Goal: Task Accomplishment & Management: Use online tool/utility

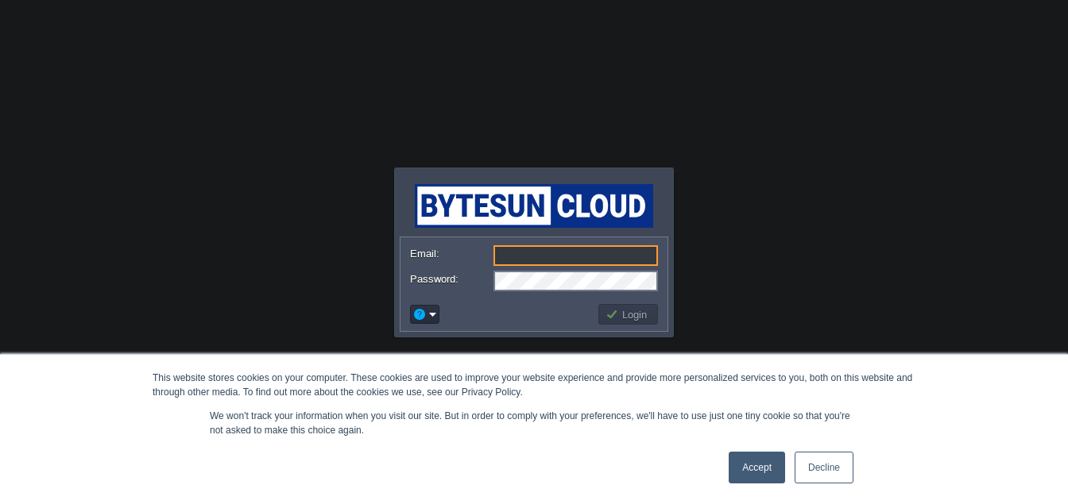
click at [748, 478] on link "Accept" at bounding box center [756, 468] width 56 height 32
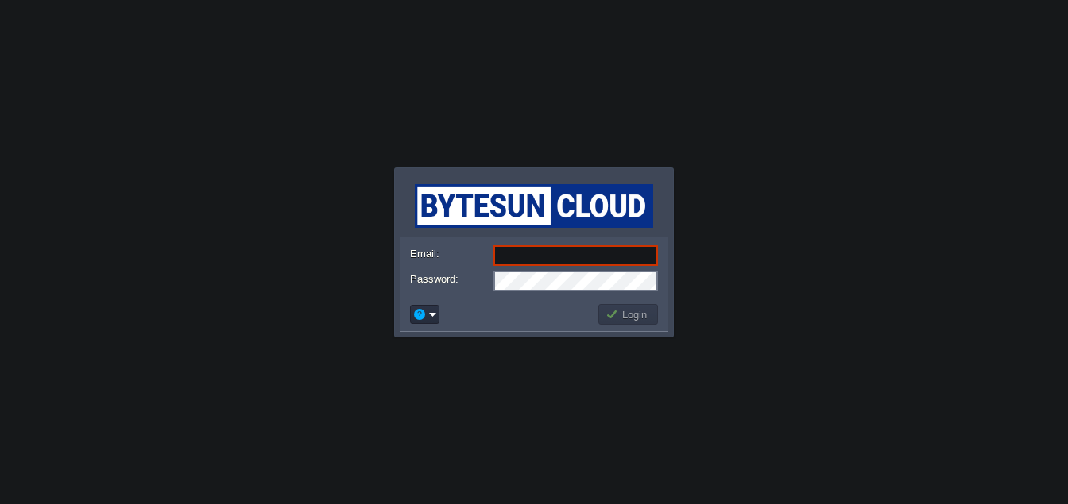
click at [524, 257] on input "Email:" at bounding box center [575, 255] width 164 height 21
type input "[EMAIL_ADDRESS][PERSON_NAME][DOMAIN_NAME]"
click at [616, 305] on td "Login" at bounding box center [628, 314] width 60 height 21
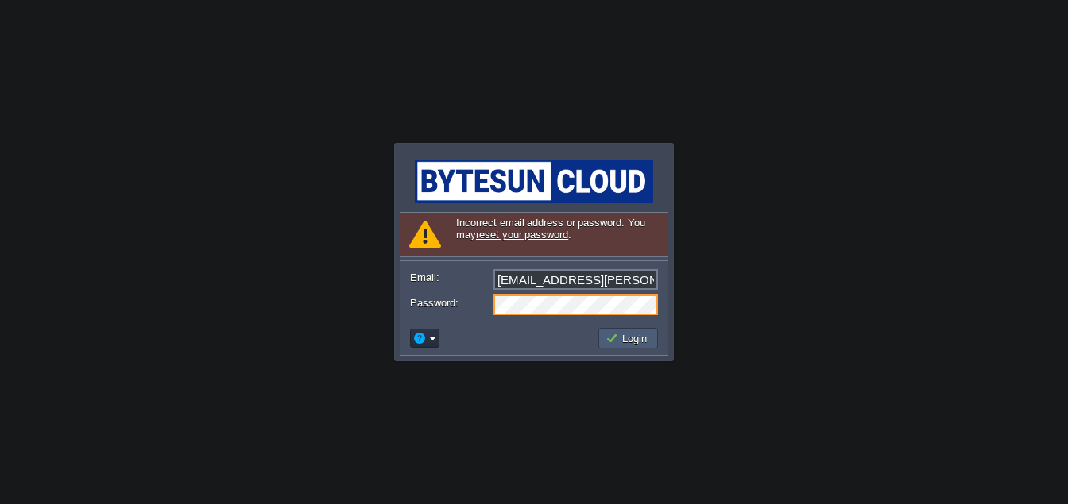
click at [651, 344] on td "Login" at bounding box center [628, 338] width 60 height 21
click at [624, 341] on button "Login" at bounding box center [628, 338] width 46 height 14
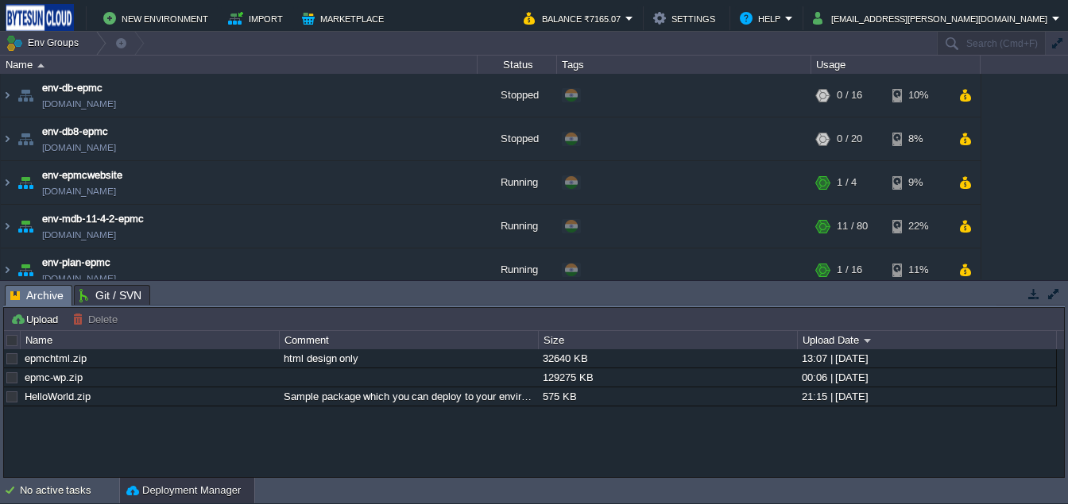
click at [180, 489] on button "Deployment Manager" at bounding box center [183, 491] width 114 height 16
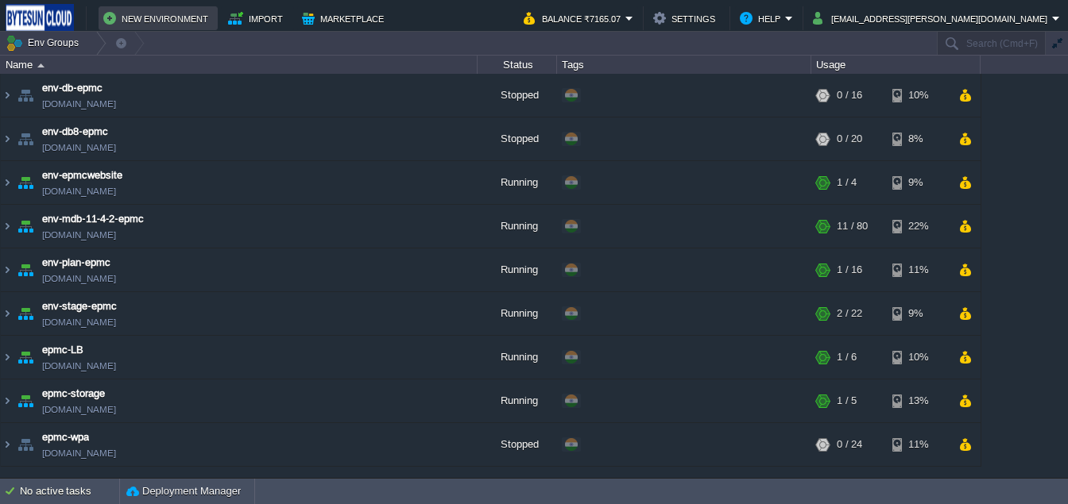
click at [110, 15] on button "New Environment" at bounding box center [158, 18] width 110 height 19
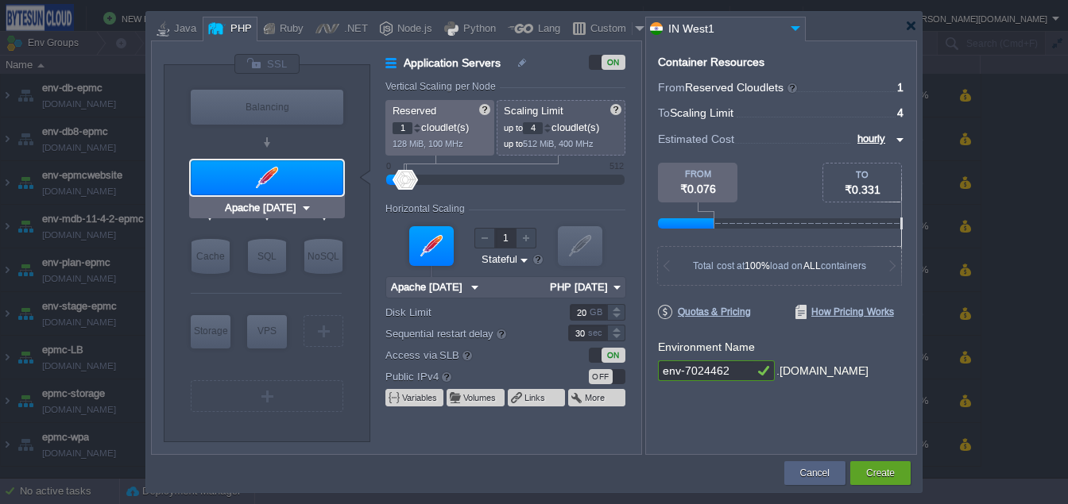
click at [275, 178] on div at bounding box center [267, 177] width 153 height 35
type input "NGINX 1.28.0"
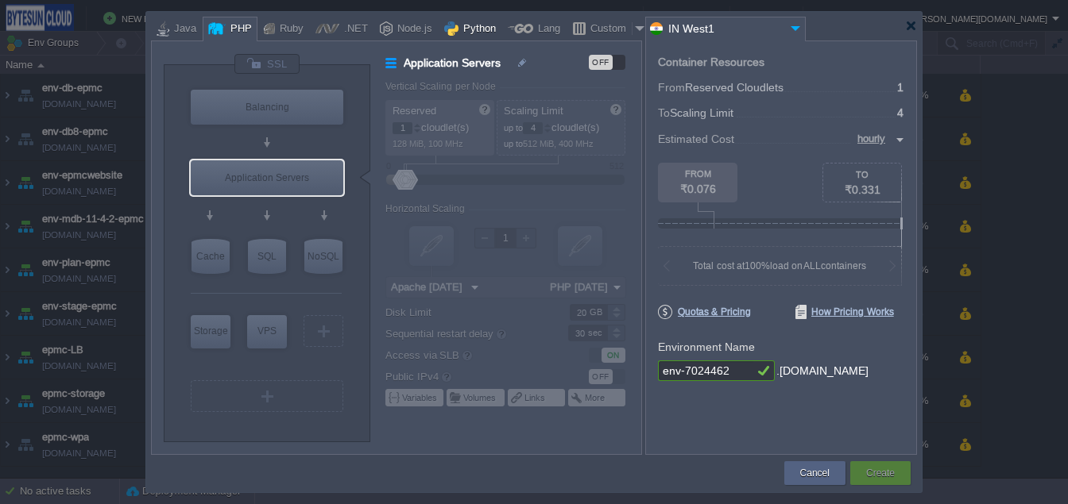
click at [487, 20] on div "Python" at bounding box center [470, 29] width 63 height 25
type input "Application Servers"
type input "Apache Python..."
type input "Python 3.13.7"
click at [458, 28] on div "Python" at bounding box center [476, 29] width 37 height 24
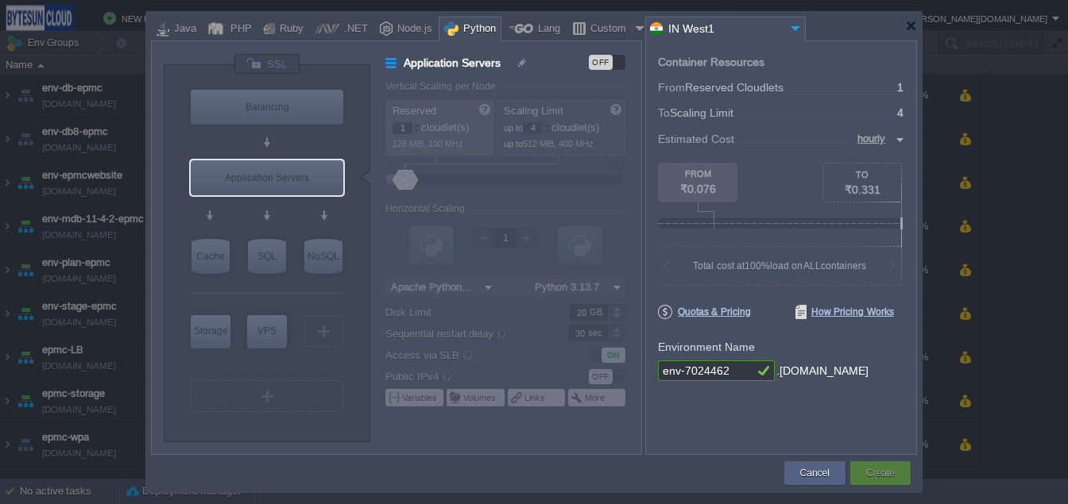
type input "Apache Python [DATE]"
click at [311, 176] on div "Application Servers" at bounding box center [267, 177] width 153 height 35
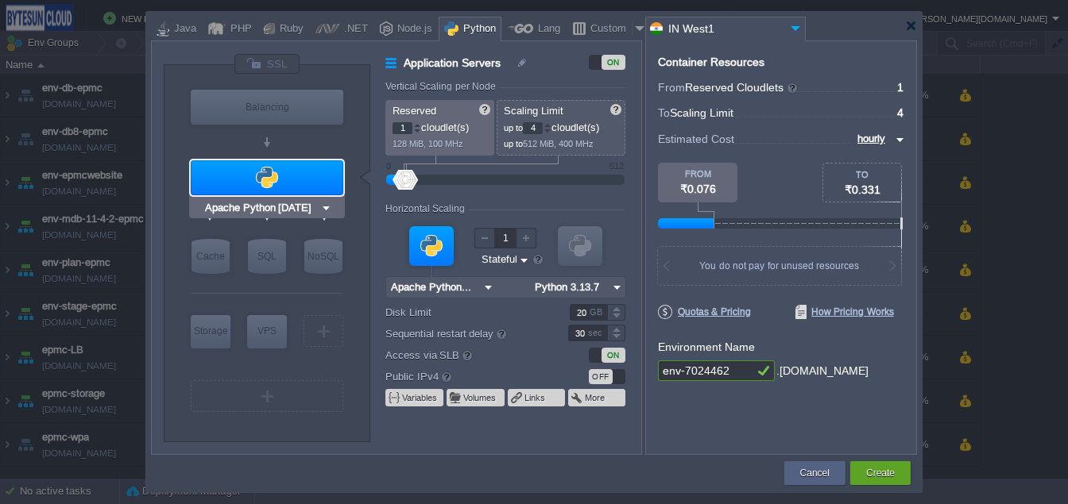
click at [323, 209] on img at bounding box center [326, 208] width 12 height 16
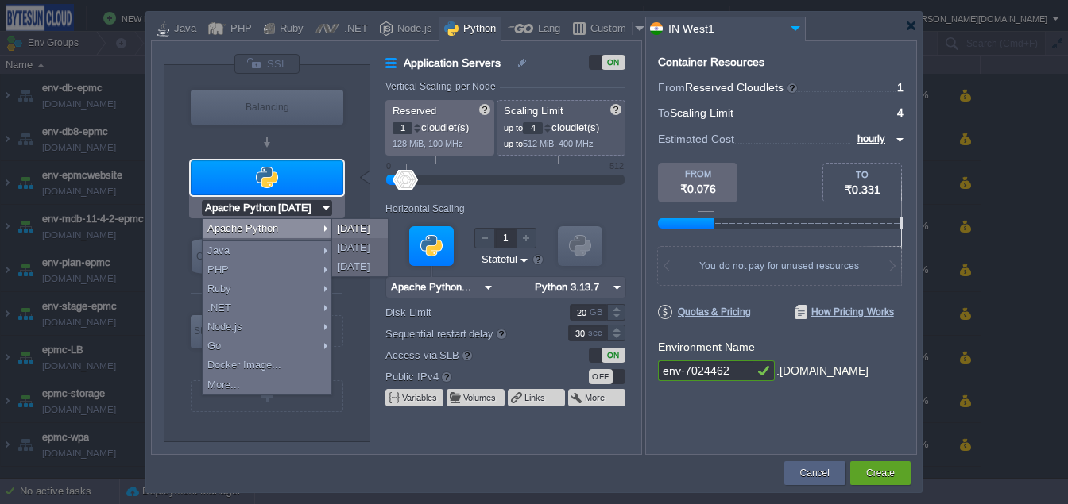
click at [323, 209] on img at bounding box center [326, 208] width 12 height 16
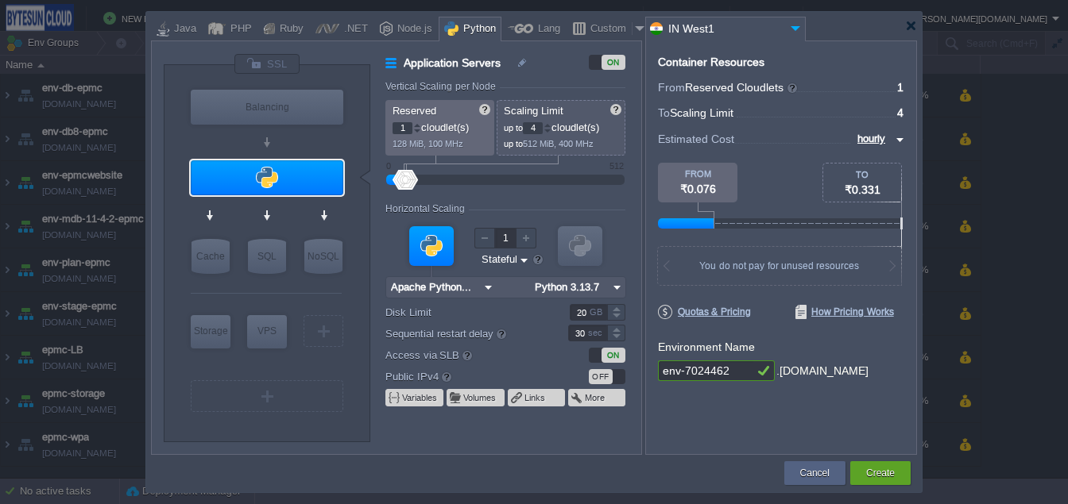
click at [422, 420] on form "Vertical Scaling per Node Reserved 1 cloudlet(s) 128 MiB, 100 MHz Scaling Limit…" at bounding box center [512, 267] width 255 height 373
click at [612, 292] on img at bounding box center [617, 287] width 17 height 21
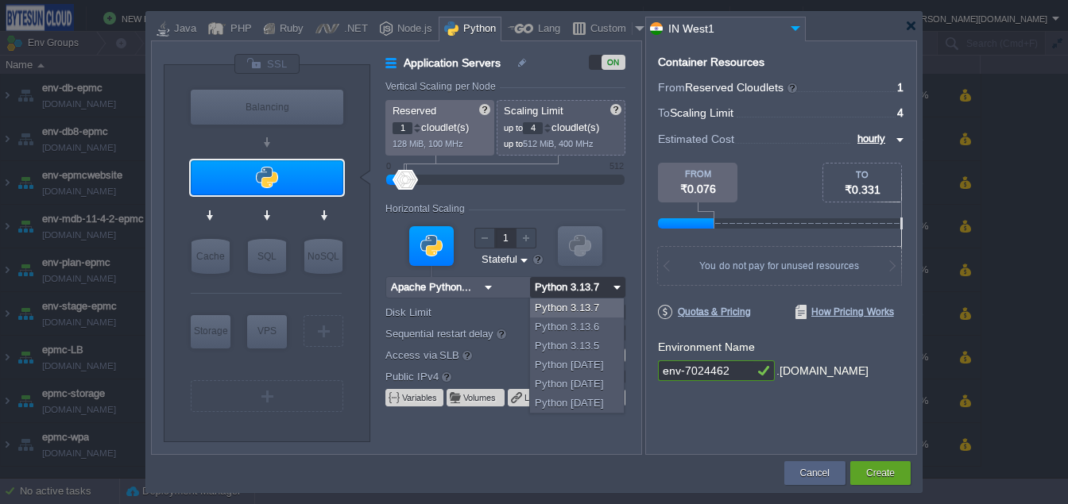
click at [612, 292] on img at bounding box center [617, 287] width 17 height 21
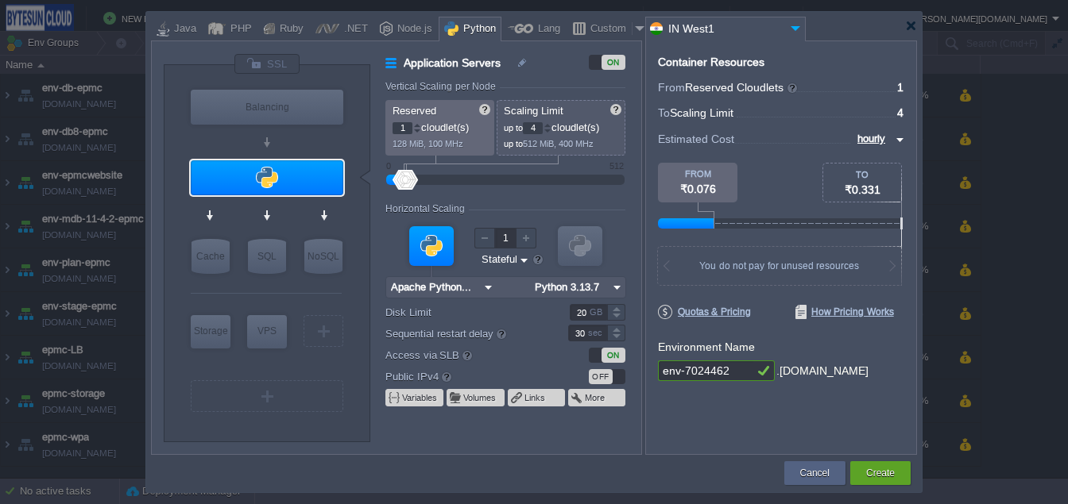
click at [729, 361] on input "env-7024462" at bounding box center [705, 371] width 95 height 21
drag, startPoint x: 736, startPoint y: 373, endPoint x: 682, endPoint y: 371, distance: 54.1
click at [682, 371] on input "env-7024462" at bounding box center [705, 371] width 95 height 21
type input "env-pythn"
click at [551, 126] on div at bounding box center [547, 125] width 8 height 6
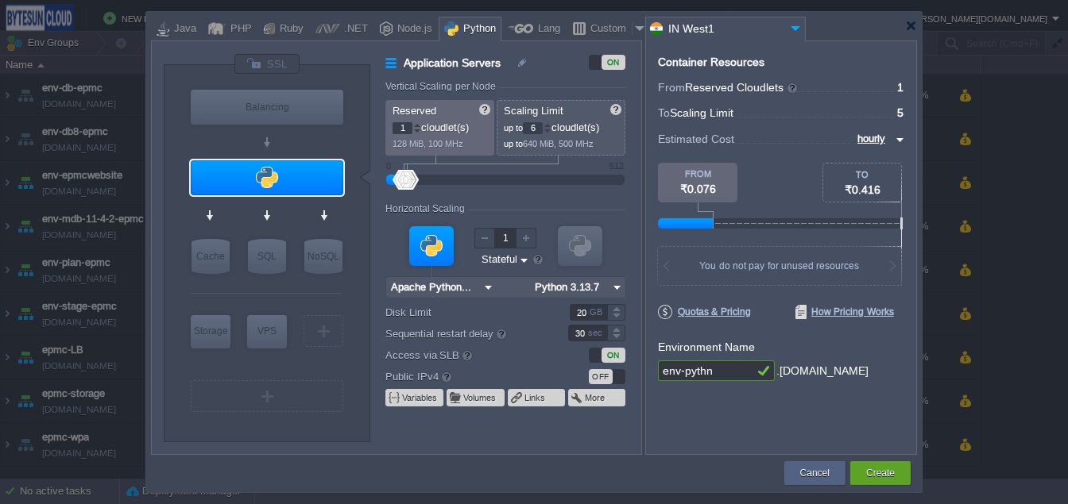
click at [551, 126] on div at bounding box center [547, 125] width 8 height 6
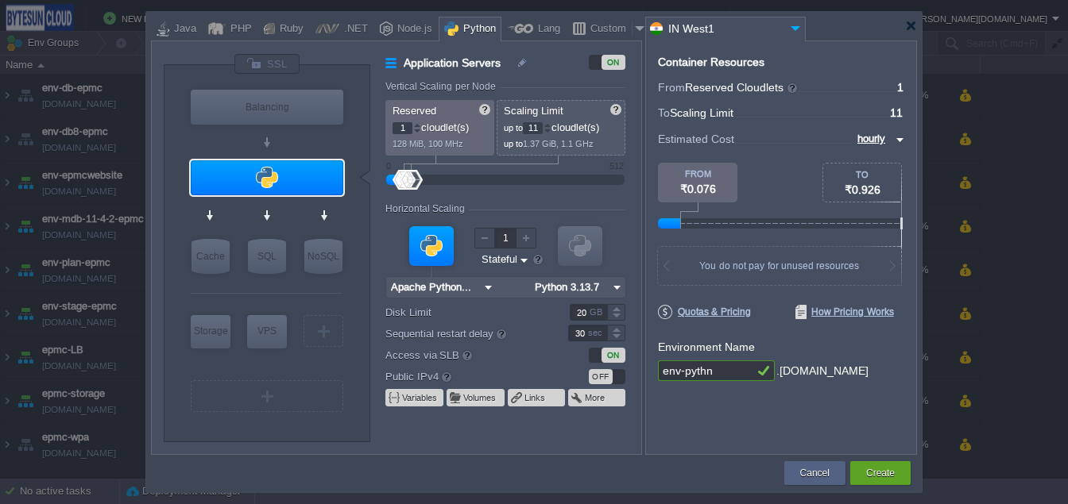
click at [551, 126] on div at bounding box center [547, 125] width 8 height 6
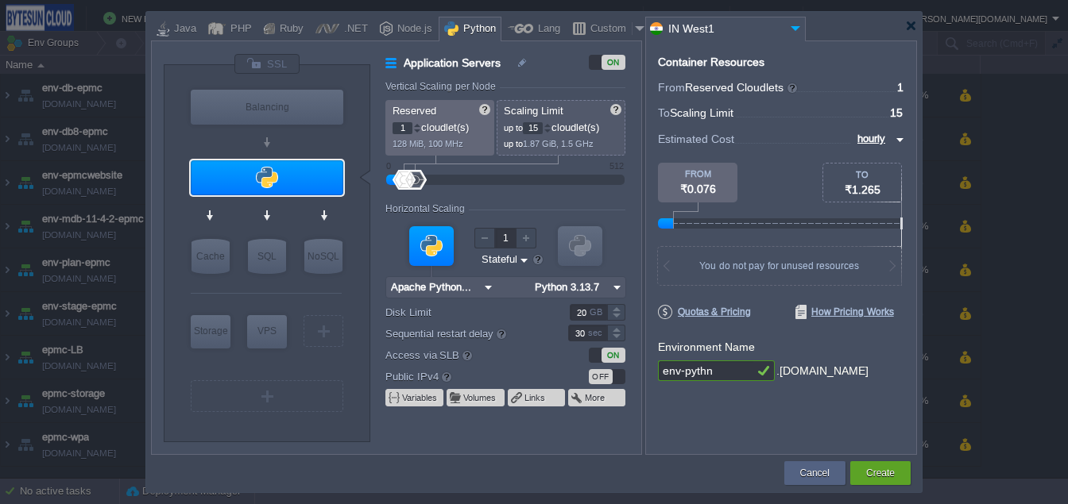
type input "16"
click at [551, 126] on div at bounding box center [547, 125] width 8 height 6
click at [898, 470] on div "Create" at bounding box center [880, 474] width 60 height 24
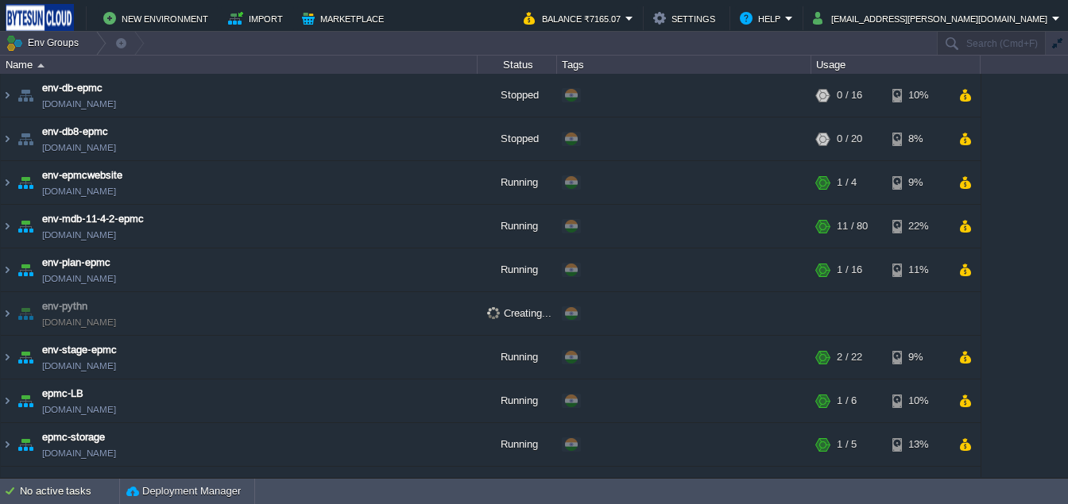
scroll to position [33, 0]
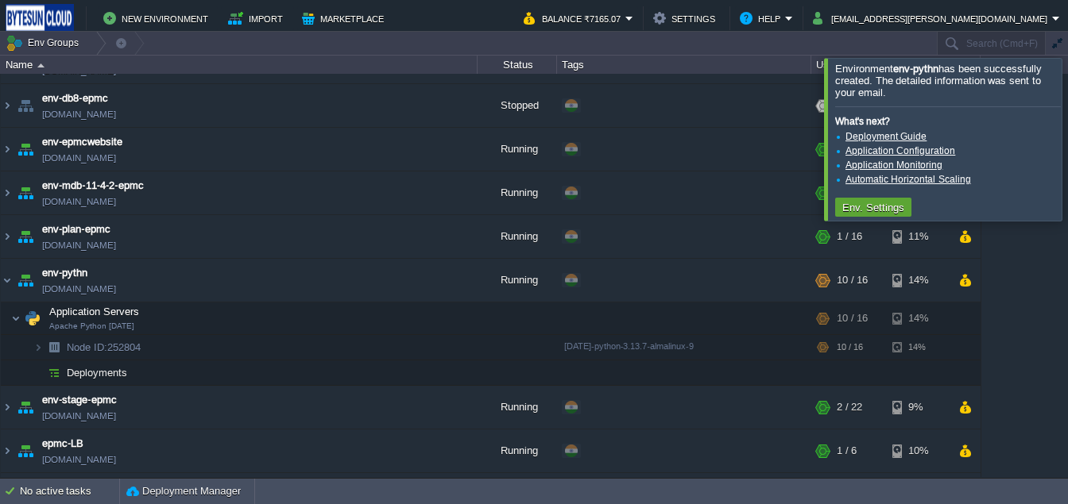
click at [1067, 177] on div at bounding box center [1087, 139] width 0 height 162
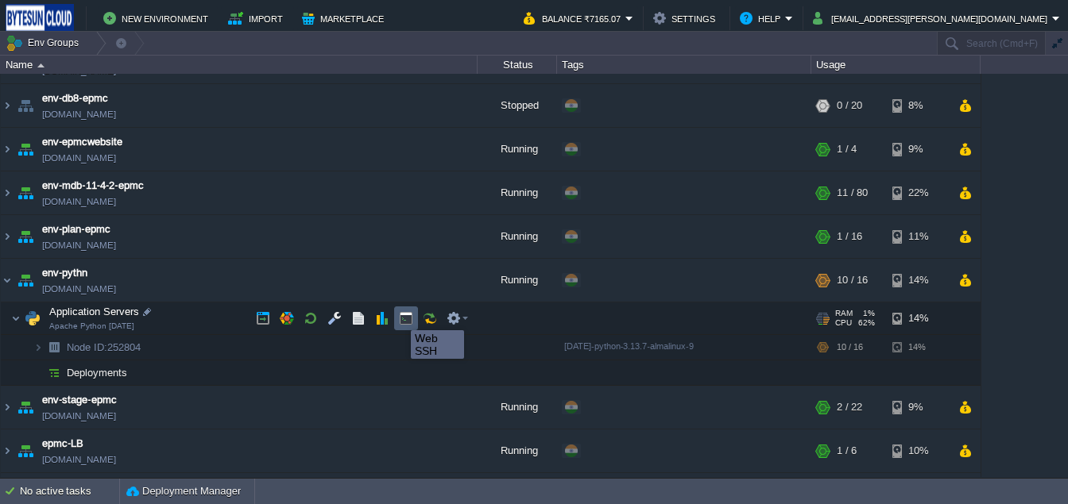
click at [399, 316] on button "button" at bounding box center [406, 318] width 14 height 14
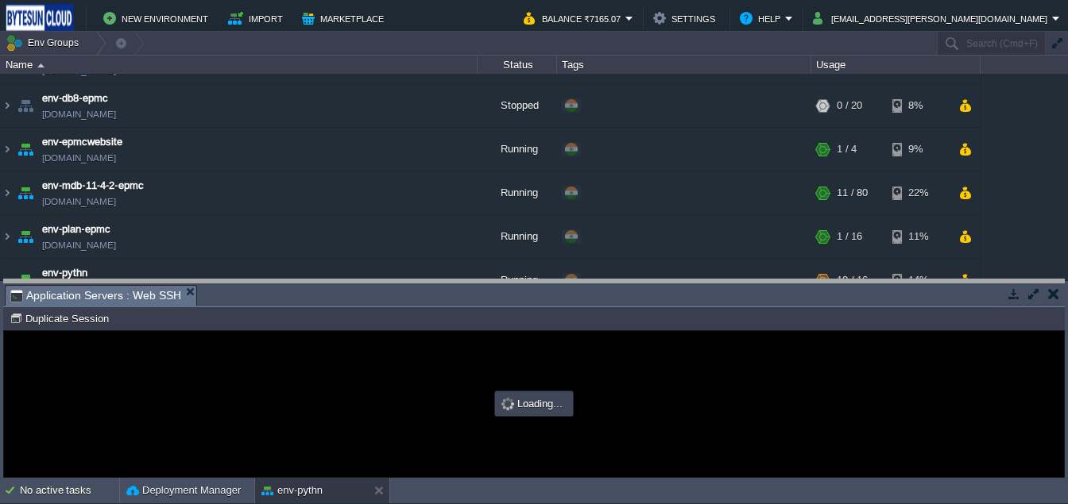
drag, startPoint x: 283, startPoint y: 289, endPoint x: 264, endPoint y: 287, distance: 19.2
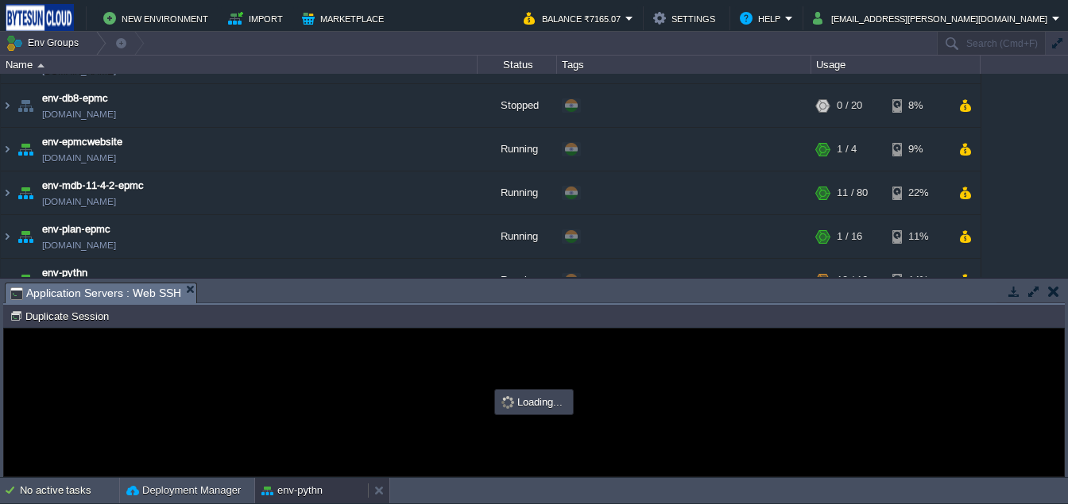
click at [280, 481] on div "env-pythn" at bounding box center [311, 490] width 113 height 25
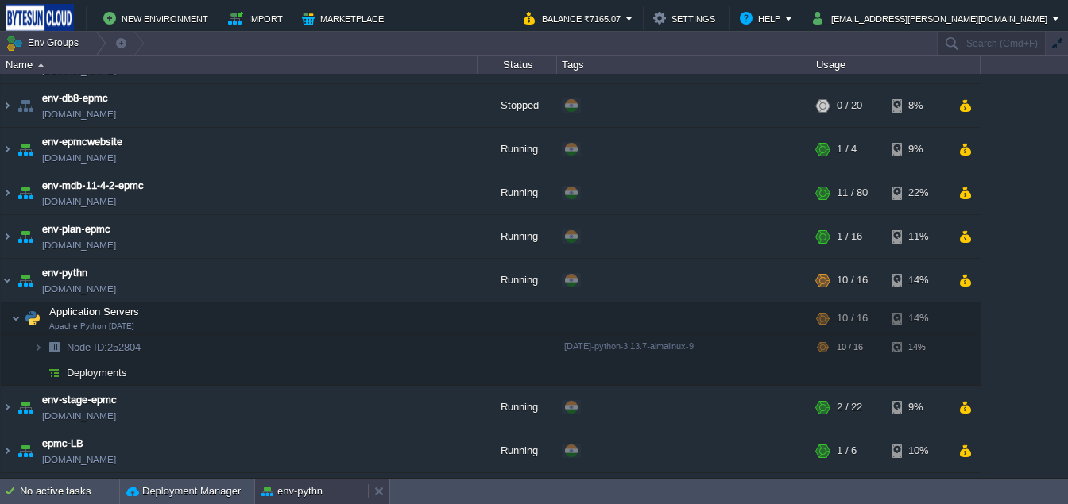
scroll to position [0, 0]
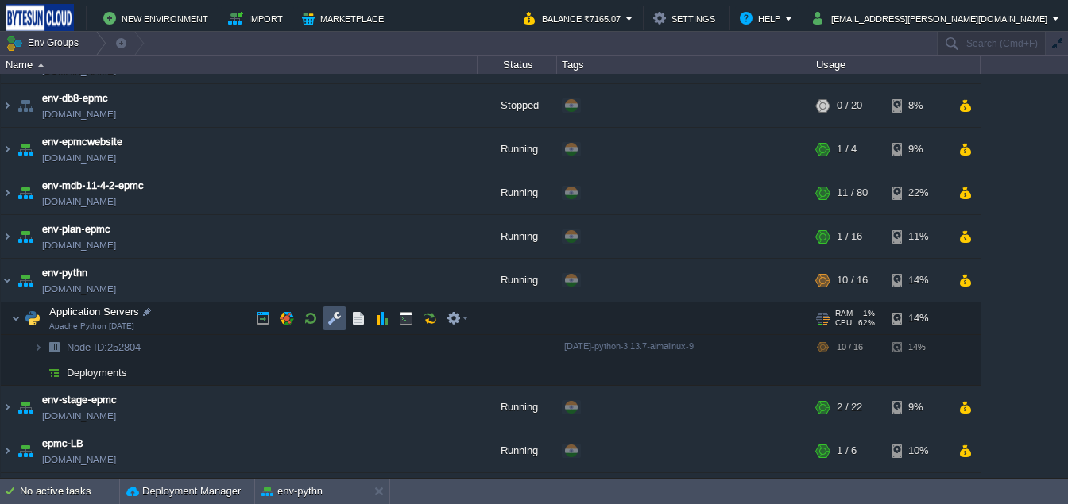
click at [334, 324] on button "button" at bounding box center [334, 318] width 14 height 14
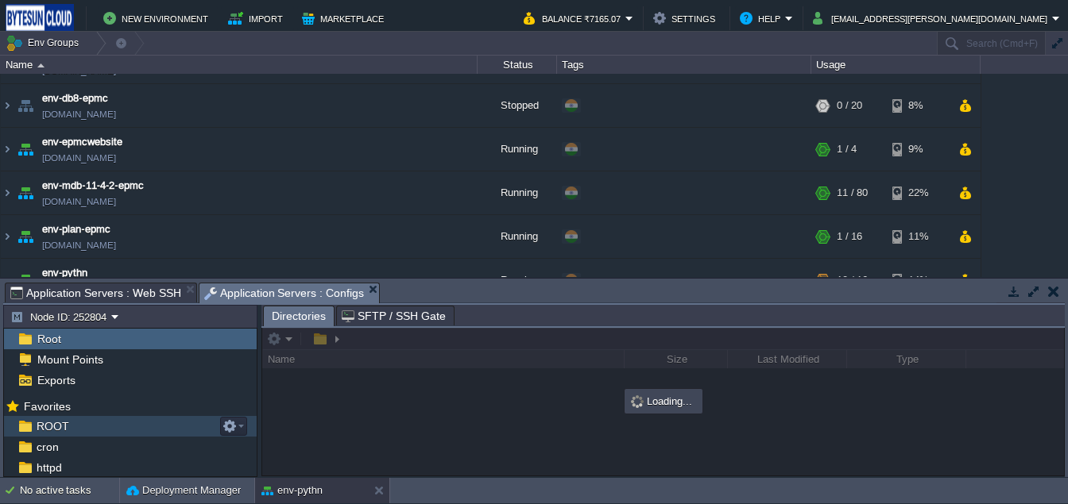
click at [65, 432] on span "ROOT" at bounding box center [52, 426] width 38 height 14
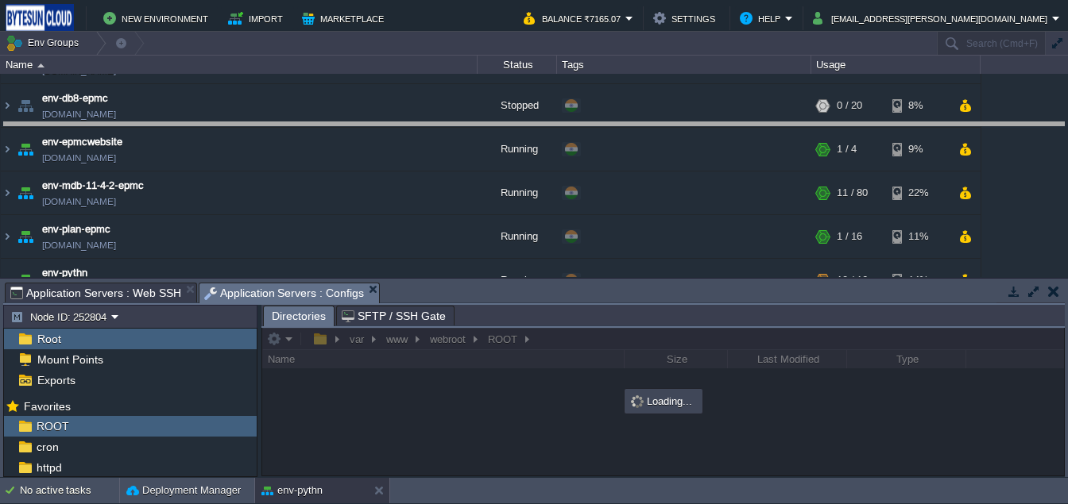
drag, startPoint x: 575, startPoint y: 300, endPoint x: 567, endPoint y: 140, distance: 160.7
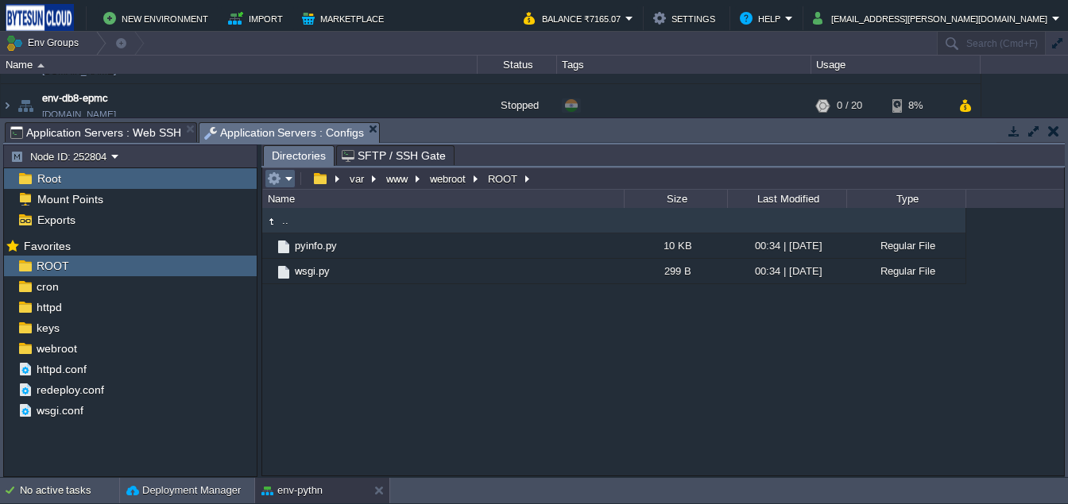
click at [283, 177] on em at bounding box center [280, 179] width 26 height 14
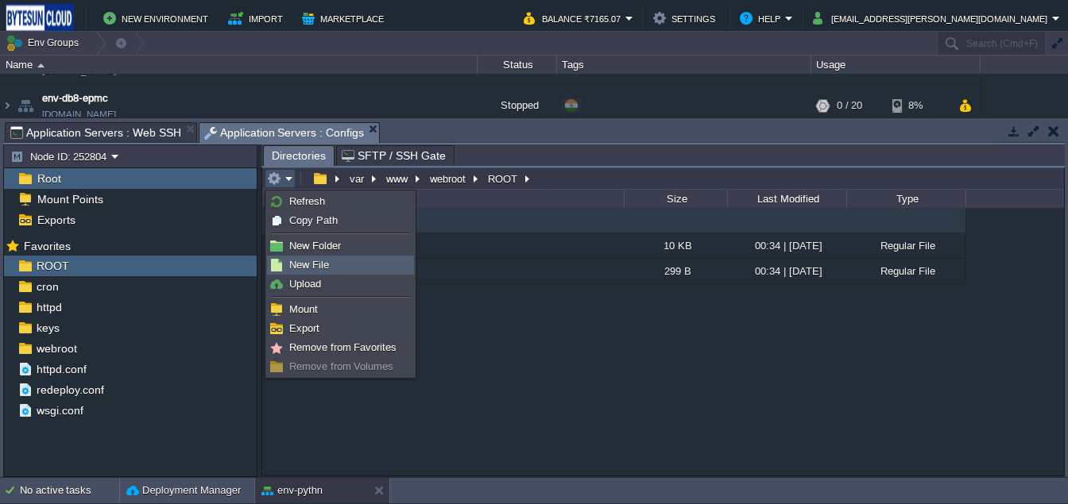
click at [299, 257] on link "New File" at bounding box center [340, 265] width 145 height 17
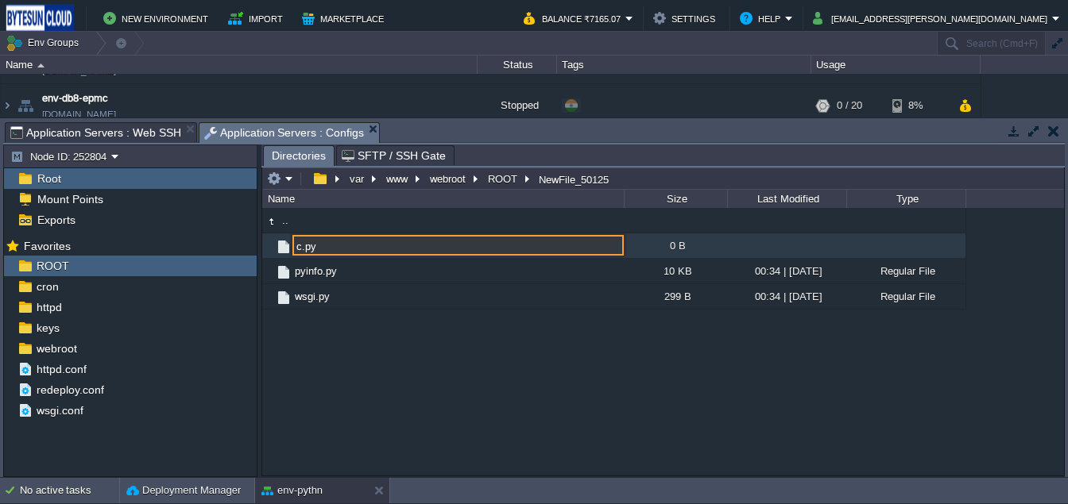
type input "c.py"
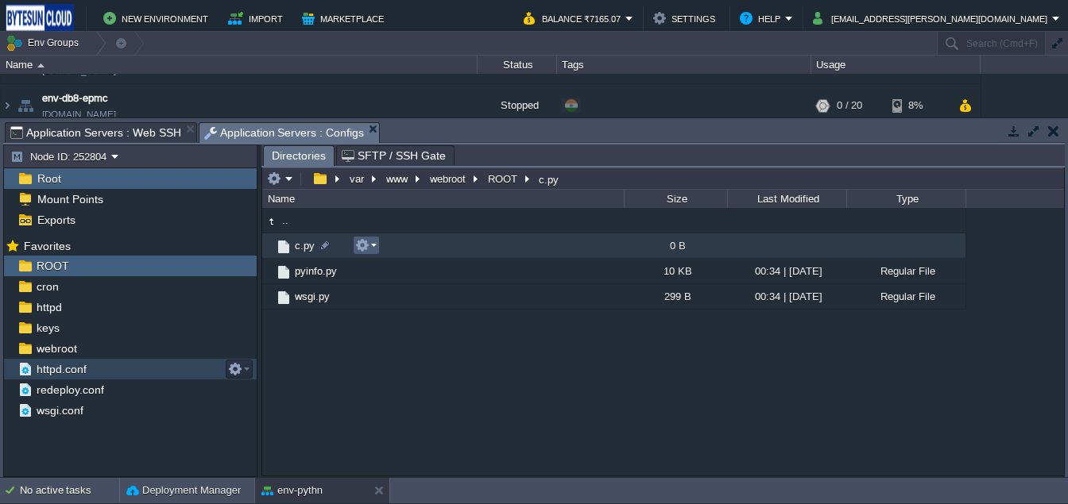
click at [359, 245] on button "button" at bounding box center [362, 245] width 14 height 14
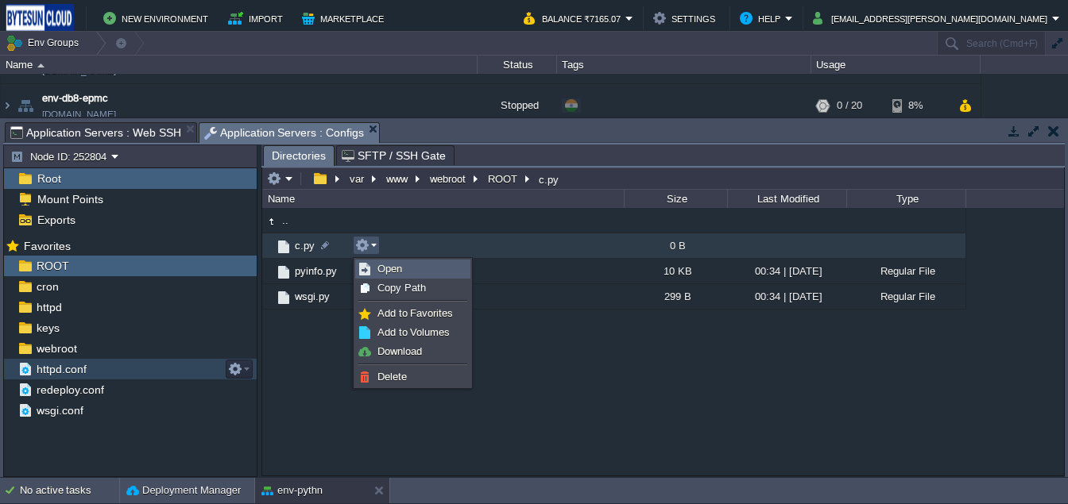
click at [365, 261] on link "Open" at bounding box center [413, 269] width 114 height 17
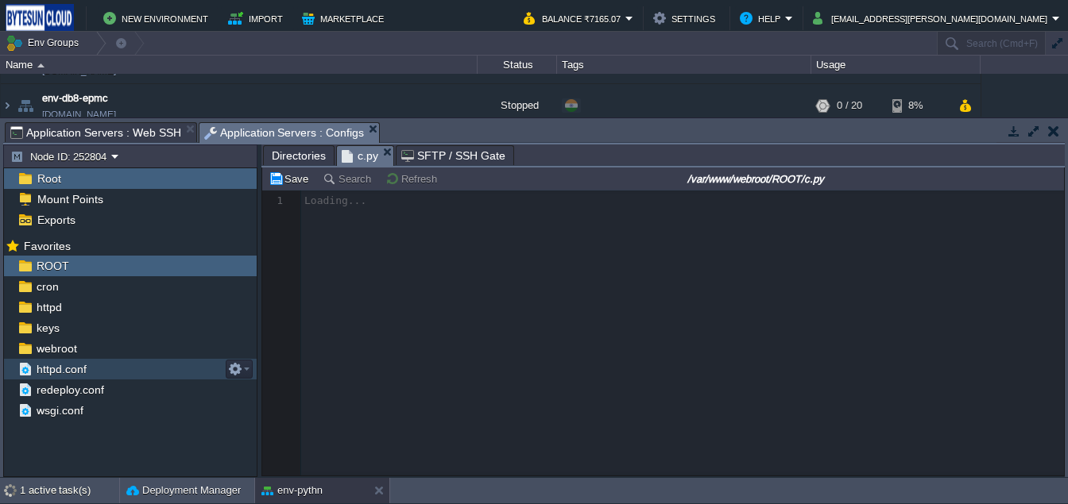
scroll to position [5, 0]
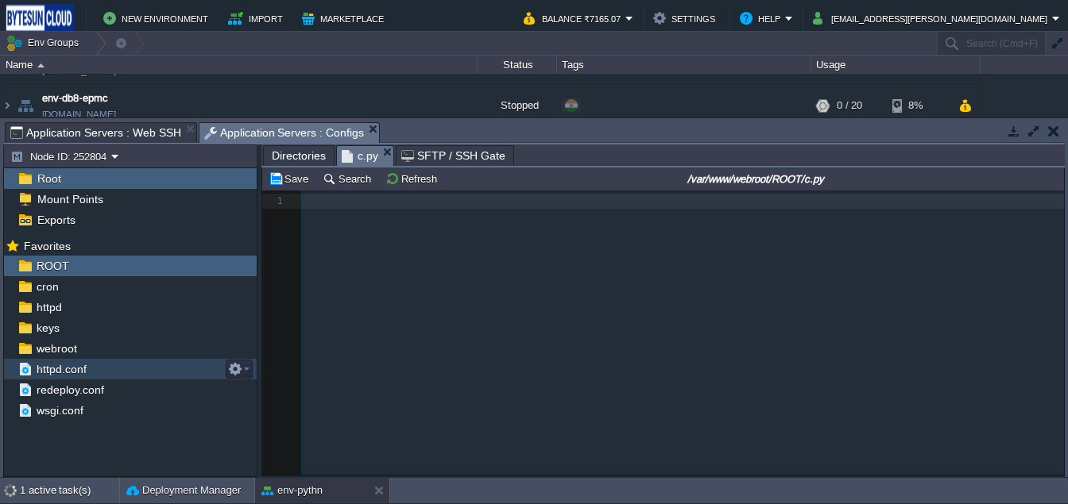
click at [346, 251] on div "1 1 ​" at bounding box center [674, 345] width 825 height 309
click at [329, 205] on pre "​" at bounding box center [685, 201] width 768 height 15
paste textarea "https"
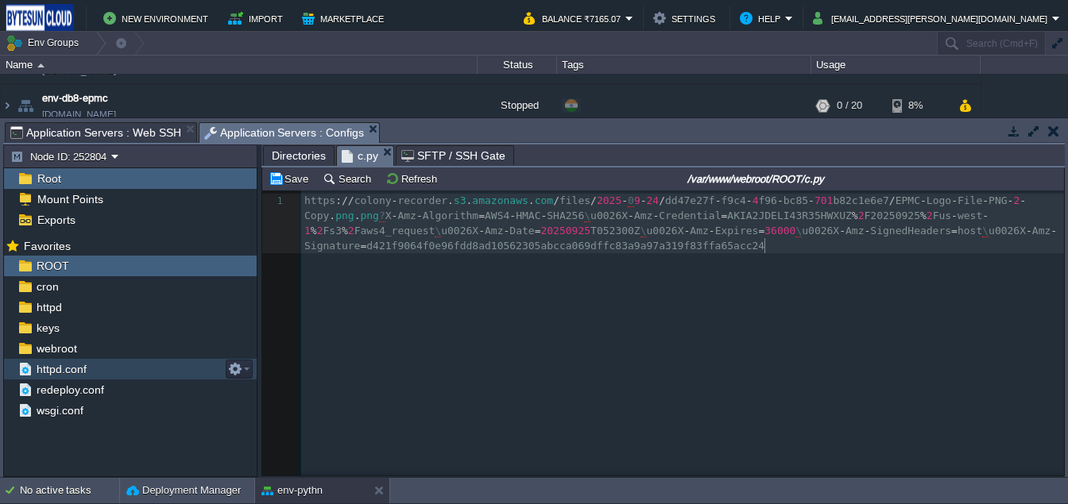
click at [329, 205] on div "xxxxxxxxxx 1 https : // colony - recorder . s3 . amazonaws . com / files / 2025…" at bounding box center [685, 224] width 768 height 60
type textarea "https://[DOMAIN_NAME]/files/2025-09-24/dd47e27f-f9c4-4f96-bc85-701b82c1e6e7/EPM…"
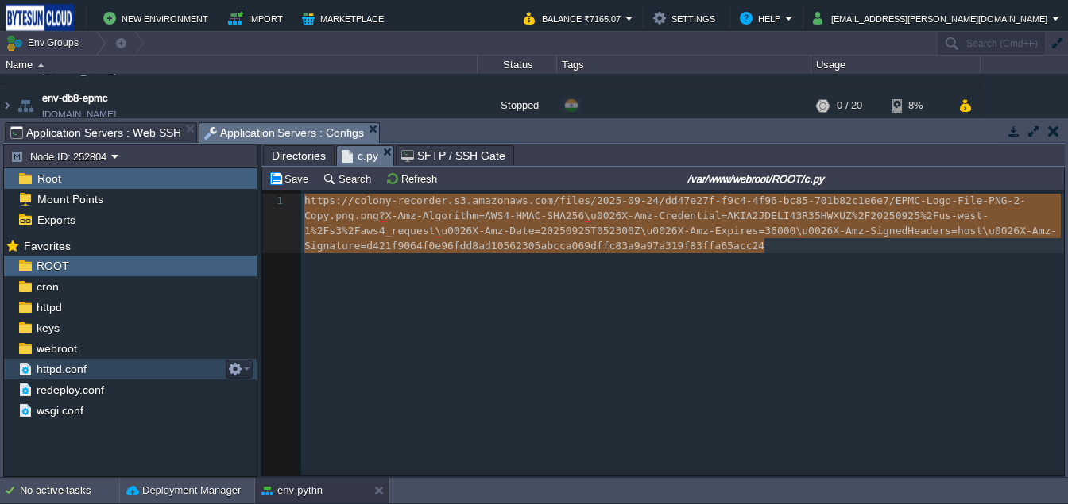
click at [329, 205] on span "https" at bounding box center [319, 201] width 31 height 12
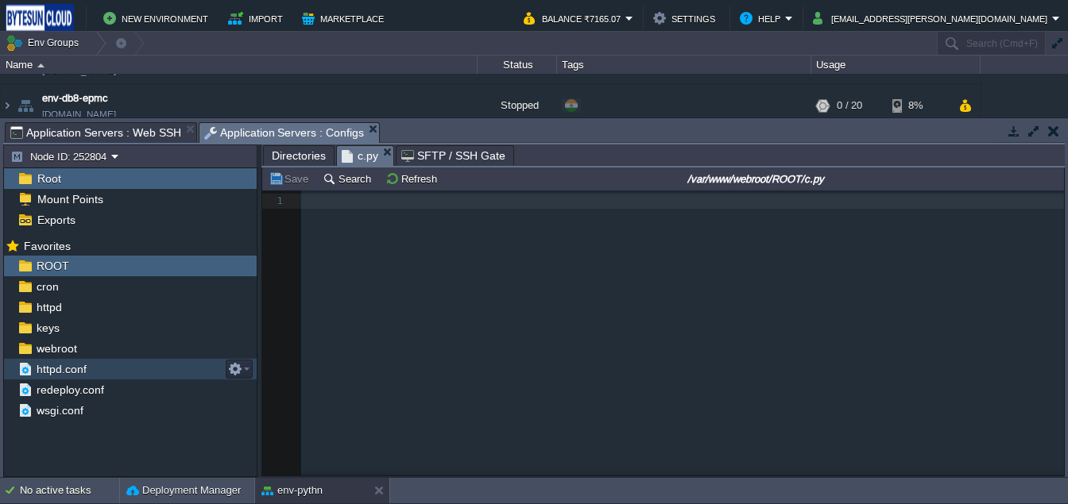
type textarea "#"
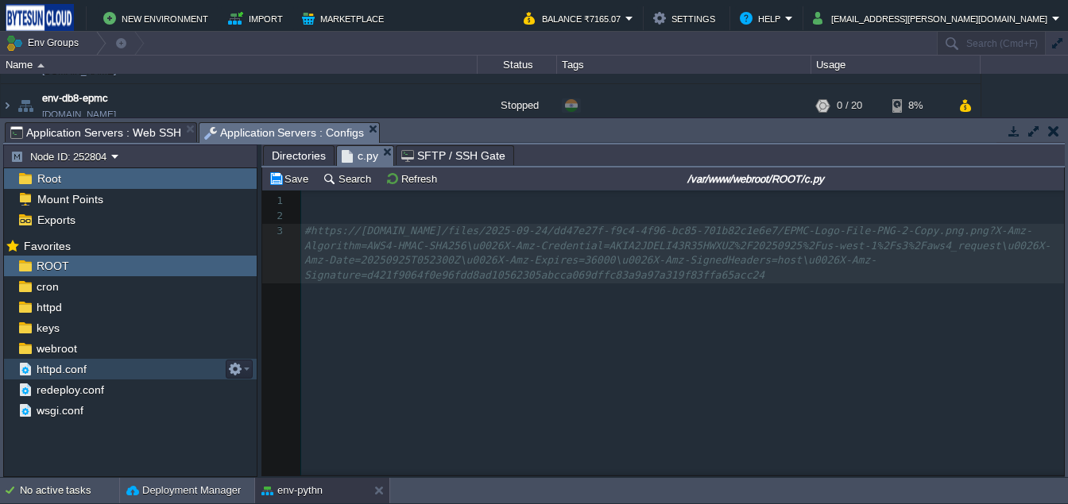
click at [534, 312] on div "x 1 ​ 2 ​ 3 #https://[DOMAIN_NAME]/files/2025-09-24/dd47e27f-f9c4-4f96-bc85-701…" at bounding box center [674, 345] width 825 height 309
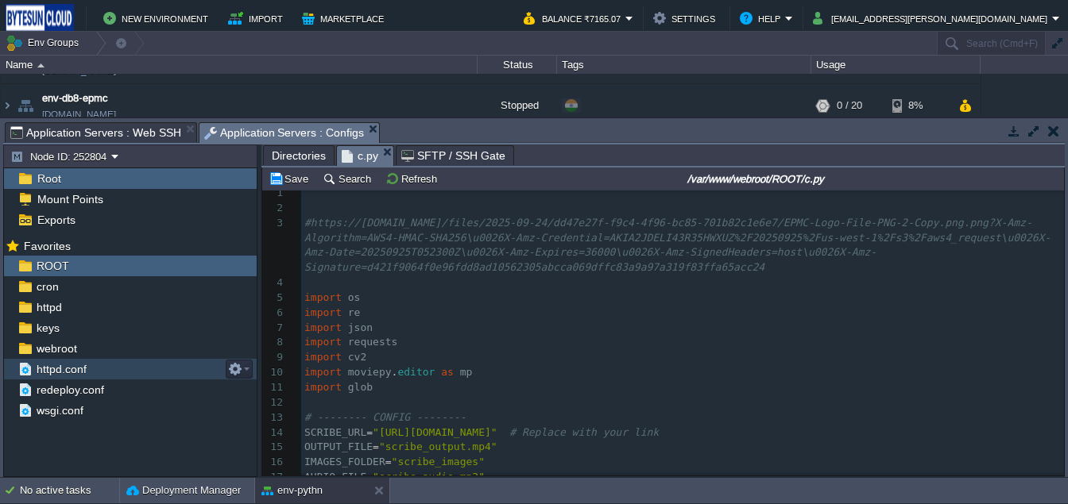
scroll to position [8, 0]
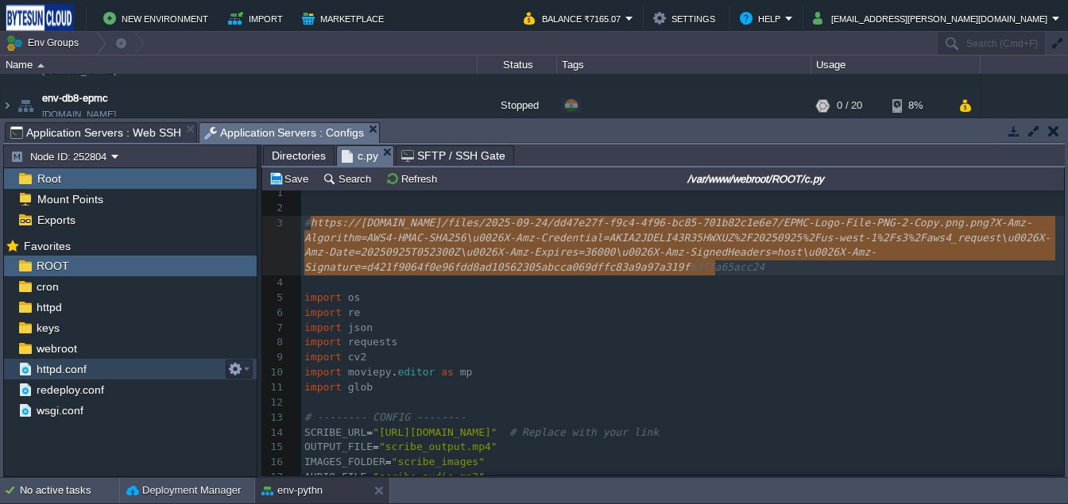
type textarea "https://[DOMAIN_NAME]/files/2025-09-24/dd47e27f-f9c4-4f96-bc85-701b82c1e6e7/EPM…"
drag, startPoint x: 311, startPoint y: 223, endPoint x: 718, endPoint y: 263, distance: 408.7
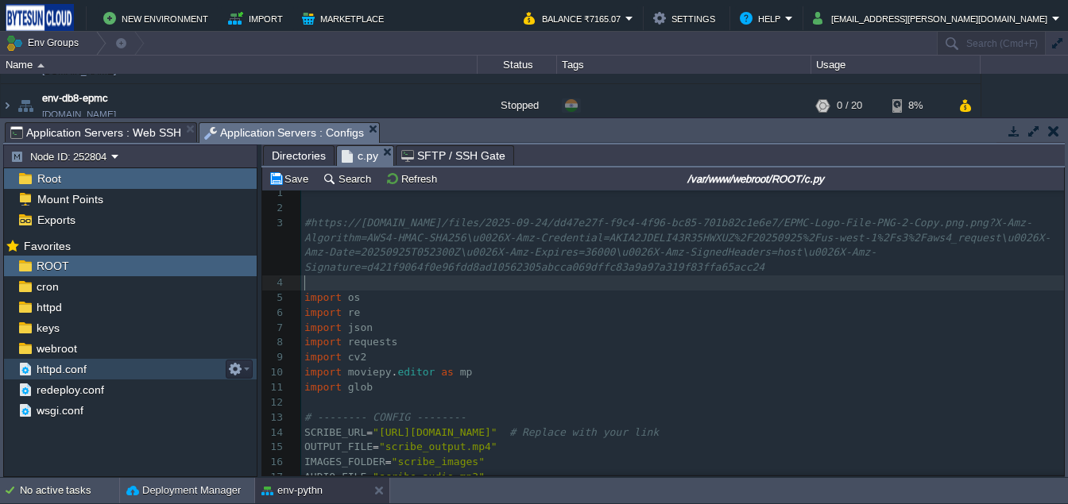
click at [366, 287] on pre "​" at bounding box center [682, 283] width 763 height 15
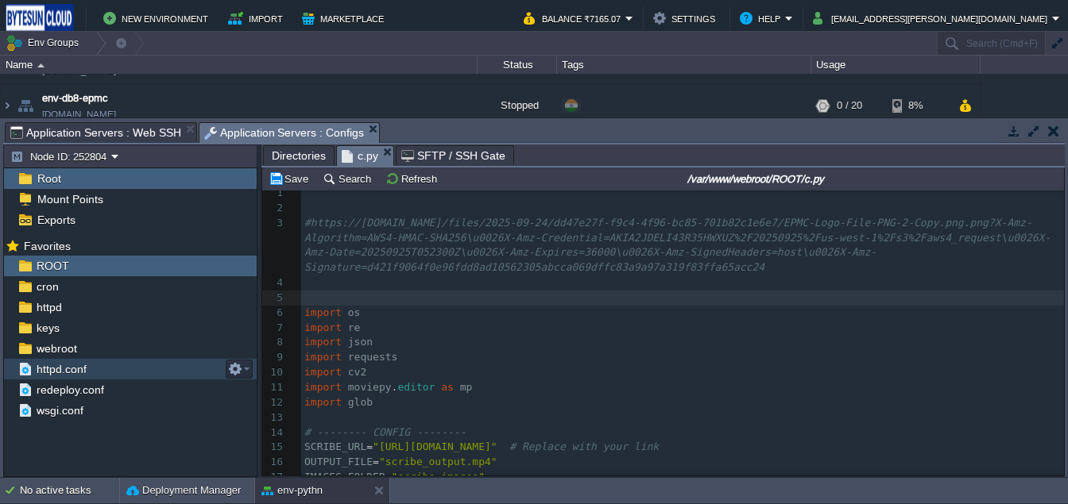
type textarea "#"
paste textarea
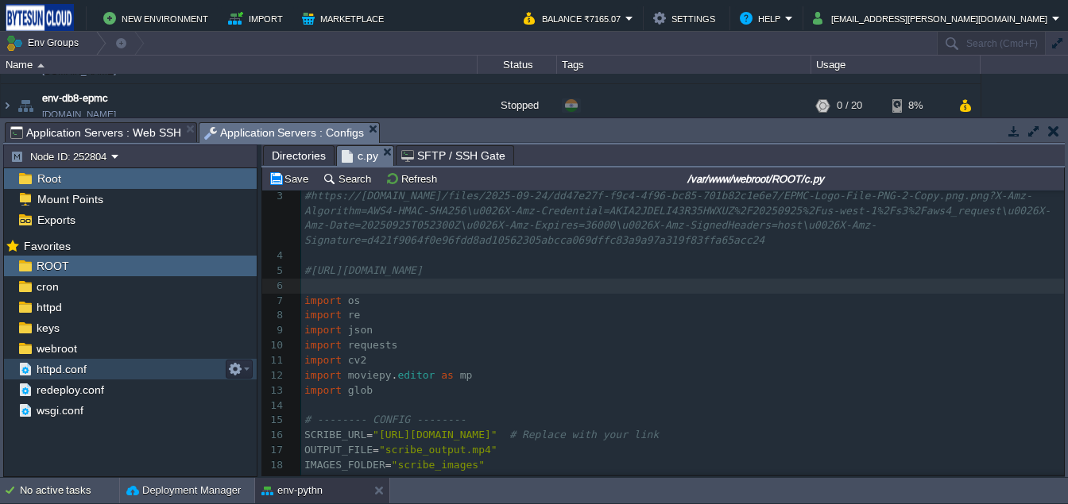
scroll to position [68, 0]
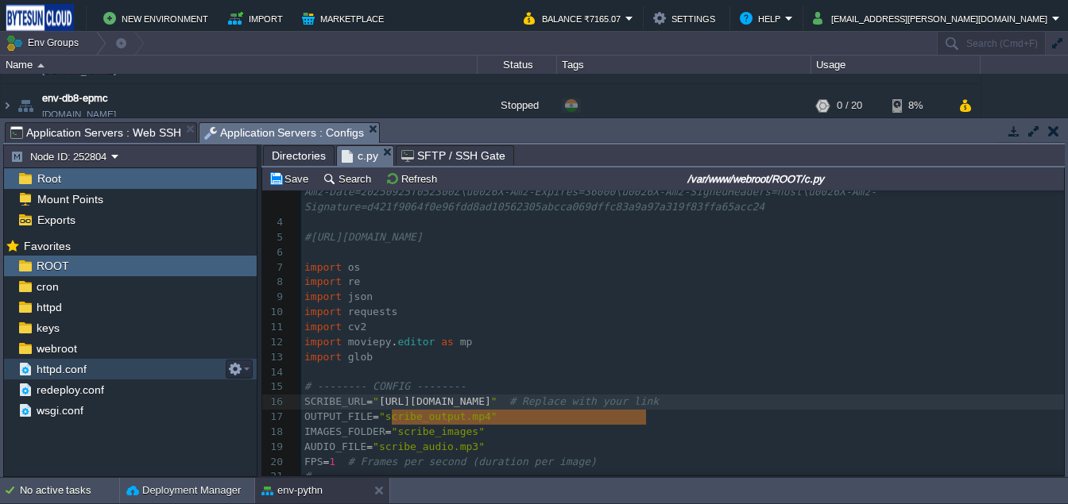
drag, startPoint x: 391, startPoint y: 419, endPoint x: 632, endPoint y: 392, distance: 242.2
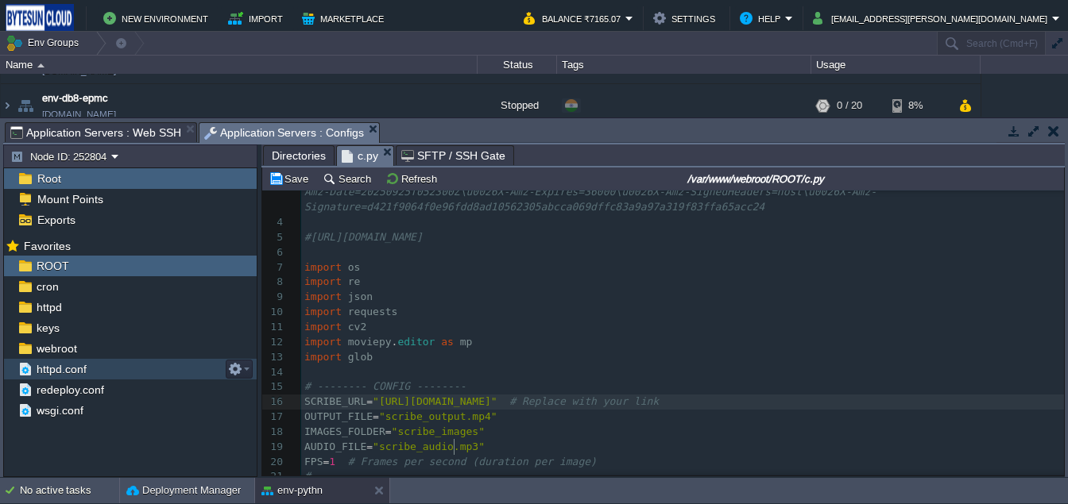
scroll to position [88, 0]
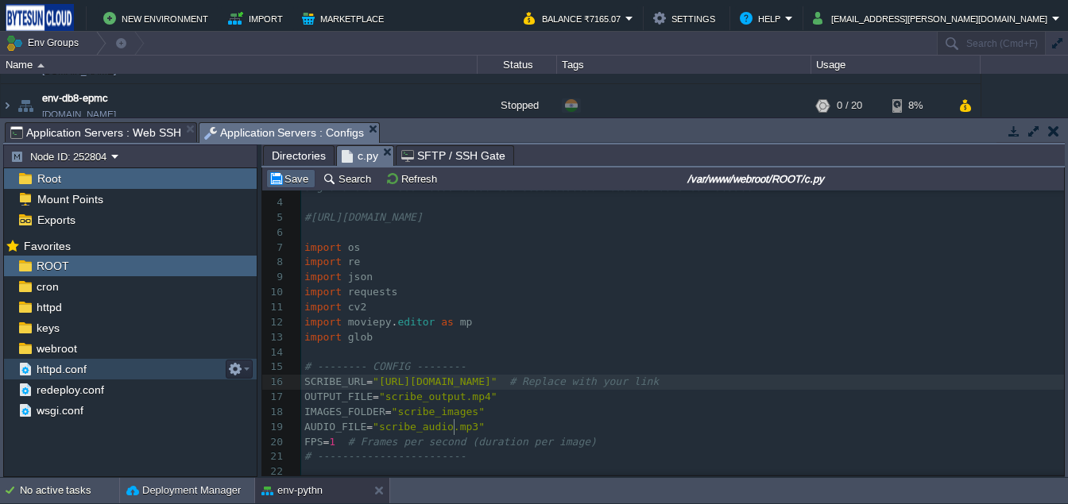
type textarea "[URL][DOMAIN_NAME]"
click at [269, 180] on button "Save" at bounding box center [291, 179] width 44 height 14
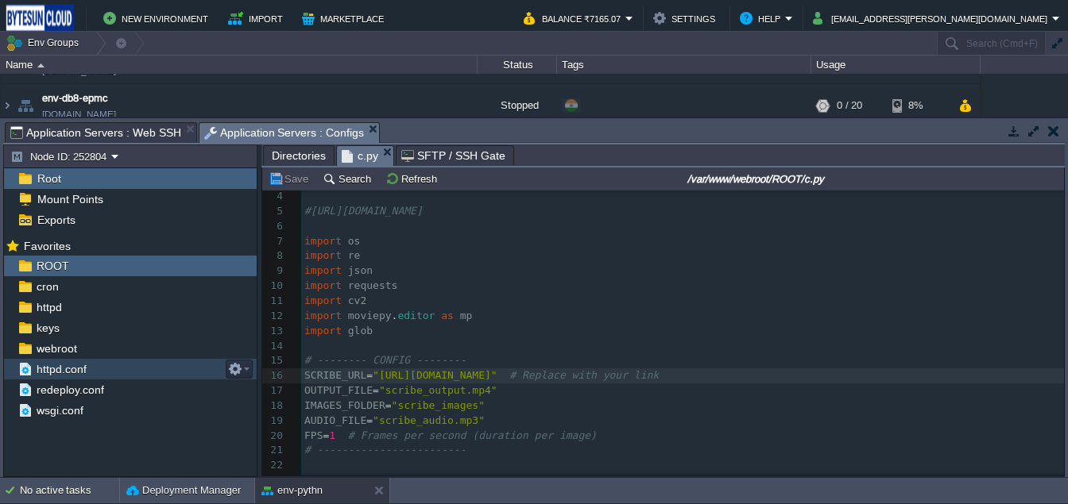
scroll to position [127, 0]
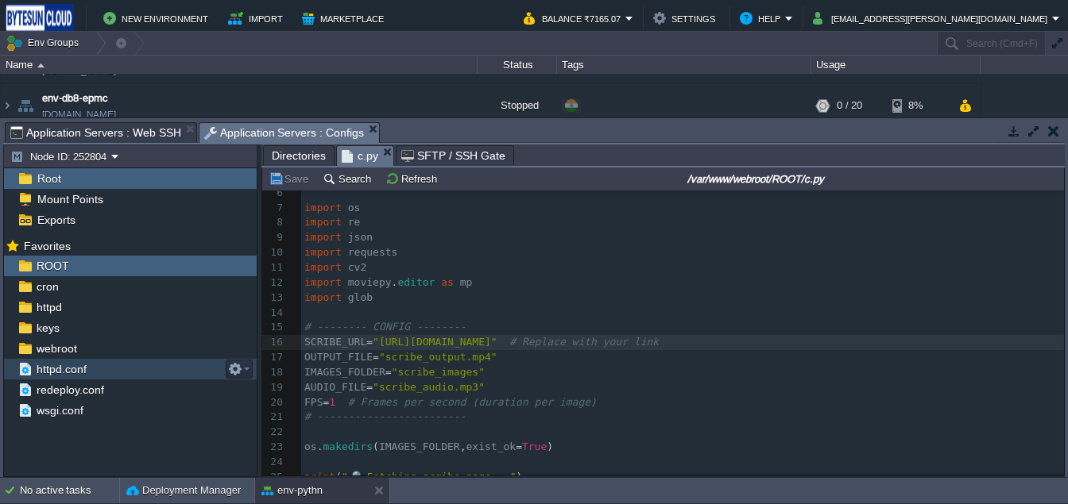
click at [446, 378] on span ""scribe_images"" at bounding box center [438, 372] width 93 height 12
type textarea "scribe_images"
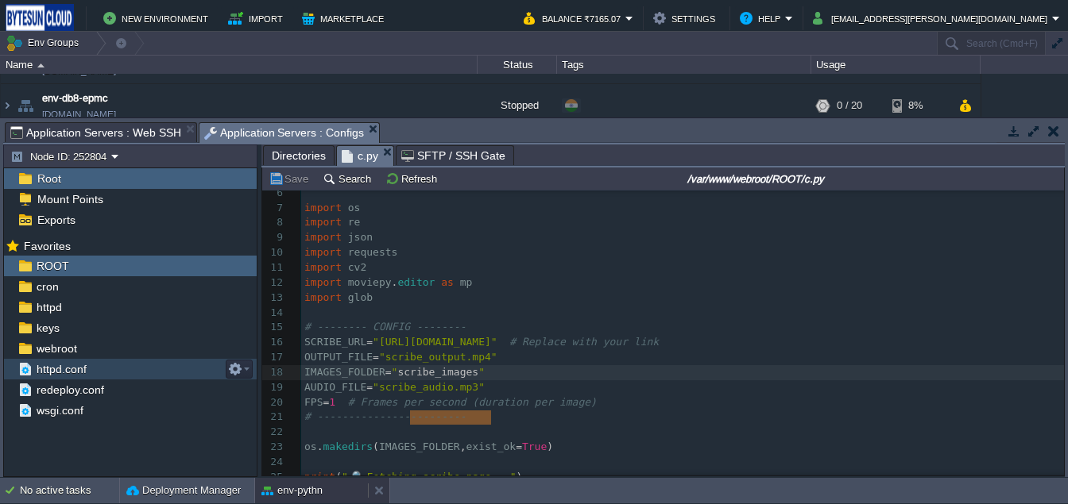
click at [335, 486] on div "env-pythn" at bounding box center [311, 490] width 113 height 25
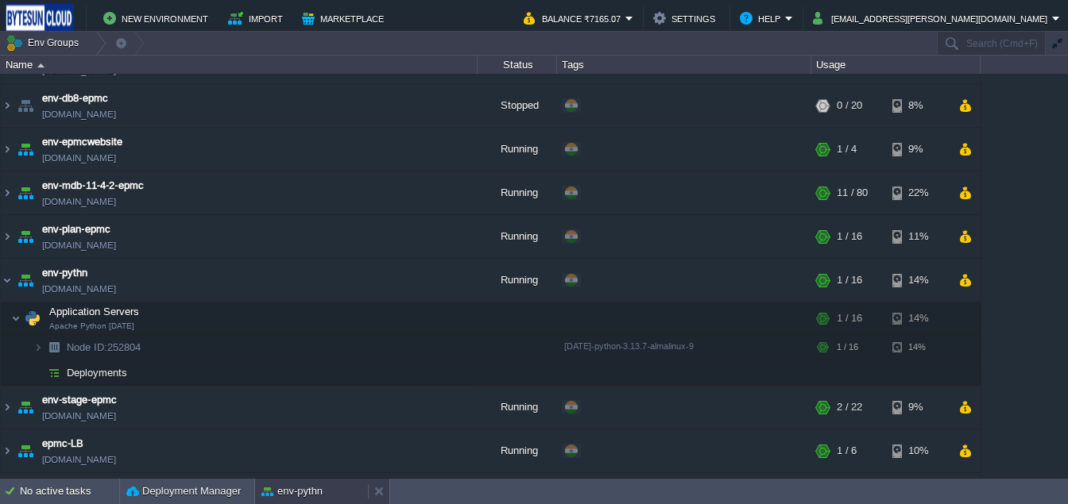
click at [291, 500] on div "env-pythn" at bounding box center [311, 491] width 113 height 25
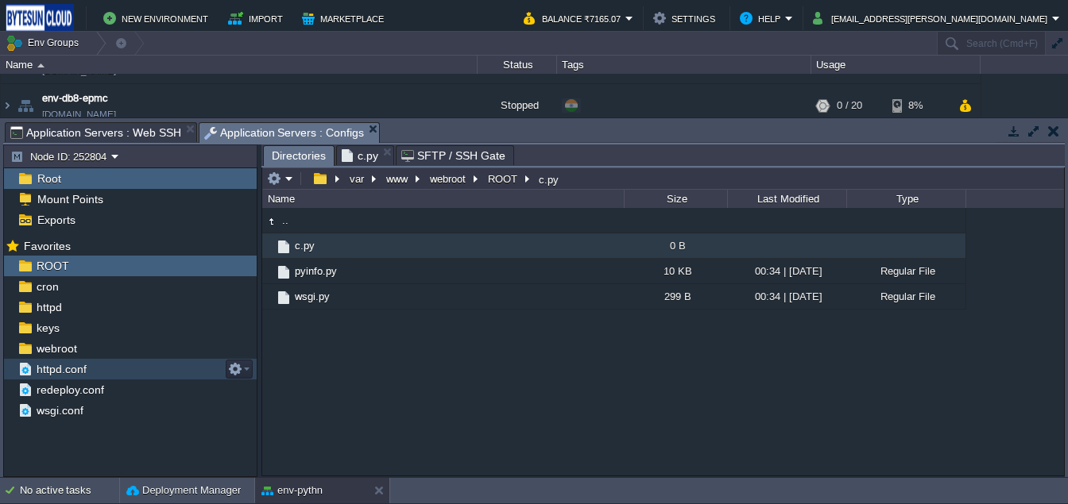
click at [296, 161] on span "Directories" at bounding box center [299, 156] width 54 height 20
click at [295, 174] on td at bounding box center [280, 178] width 31 height 19
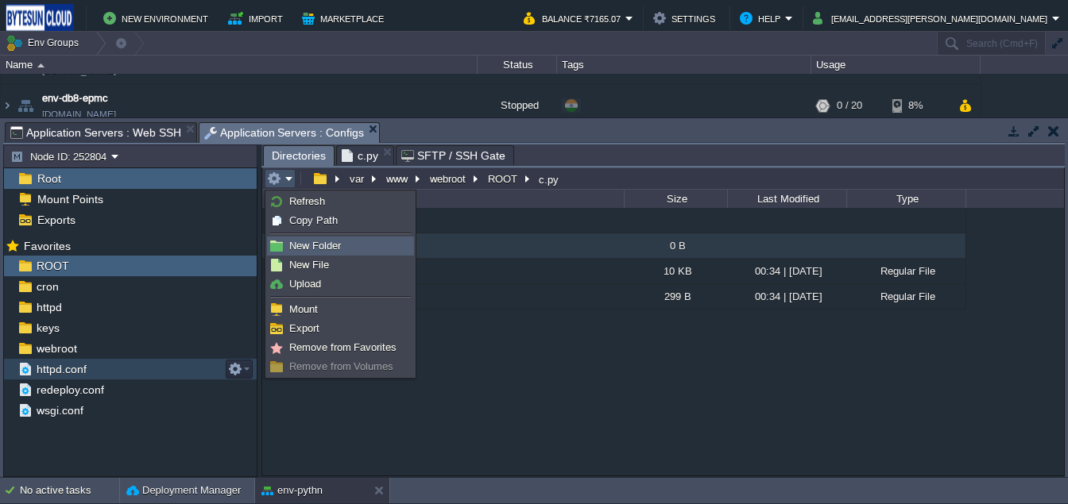
click at [303, 240] on span "New Folder" at bounding box center [315, 246] width 52 height 12
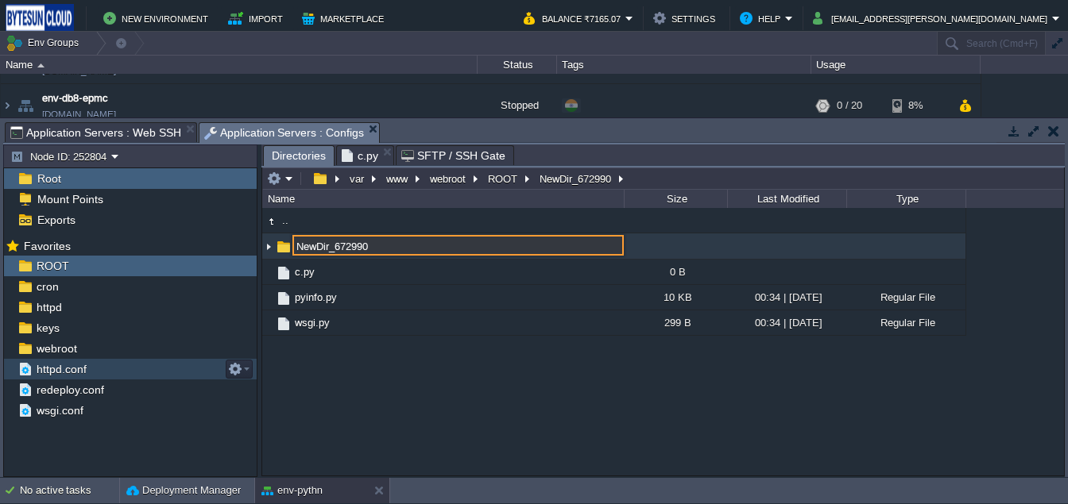
paste input "scribe_images"
type input "scribe_images"
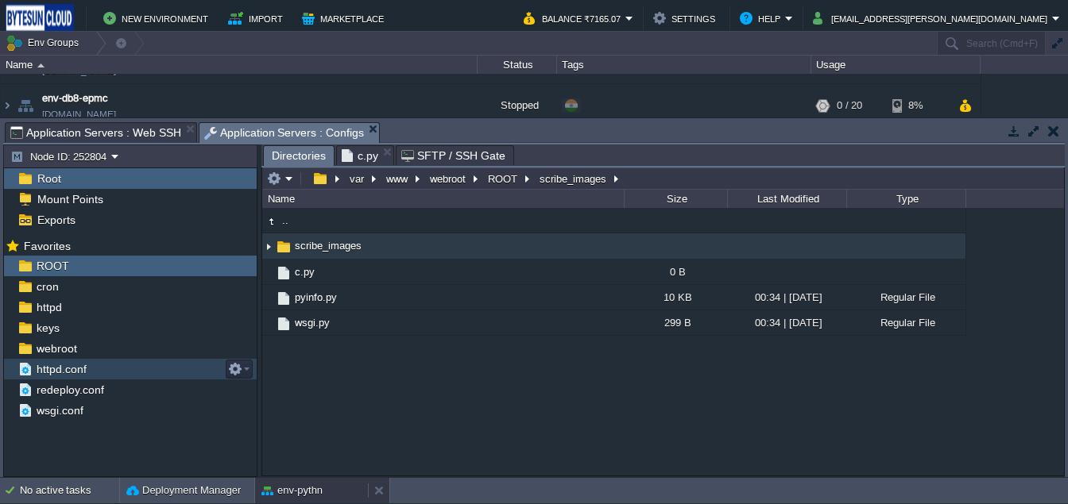
click at [332, 481] on div "env-pythn" at bounding box center [311, 490] width 113 height 25
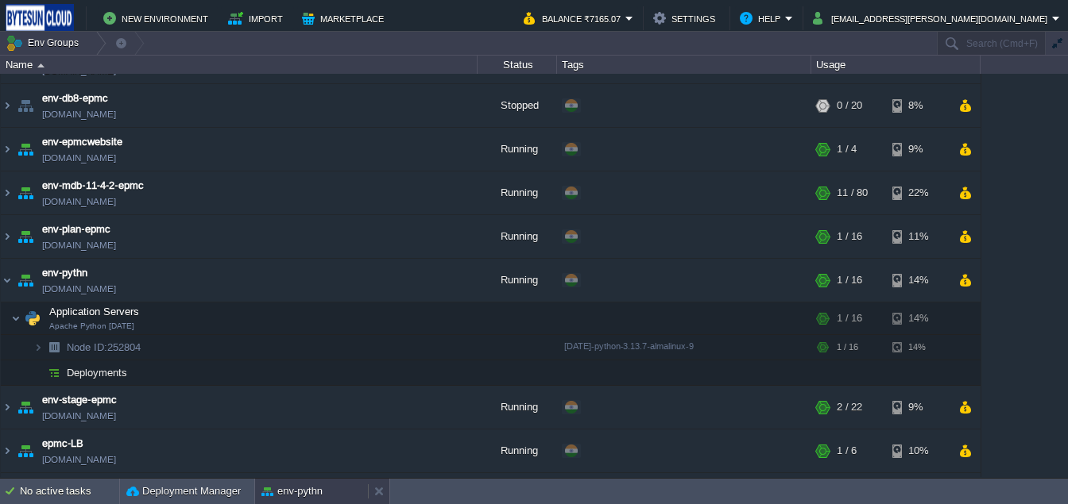
click at [271, 501] on div "env-pythn" at bounding box center [311, 491] width 113 height 25
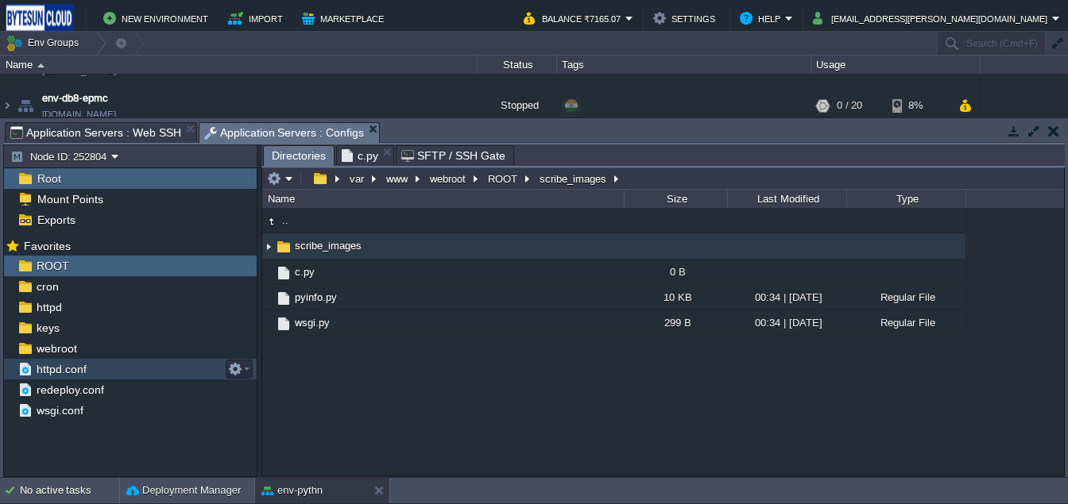
type input "#000000"
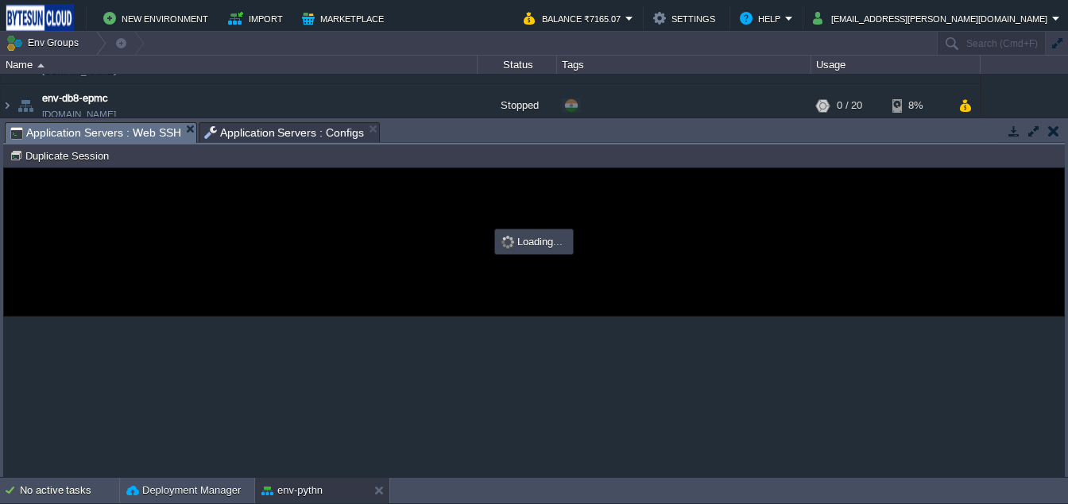
click at [118, 141] on span "Application Servers : Web SSH" at bounding box center [95, 133] width 171 height 20
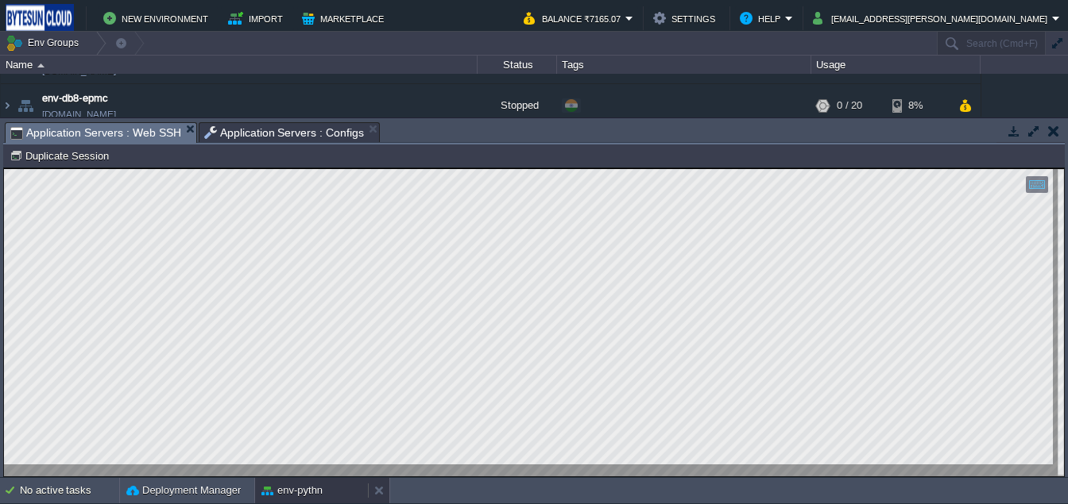
click at [280, 485] on button "env-pythn" at bounding box center [291, 491] width 61 height 16
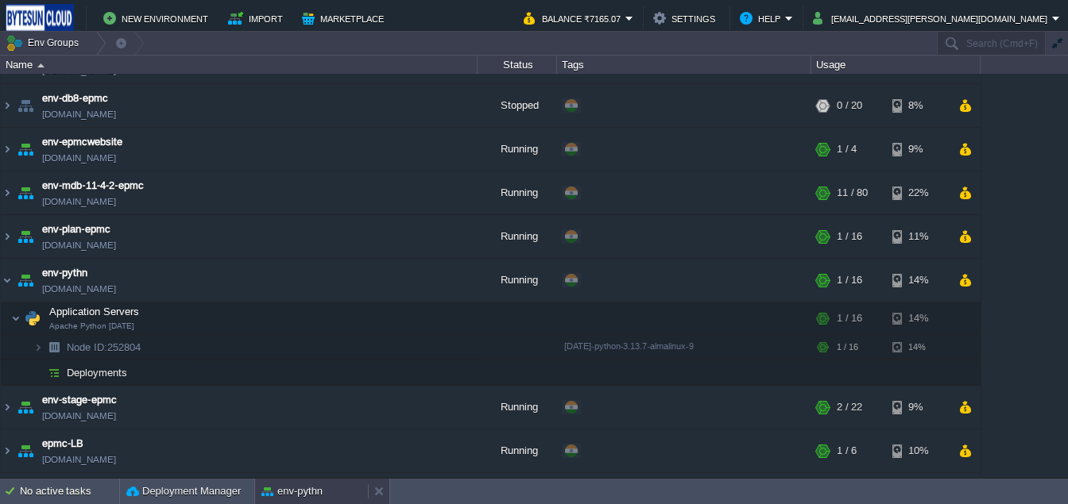
click at [325, 481] on div "env-pythn" at bounding box center [311, 491] width 113 height 25
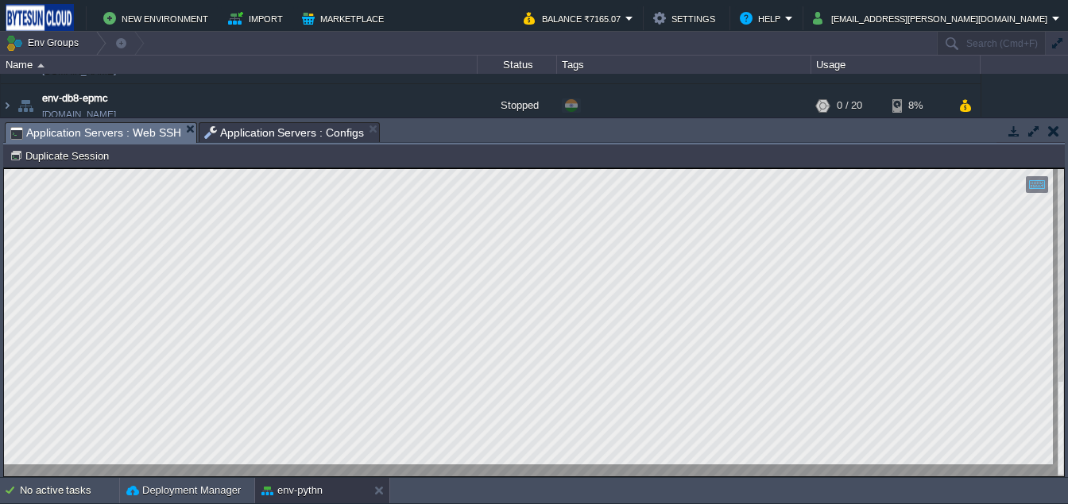
type textarea "import cv2 File "/opt/jelastic-python313/lib/python3.13/site-packages/cv2/__ini…"
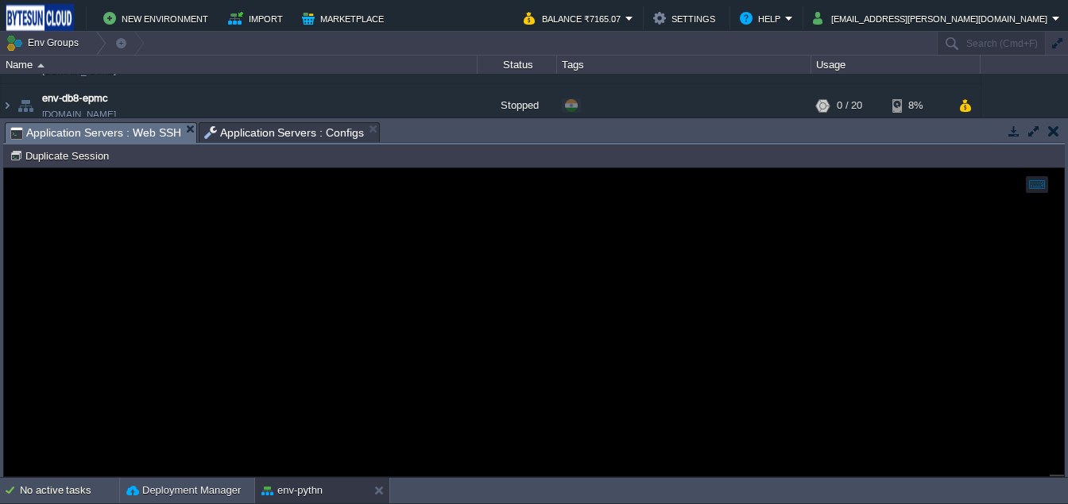
click at [244, 139] on span "Application Servers : Configs" at bounding box center [284, 132] width 160 height 19
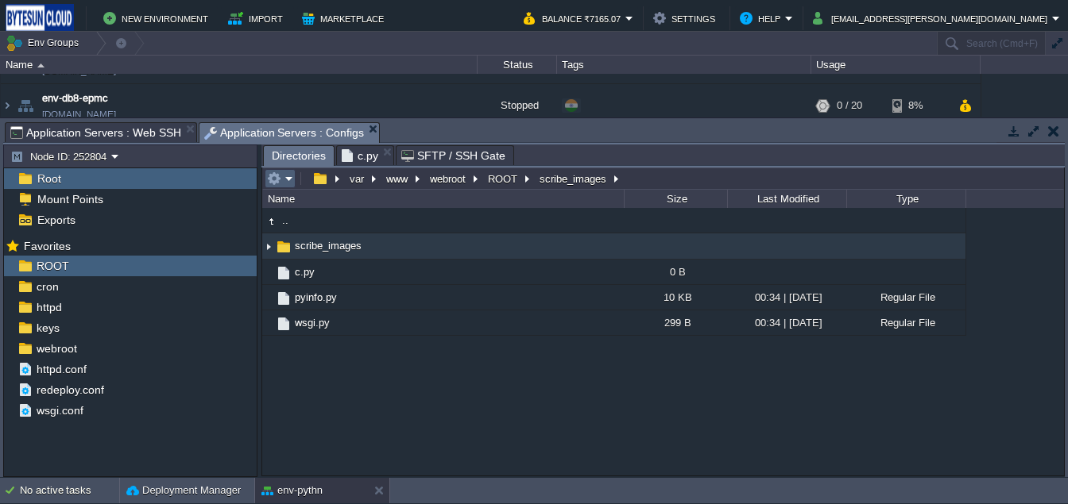
click at [284, 179] on em at bounding box center [280, 179] width 26 height 14
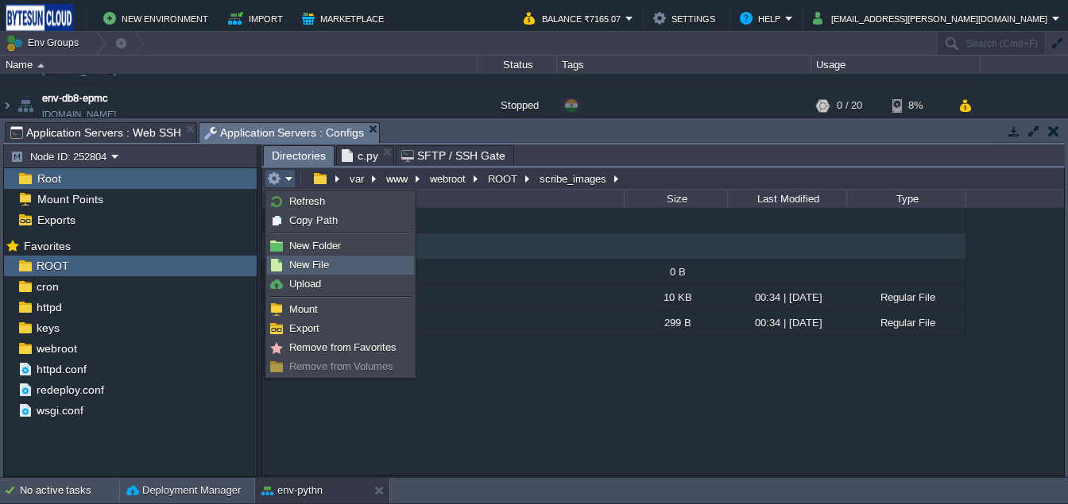
click at [295, 260] on span "New File" at bounding box center [309, 265] width 40 height 12
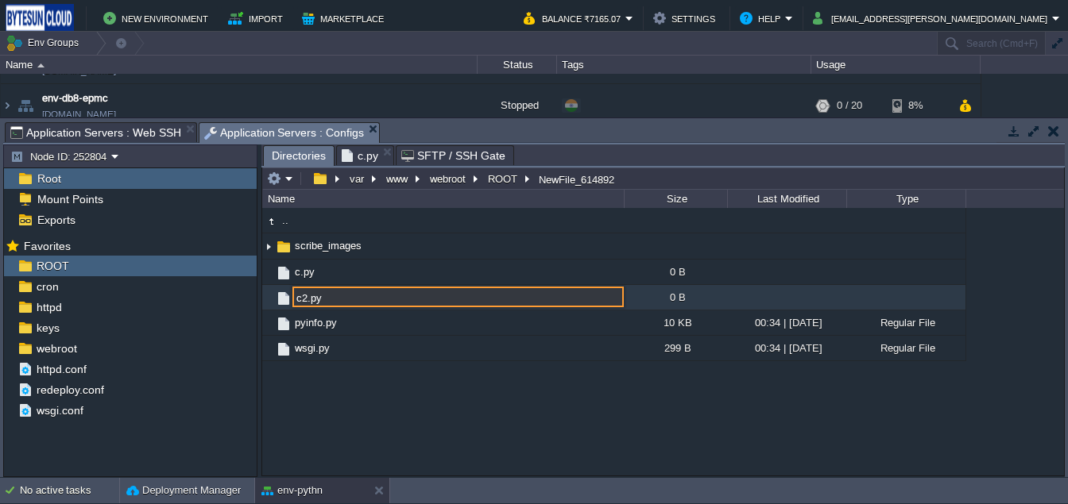
type input "c2.py"
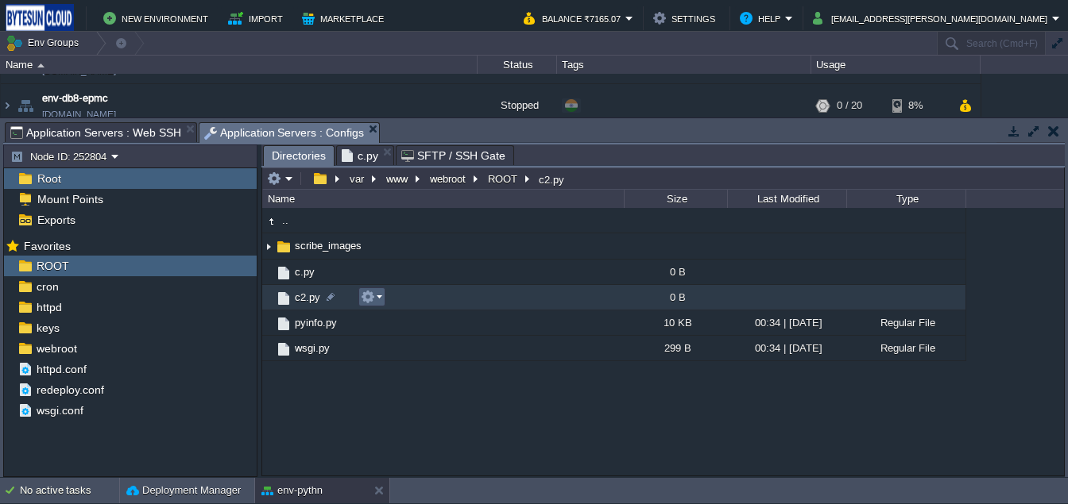
click at [376, 299] on em at bounding box center [371, 297] width 21 height 14
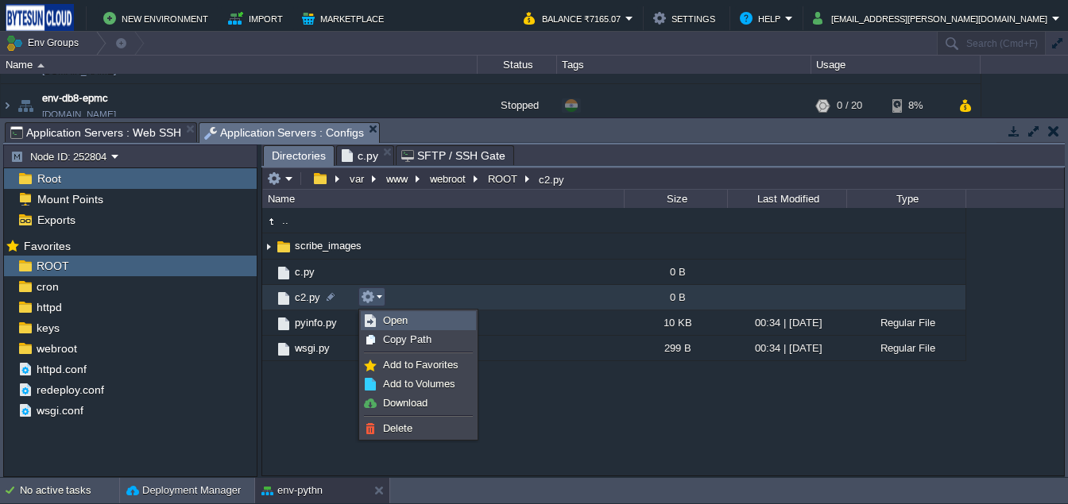
click at [389, 324] on span "Open" at bounding box center [395, 321] width 25 height 12
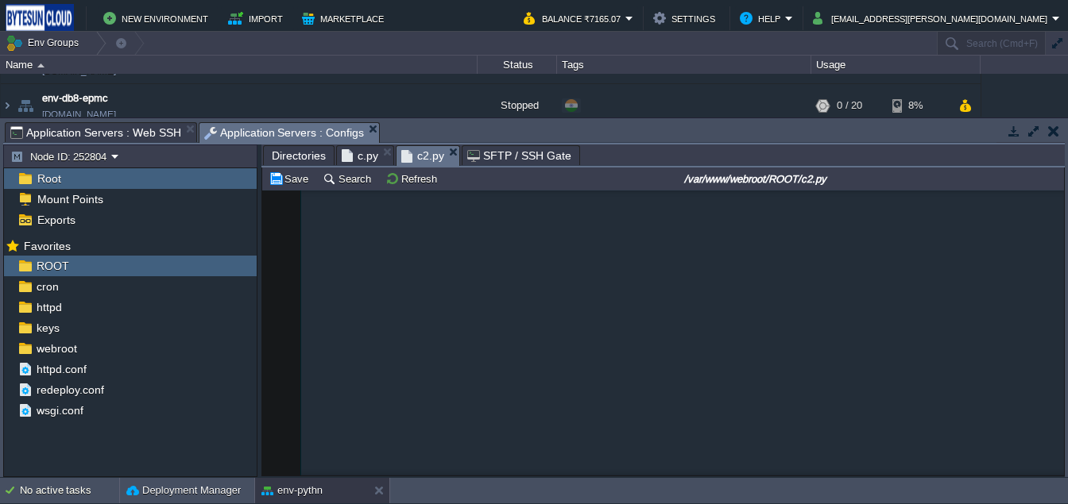
scroll to position [0, 0]
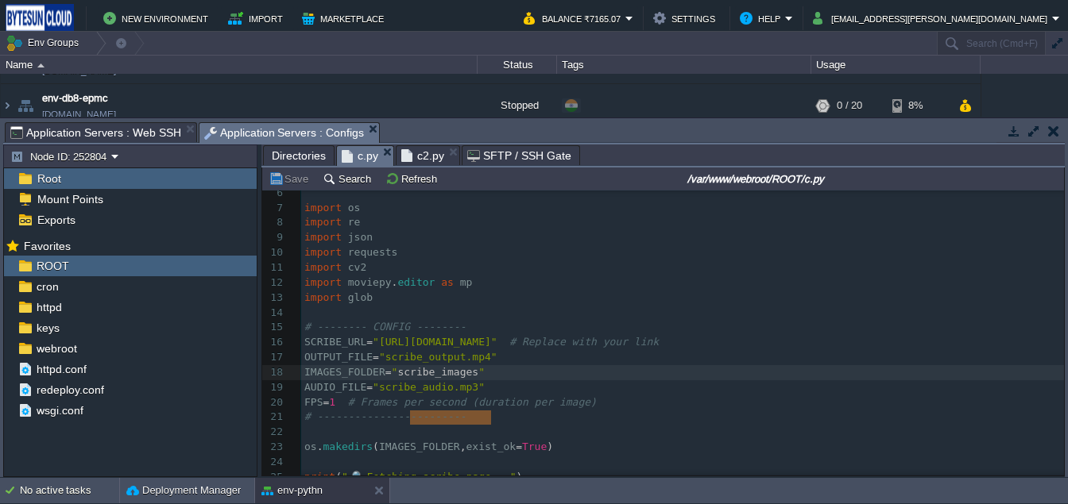
click at [356, 154] on span "c.py" at bounding box center [360, 156] width 37 height 20
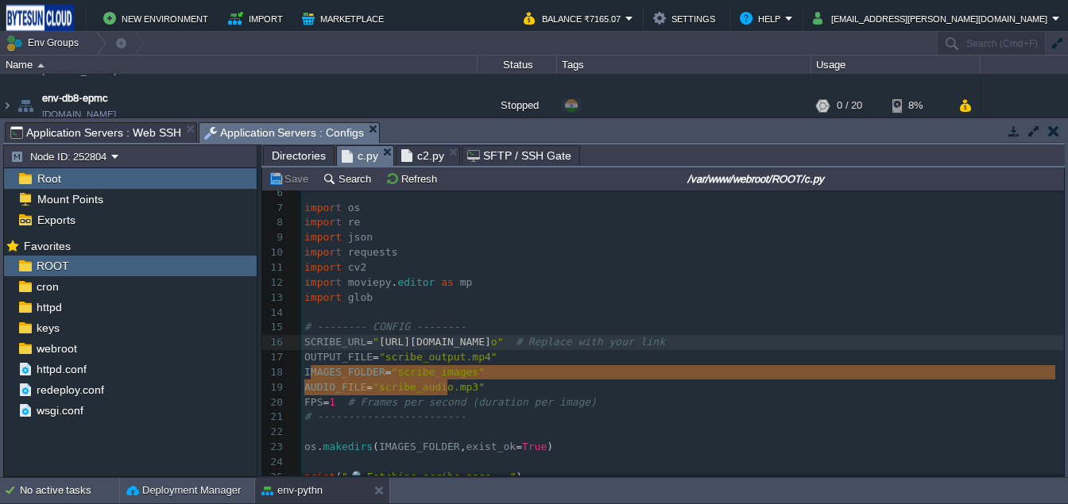
type textarea "[URL][DOMAIN_NAME]"
drag, startPoint x: 311, startPoint y: 369, endPoint x: 451, endPoint y: 386, distance: 140.8
click at [422, 158] on span "c2.py" at bounding box center [422, 155] width 43 height 19
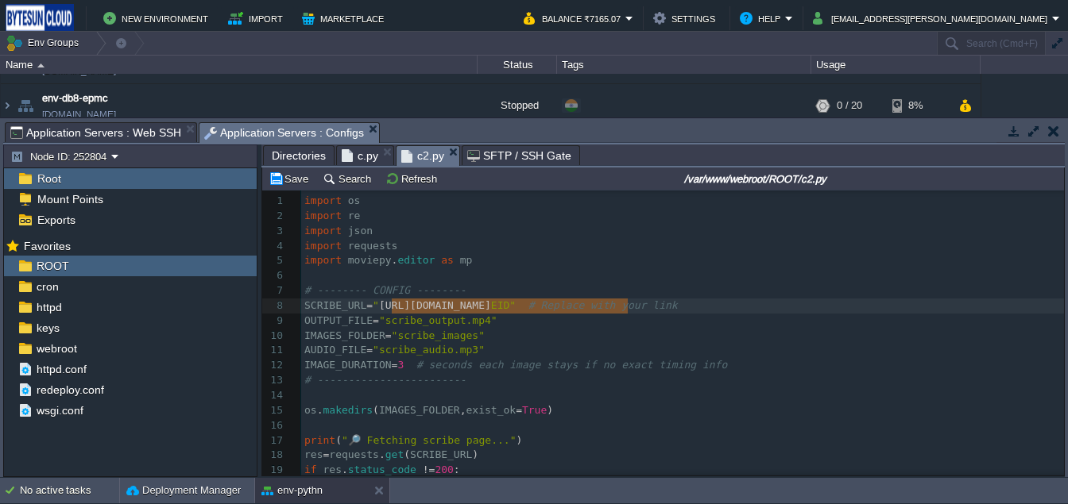
type textarea "[URL][DOMAIN_NAME]"
drag, startPoint x: 390, startPoint y: 308, endPoint x: 646, endPoint y: 310, distance: 255.8
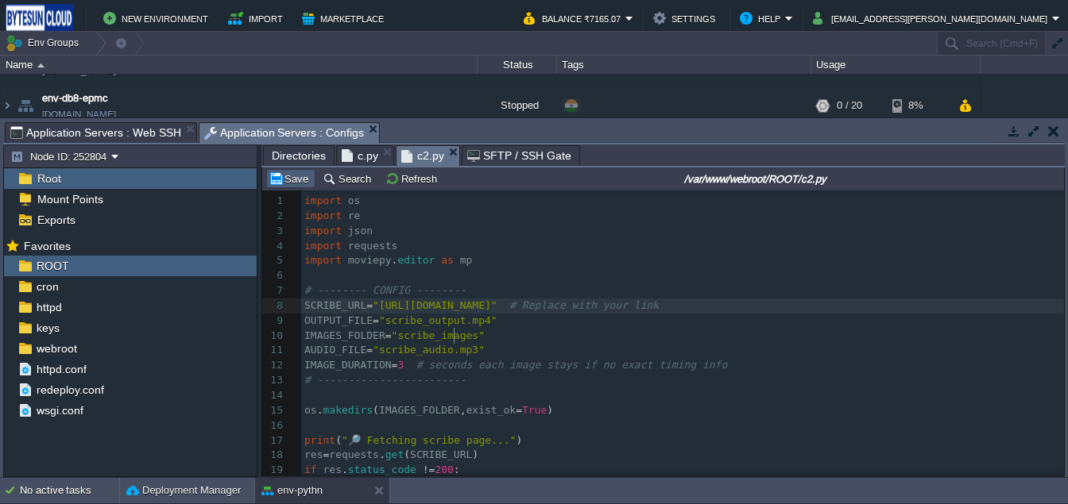
click at [296, 184] on button "Save" at bounding box center [291, 179] width 44 height 14
click at [135, 133] on span "Application Servers : Web SSH" at bounding box center [95, 132] width 171 height 19
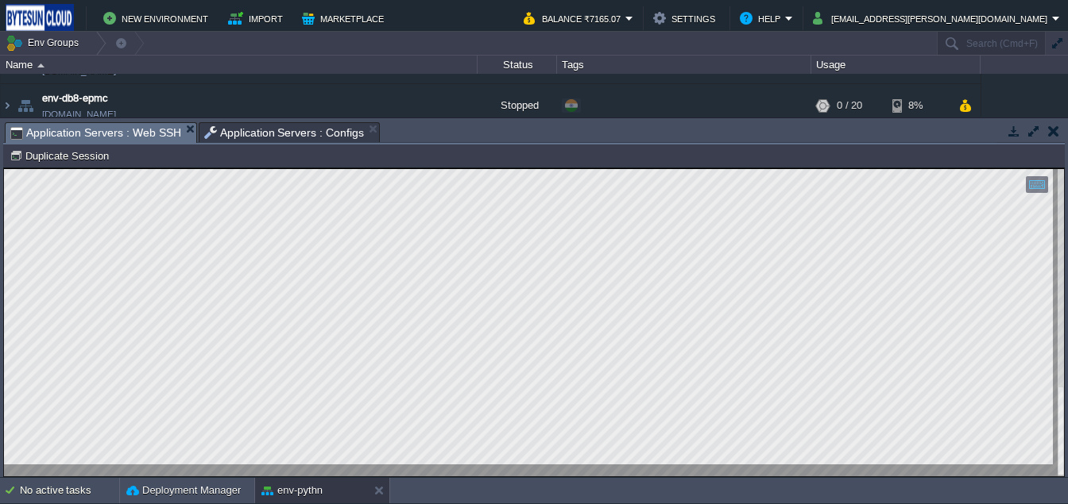
scroll to position [14, 259]
click at [285, 487] on button "env-pythn" at bounding box center [291, 491] width 61 height 16
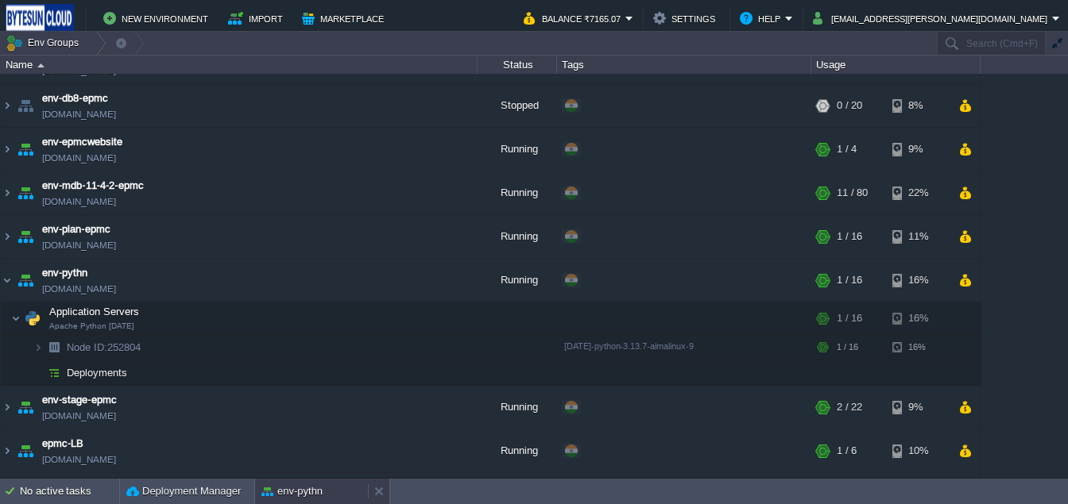
click at [285, 487] on button "env-pythn" at bounding box center [291, 492] width 61 height 16
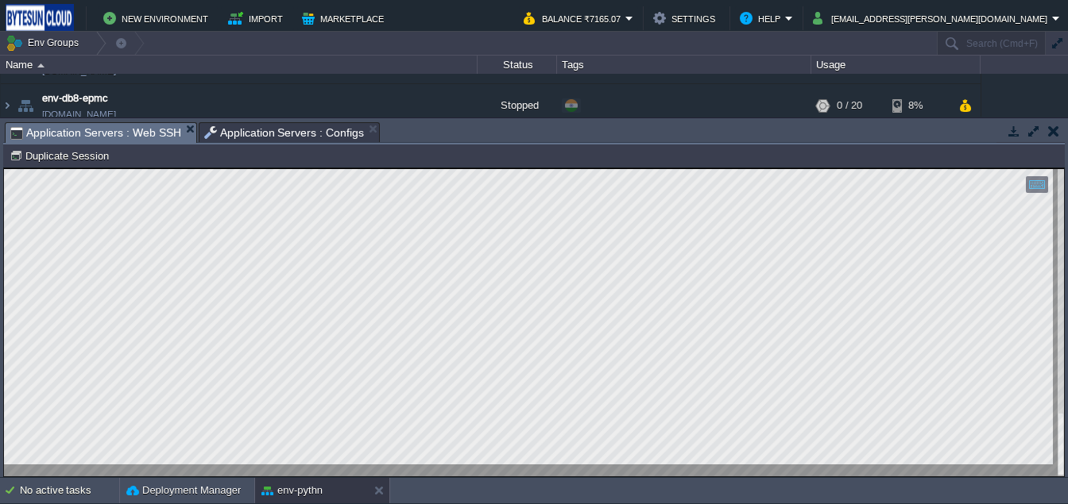
type textarea "Requirement already satisfied: moviepy in /opt/jelastic-python313/lib/python3.1…"
click at [280, 125] on span "Application Servers : Configs" at bounding box center [284, 132] width 160 height 19
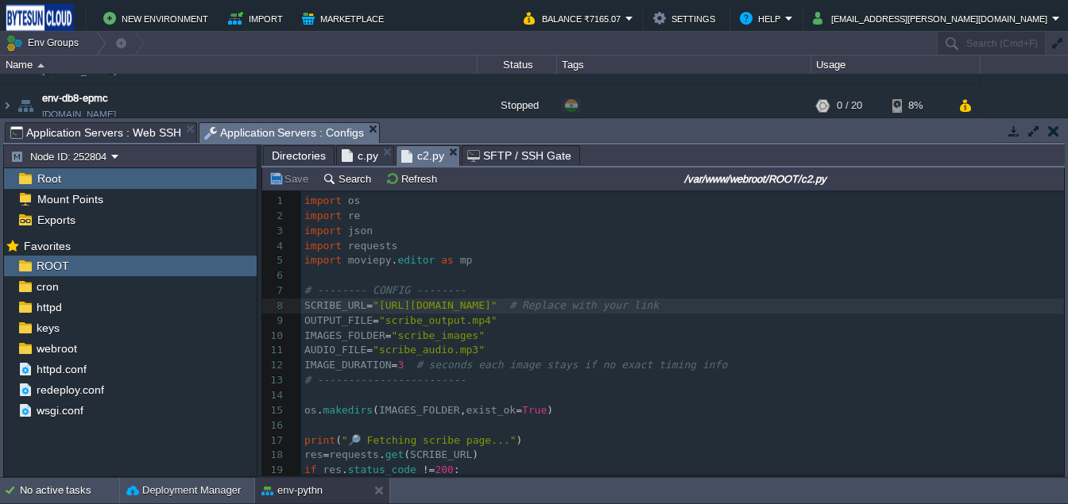
click at [304, 265] on div "x ​ 1 import os 2 import re 3 import json 4 import requests 5 import moviepy . …" at bounding box center [682, 501] width 763 height 614
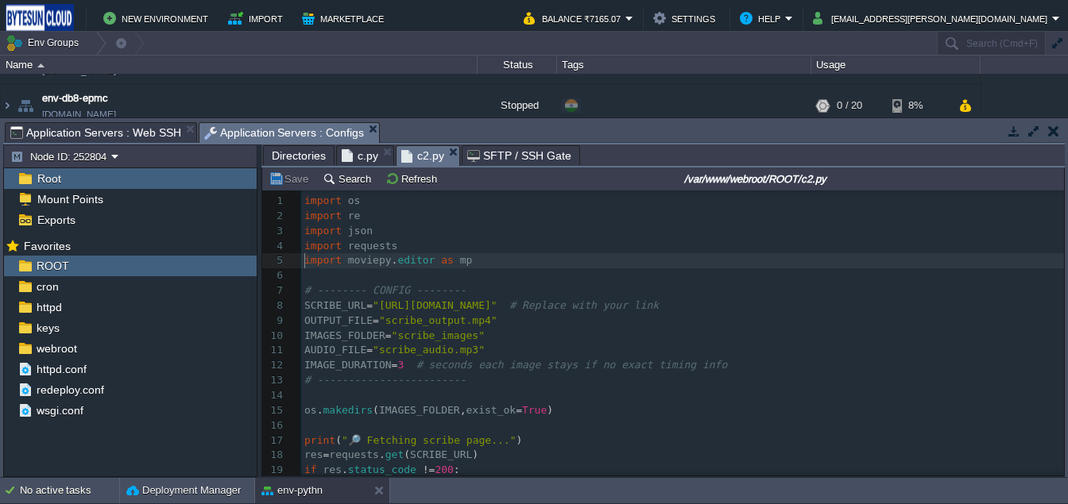
type textarea "#"
click at [513, 265] on pre "#import moviepy.editor as mp" at bounding box center [682, 260] width 763 height 15
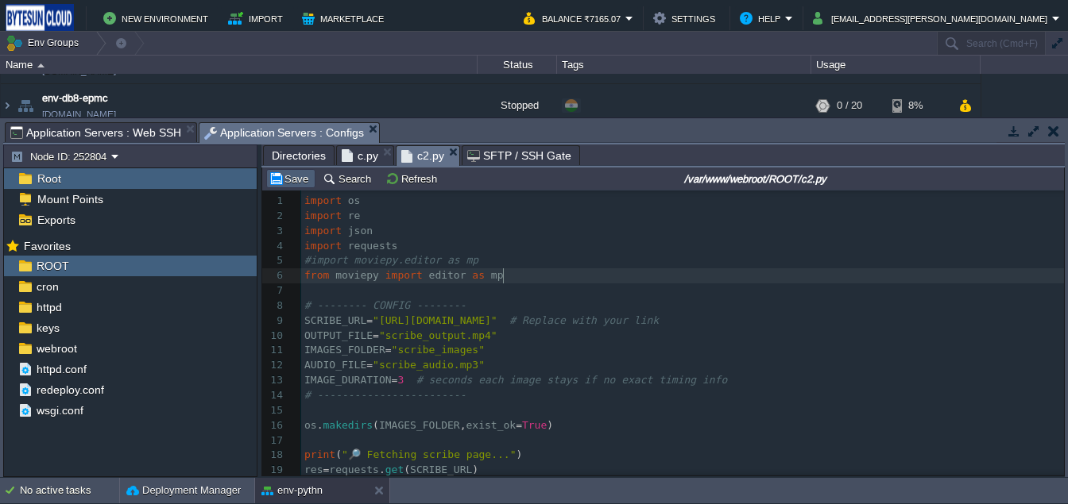
click at [269, 172] on button "Save" at bounding box center [291, 179] width 44 height 14
click at [87, 135] on span "Application Servers : Web SSH" at bounding box center [95, 132] width 171 height 19
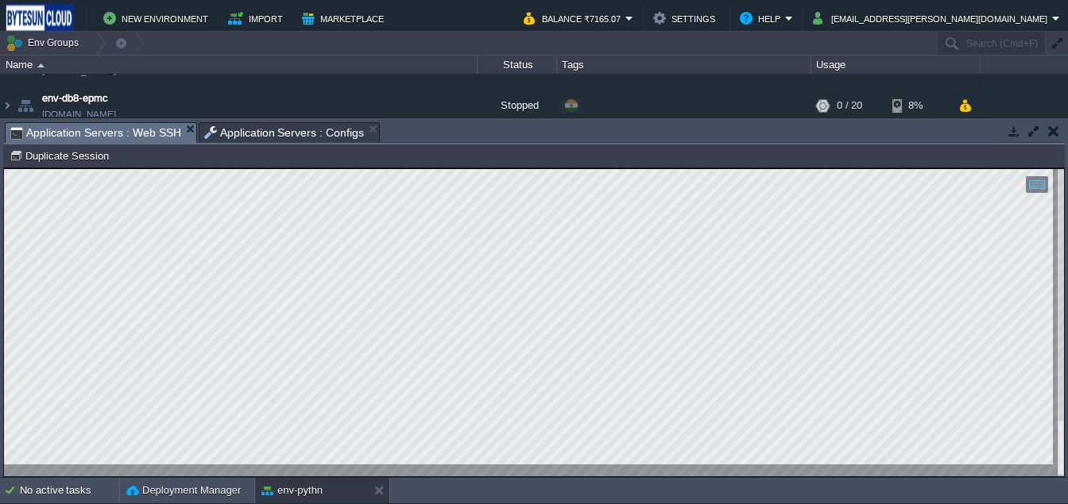
type textarea "from moviepy import editor as mp ImportError: cannot import name 'editor' from …"
click at [218, 137] on span "Application Servers : Configs" at bounding box center [284, 132] width 160 height 19
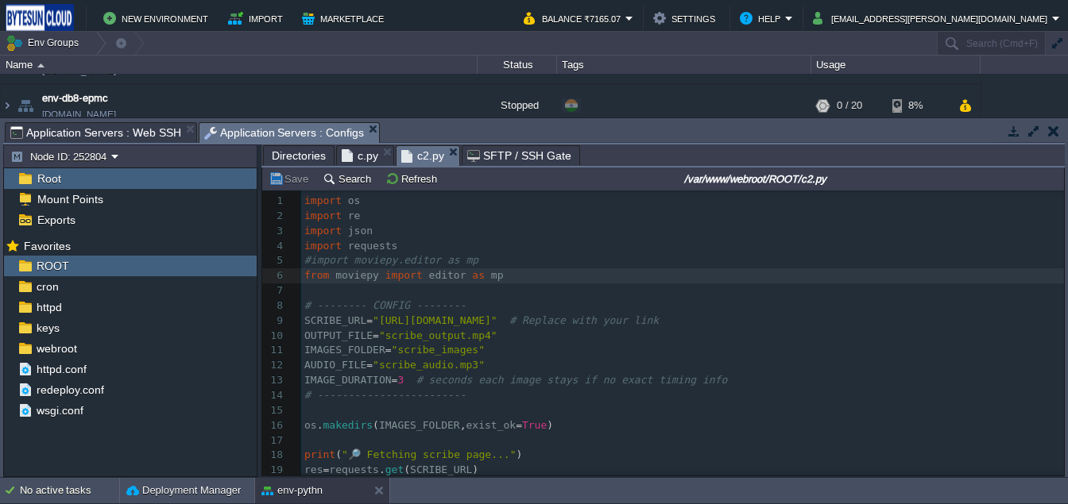
click at [303, 276] on div "x ​ 1 import os 2 import re 3 import json 4 import requests 5 #import moviepy.e…" at bounding box center [682, 508] width 763 height 628
type textarea "#"
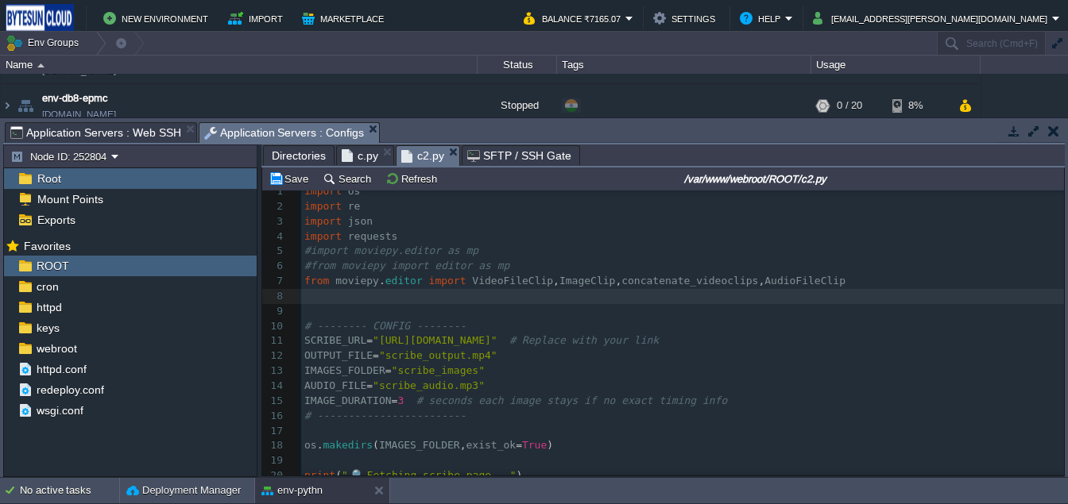
scroll to position [1, 0]
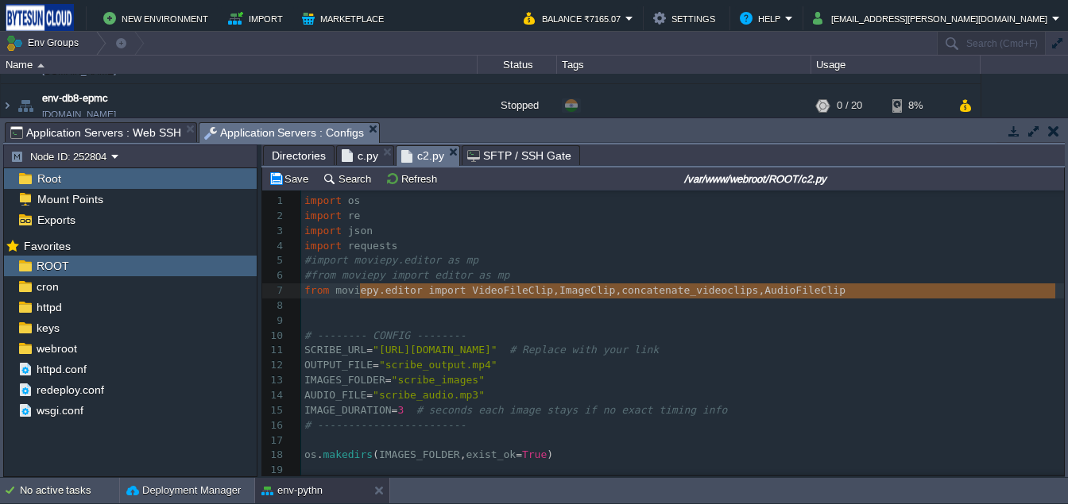
type textarea "import os import re import json import requests #import moviepy.editor as mp #f…"
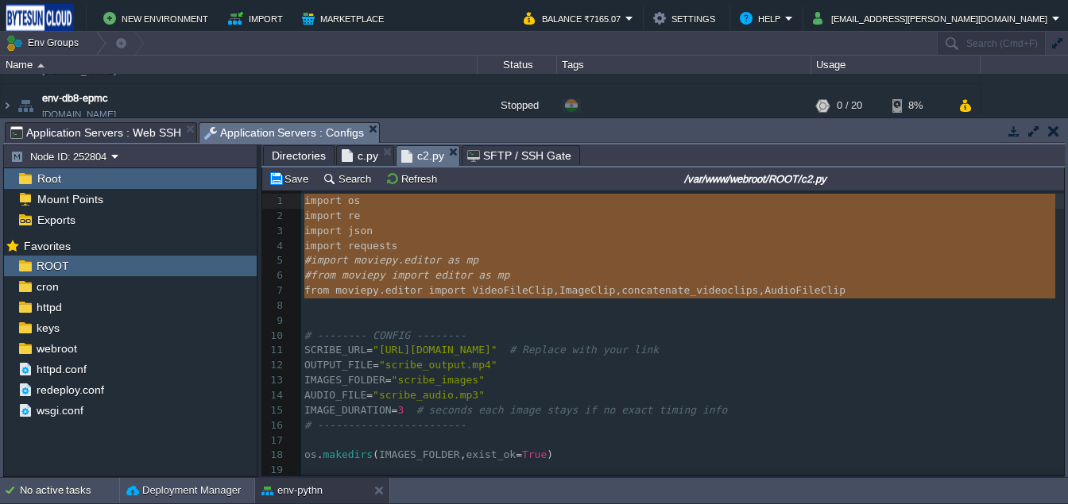
drag, startPoint x: 399, startPoint y: 313, endPoint x: 248, endPoint y: 162, distance: 213.5
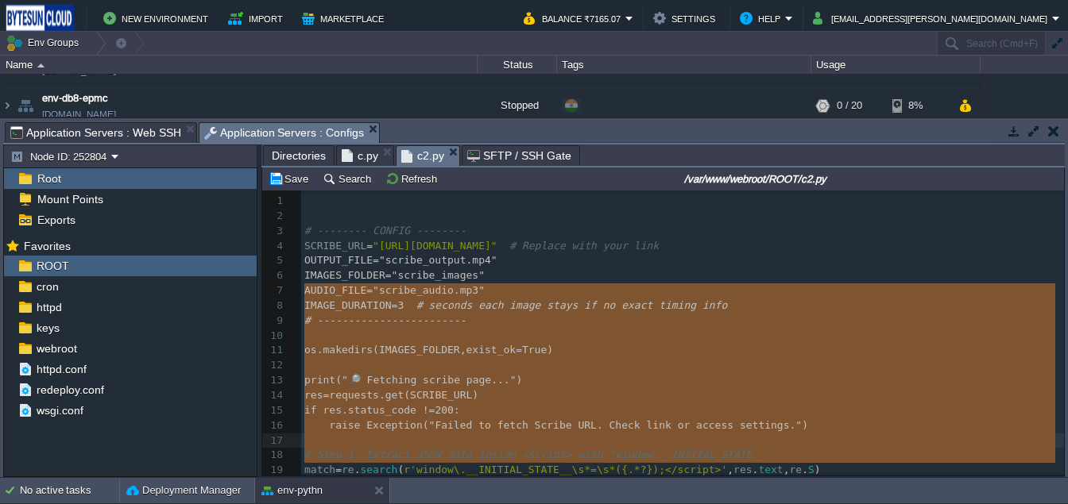
type textarea "-"
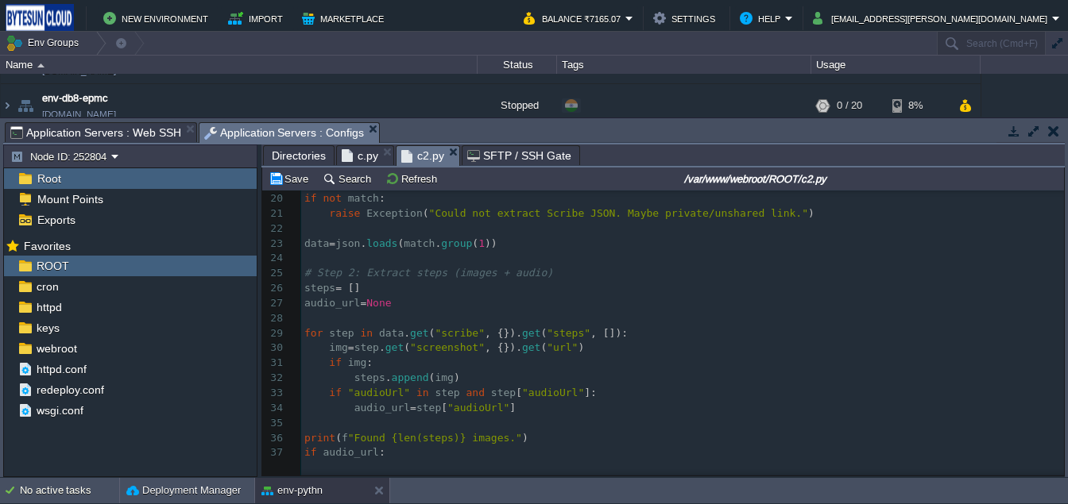
scroll to position [799, 0]
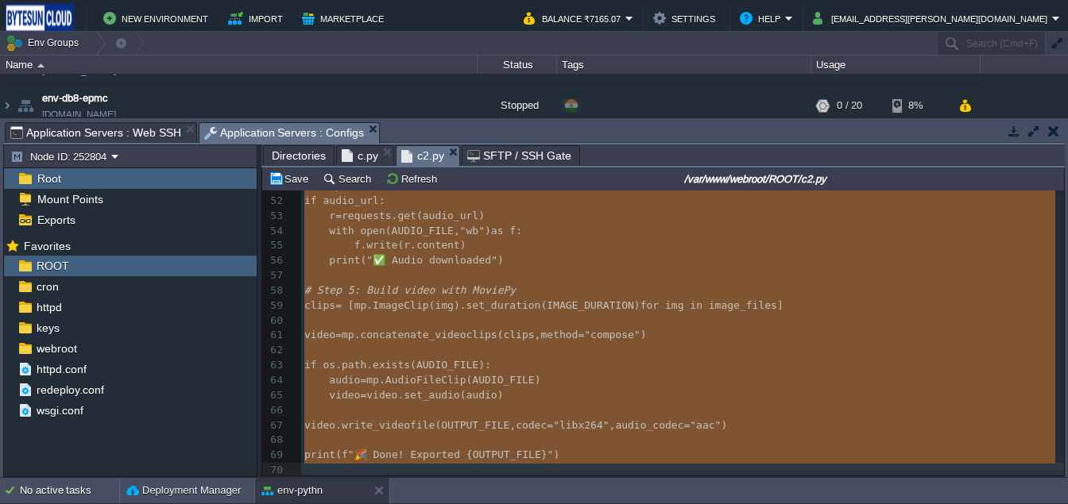
drag, startPoint x: 303, startPoint y: 291, endPoint x: 582, endPoint y: 460, distance: 326.2
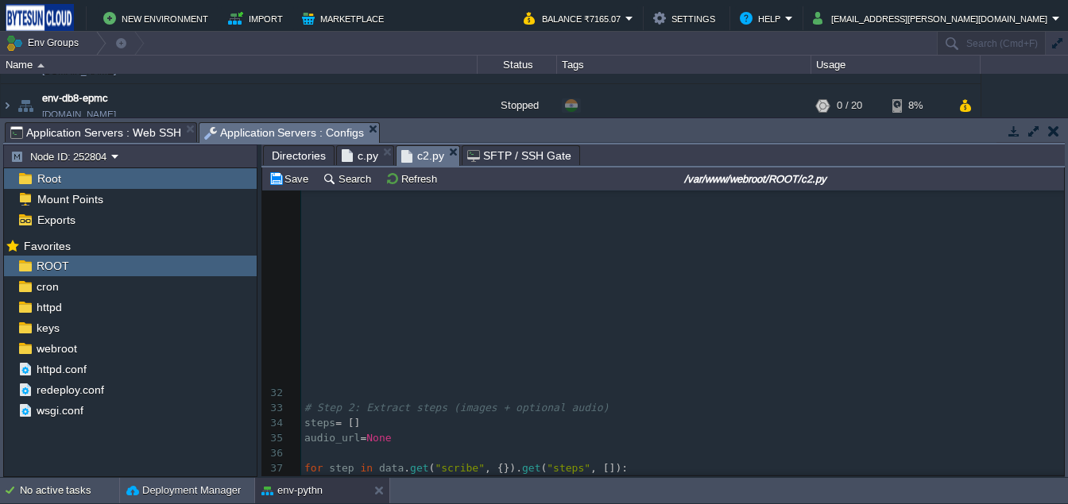
scroll to position [44, 0]
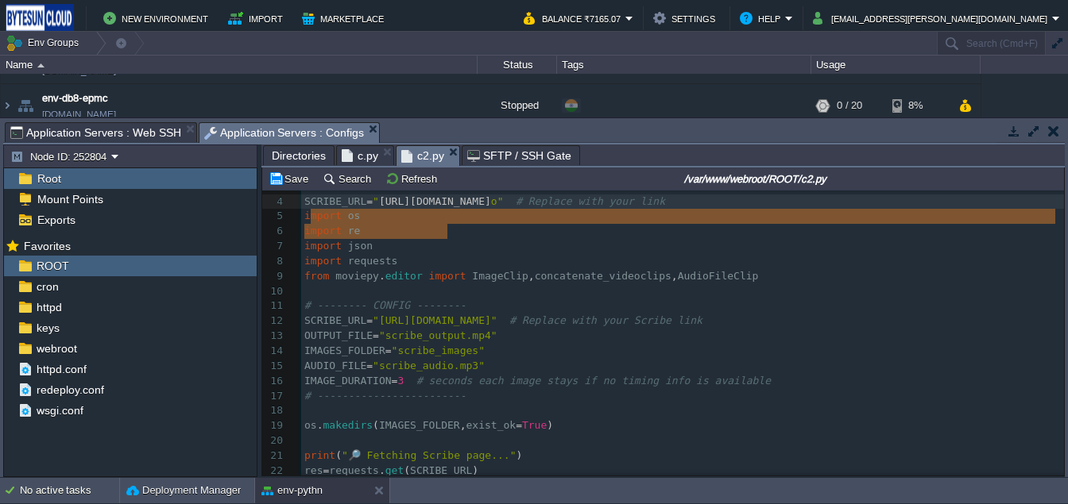
type textarea "[URL][DOMAIN_NAME]"
drag, startPoint x: 311, startPoint y: 218, endPoint x: 454, endPoint y: 239, distance: 144.6
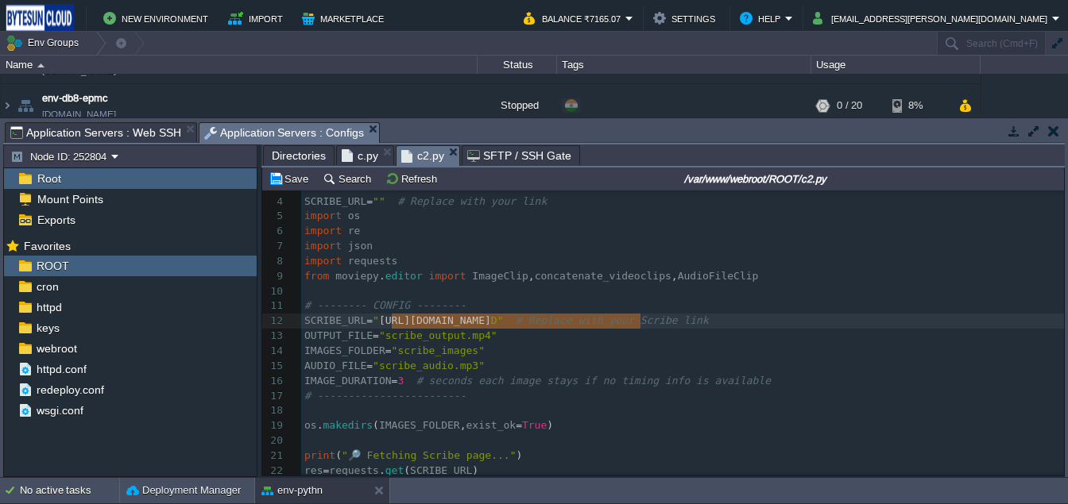
type textarea "[URL][DOMAIN_NAME]"
drag, startPoint x: 392, startPoint y: 323, endPoint x: 643, endPoint y: 329, distance: 251.1
paste textarea
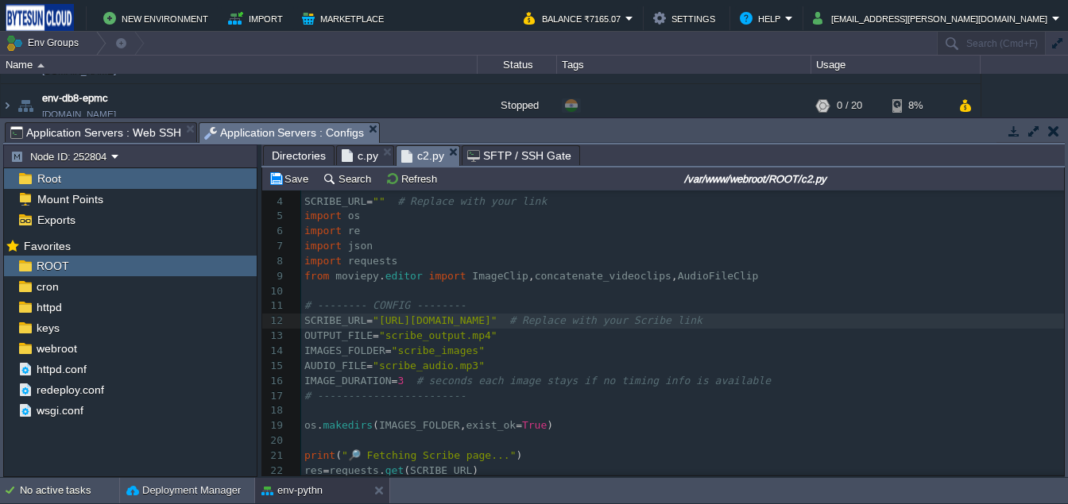
scroll to position [0, 0]
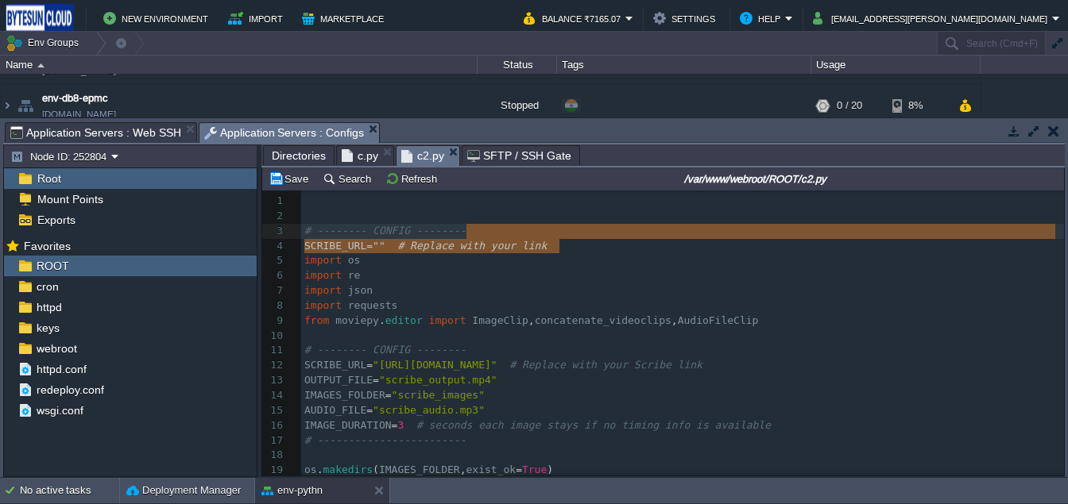
type textarea "# -------- CONFIG -------- SCRIBE_URL = "" # Replace with your link"
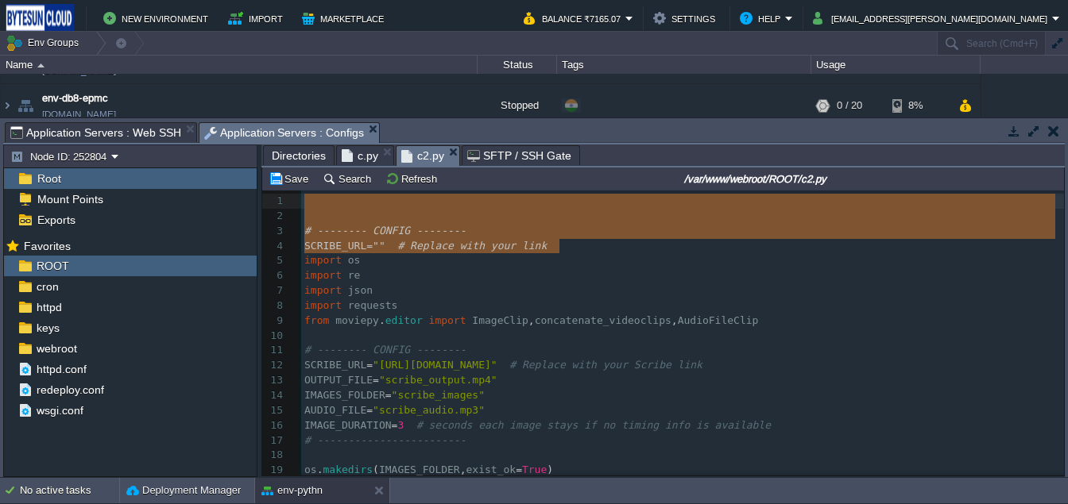
drag, startPoint x: 606, startPoint y: 249, endPoint x: 230, endPoint y: 165, distance: 384.9
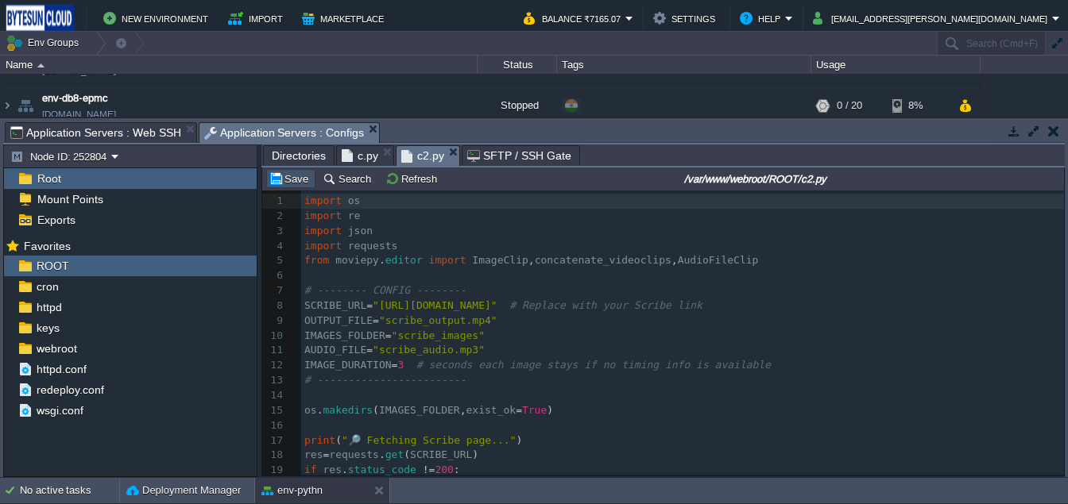
click at [297, 172] on button "Save" at bounding box center [291, 179] width 44 height 14
click at [82, 135] on span "Application Servers : Web SSH" at bounding box center [95, 132] width 171 height 19
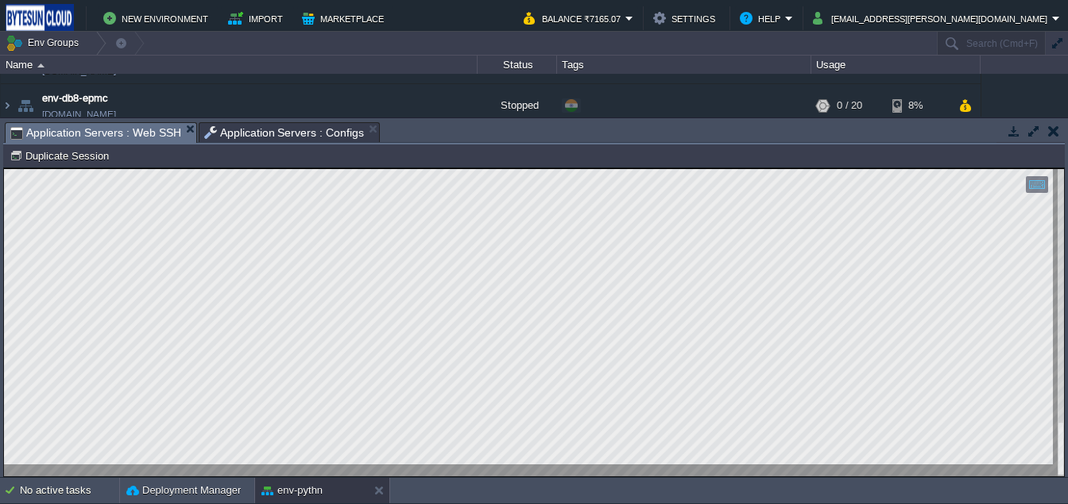
scroll to position [14, 261]
click at [281, 470] on div at bounding box center [534, 322] width 1060 height 307
type textarea "apache@node252804-env-pythn ~/ROOT $ python --version Python 3.13.7"
click at [293, 138] on span "Application Servers : Configs" at bounding box center [284, 132] width 160 height 19
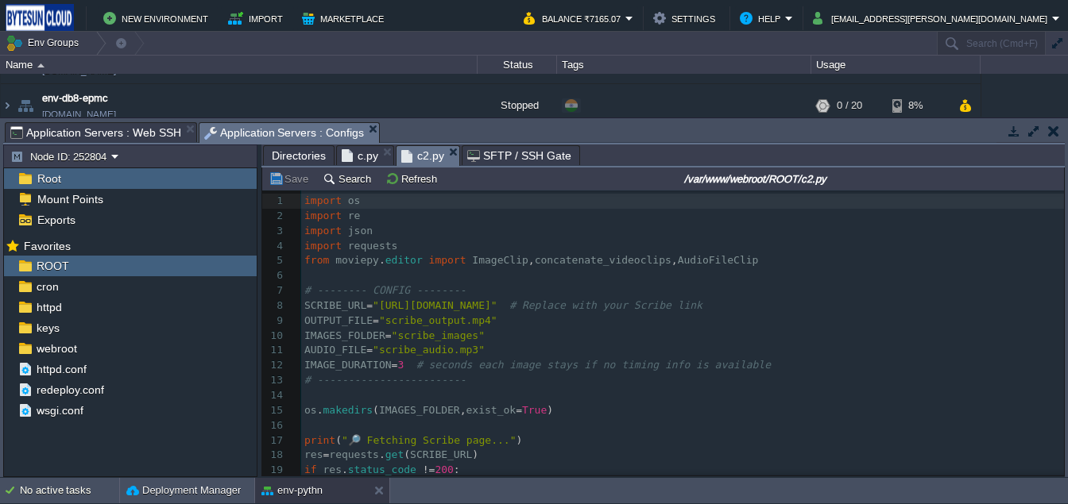
click at [362, 293] on div "x 5 79 ​ 1 import os 2 import re 3 import json 4 import requests 5 from moviepy…" at bounding box center [682, 388] width 763 height 389
type textarea "-"
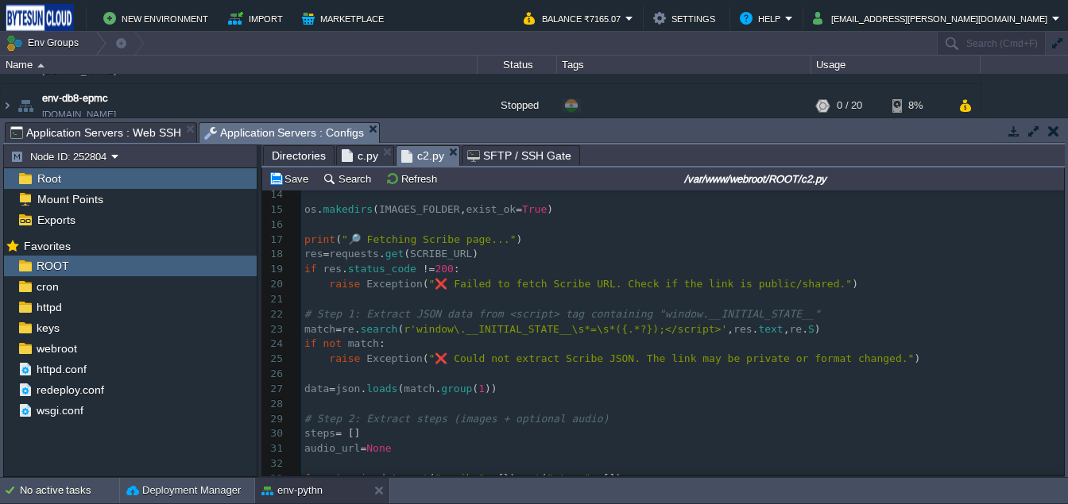
scroll to position [0, 0]
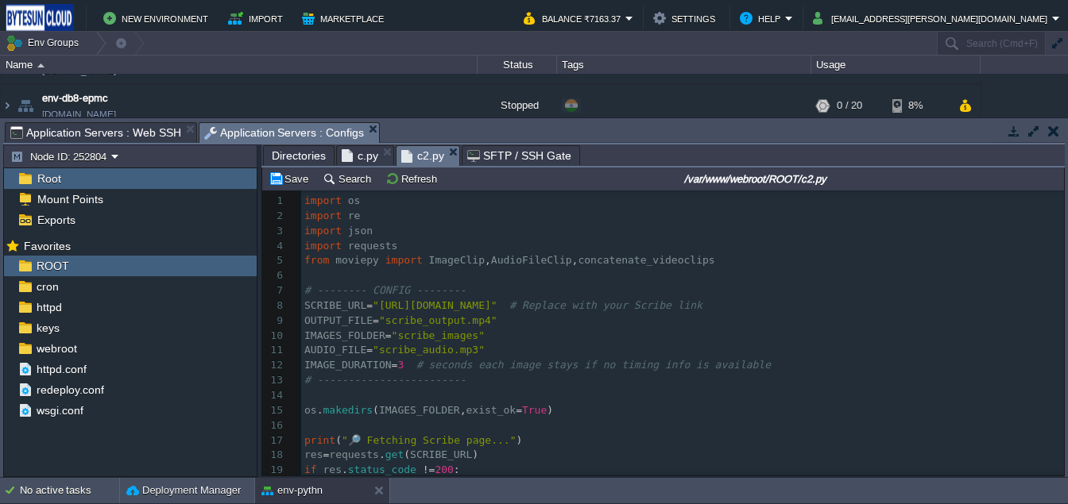
click at [296, 160] on span "Directories" at bounding box center [299, 155] width 54 height 19
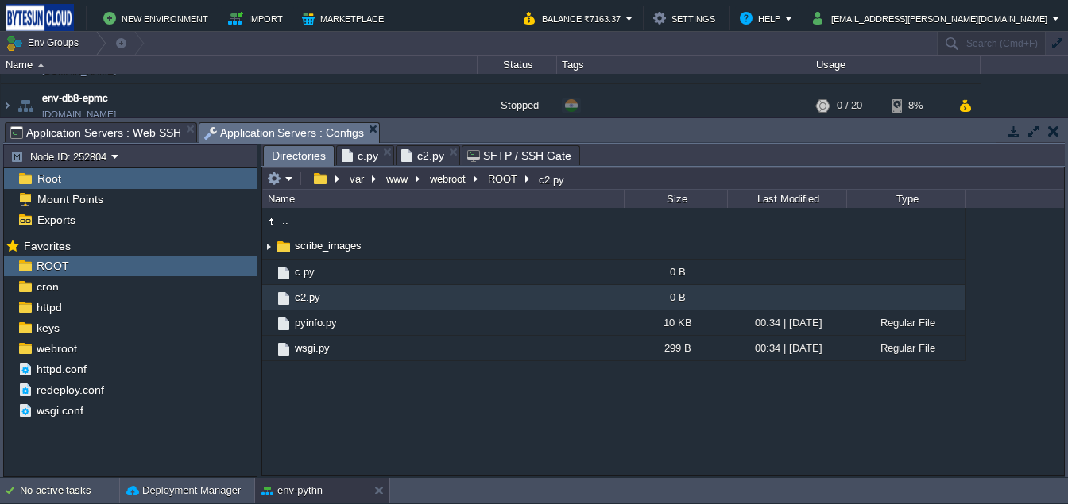
click at [361, 157] on span "c.py" at bounding box center [360, 155] width 37 height 19
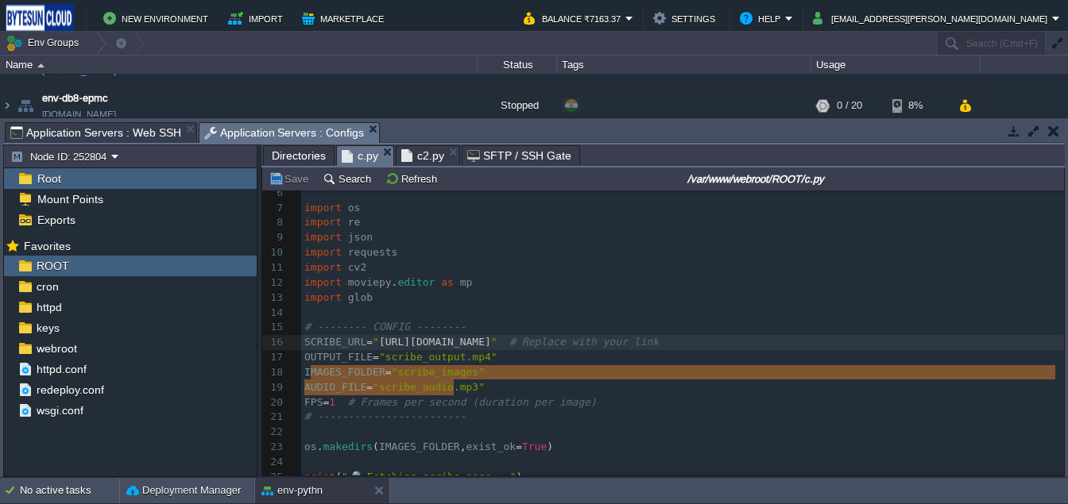
click at [414, 161] on span "c2.py" at bounding box center [422, 155] width 43 height 19
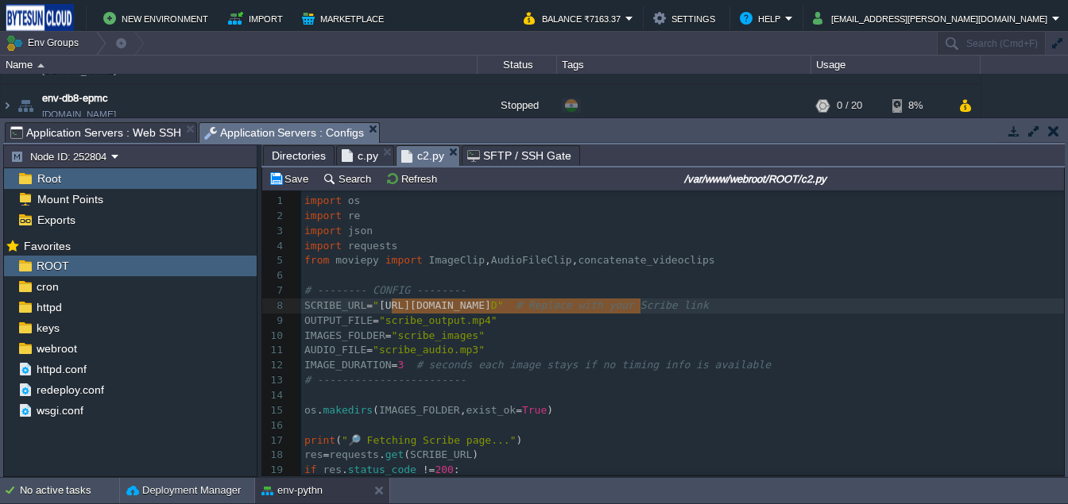
type textarea "[URL][DOMAIN_NAME]"
drag, startPoint x: 392, startPoint y: 307, endPoint x: 646, endPoint y: 311, distance: 253.5
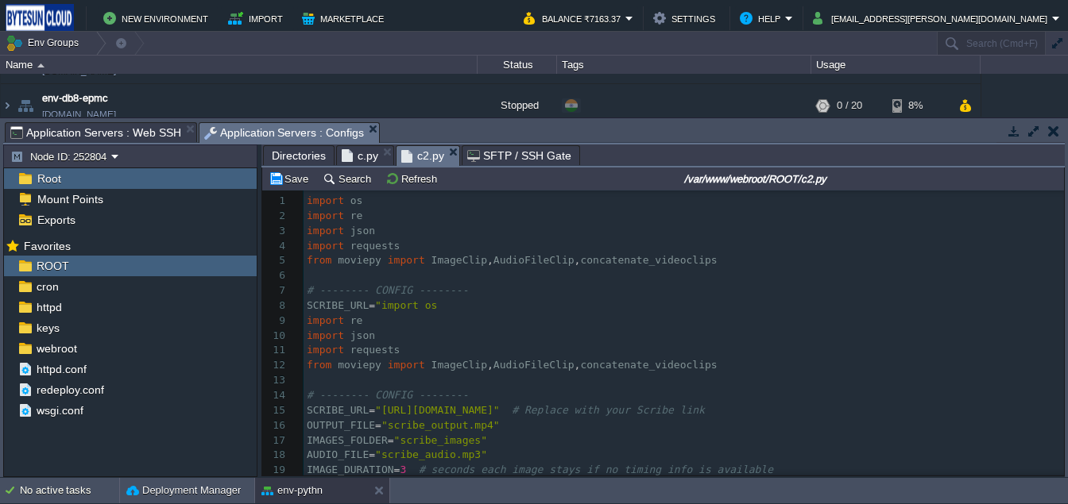
click at [351, 153] on span "c.py" at bounding box center [360, 155] width 37 height 19
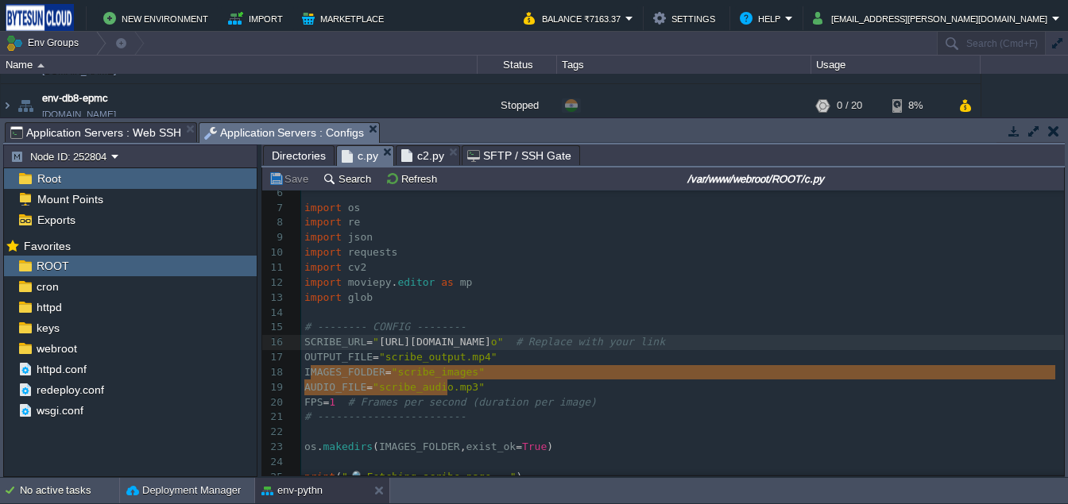
type textarea "[URL][DOMAIN_NAME]"
drag, startPoint x: 309, startPoint y: 373, endPoint x: 450, endPoint y: 384, distance: 141.9
click at [421, 150] on span "c2.py" at bounding box center [422, 155] width 43 height 19
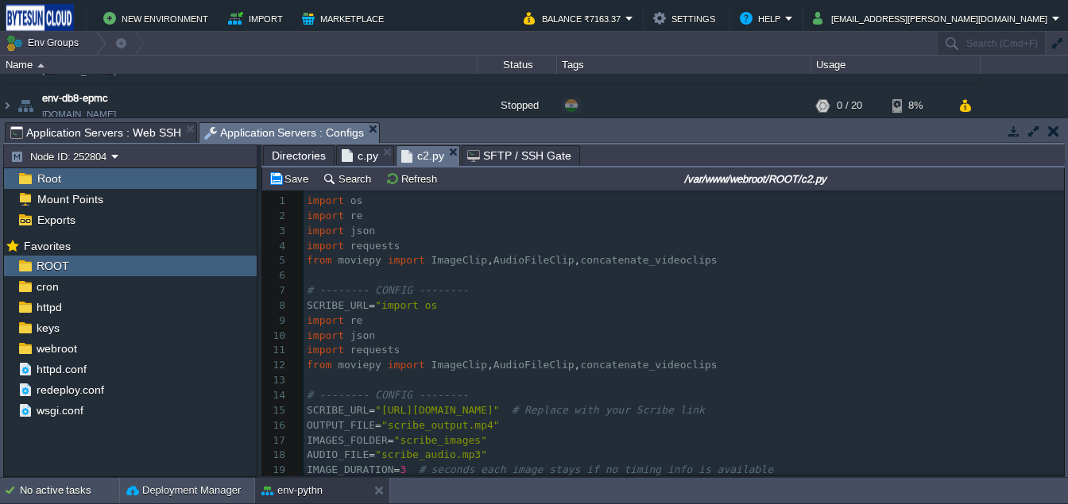
click at [433, 338] on pre "import json" at bounding box center [683, 336] width 760 height 15
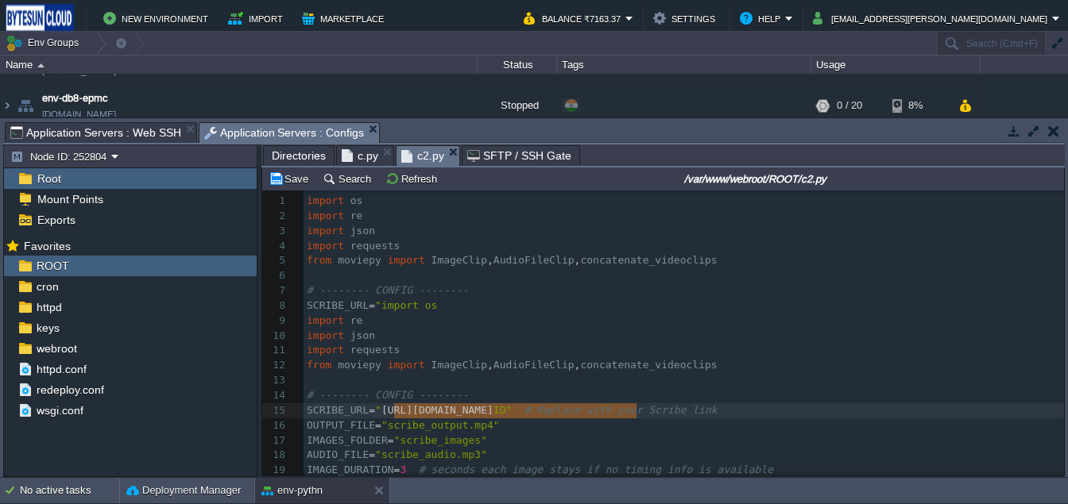
type textarea "[URL][DOMAIN_NAME]"
drag, startPoint x: 393, startPoint y: 415, endPoint x: 640, endPoint y: 421, distance: 247.1
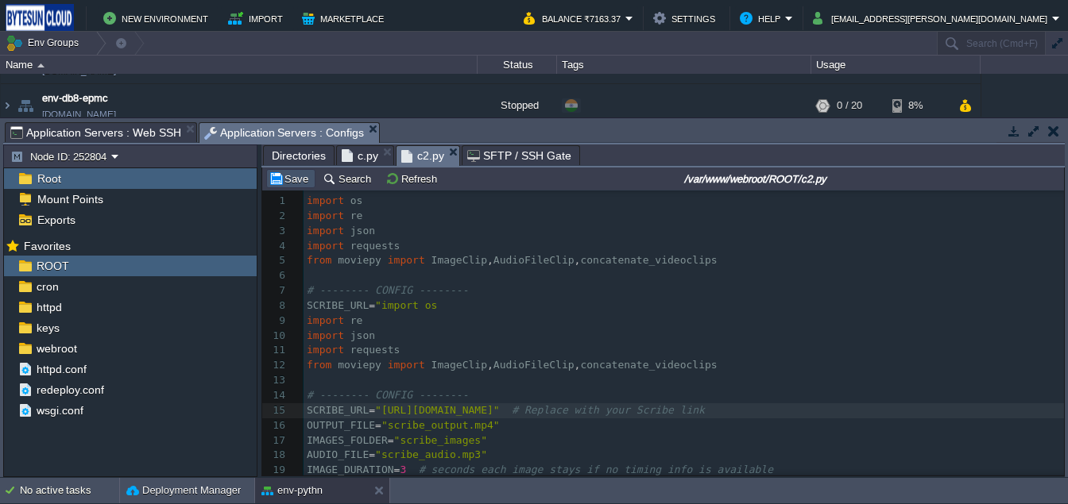
click at [275, 173] on button "Save" at bounding box center [291, 179] width 44 height 14
click at [462, 307] on pre "SCRIBE_URL = "import os" at bounding box center [683, 306] width 760 height 15
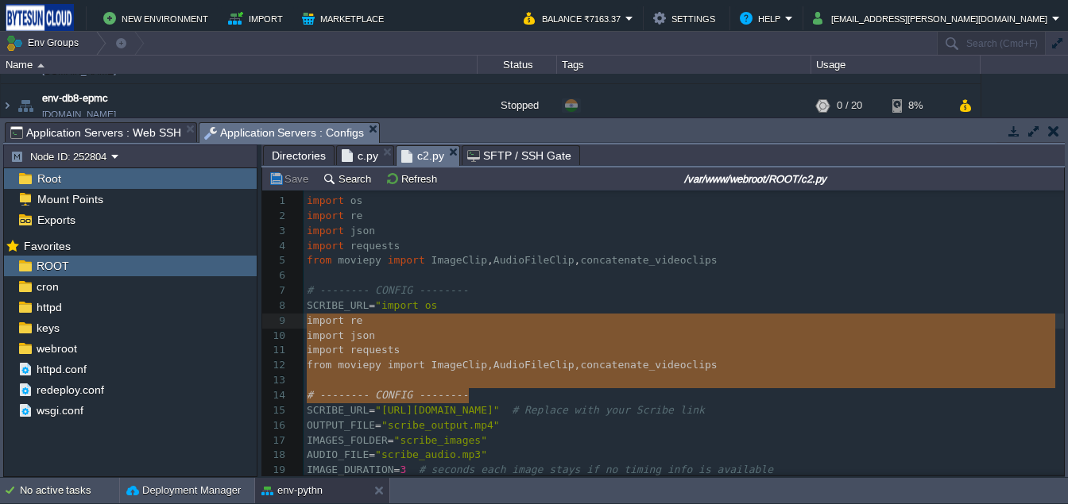
type textarea "SCRIBE_URL = "import os import re import json import requests from moviepy impo…"
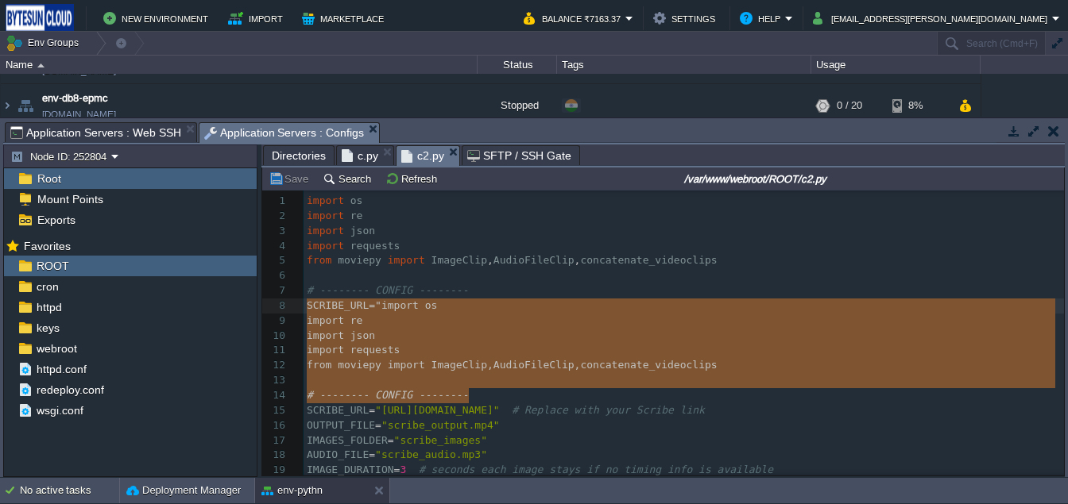
drag, startPoint x: 466, startPoint y: 400, endPoint x: 288, endPoint y: 313, distance: 198.6
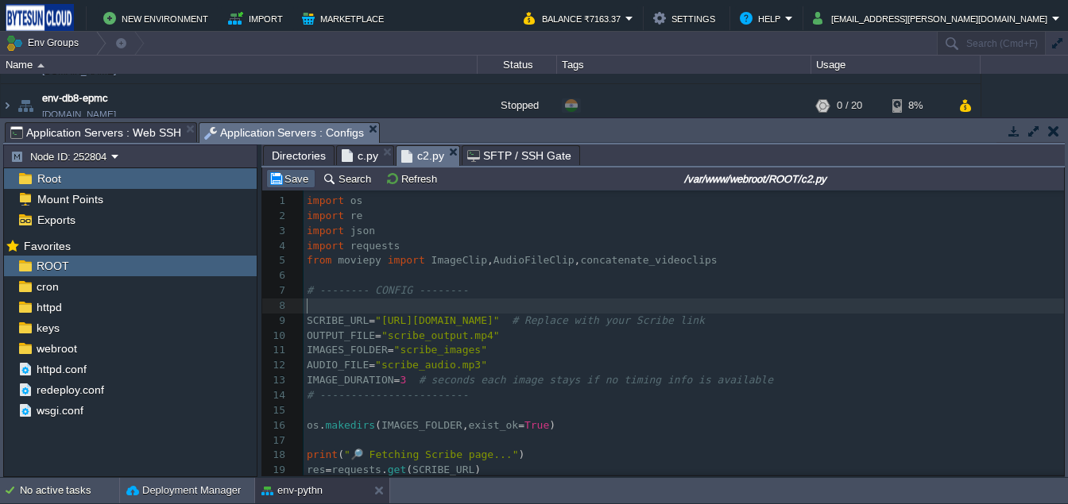
click at [294, 177] on button "Save" at bounding box center [291, 179] width 44 height 14
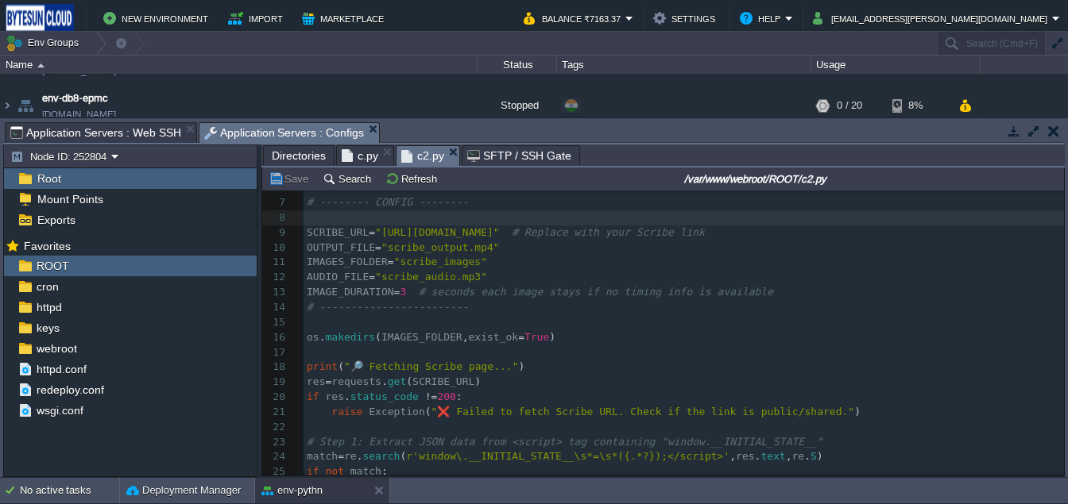
scroll to position [211, 0]
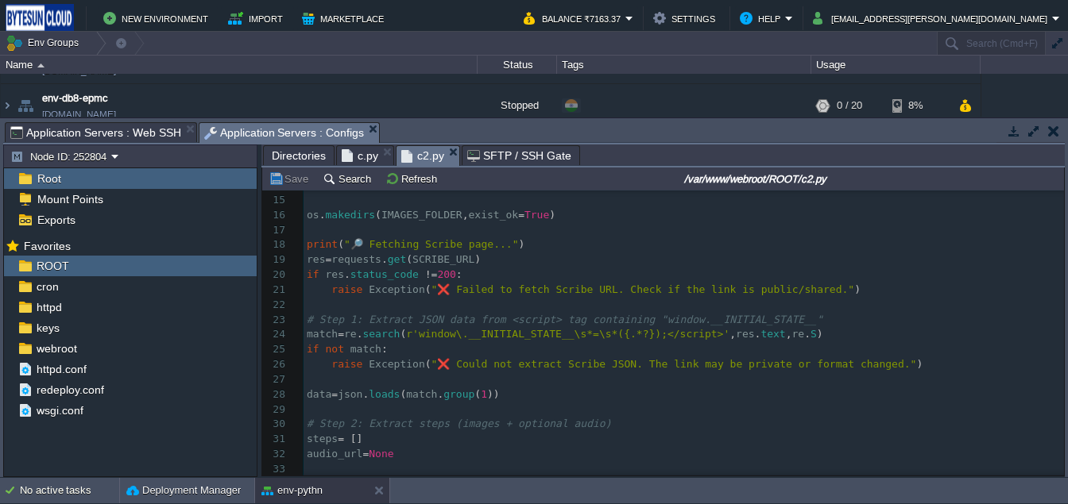
click at [107, 128] on span "Application Servers : Web SSH" at bounding box center [95, 132] width 171 height 19
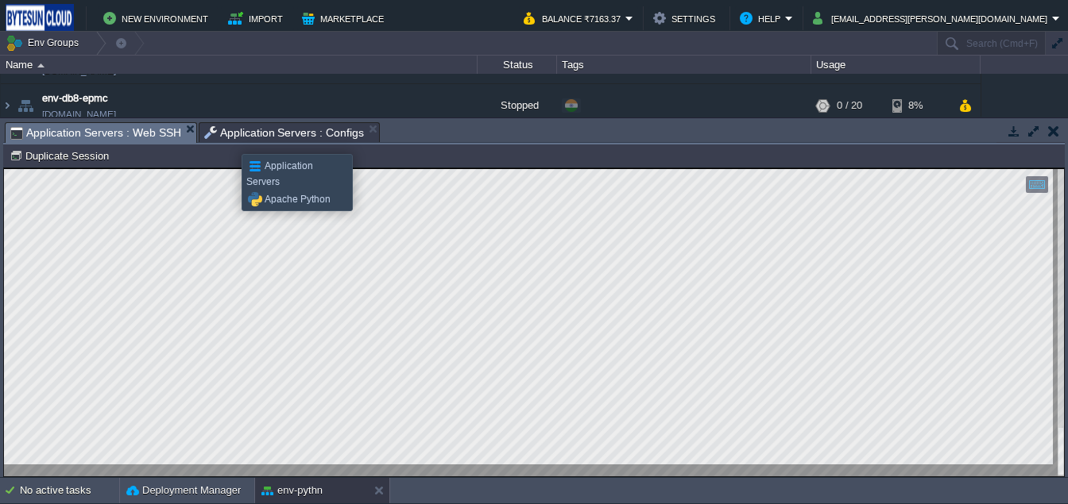
click at [230, 140] on span "Application Servers : Configs" at bounding box center [284, 132] width 160 height 19
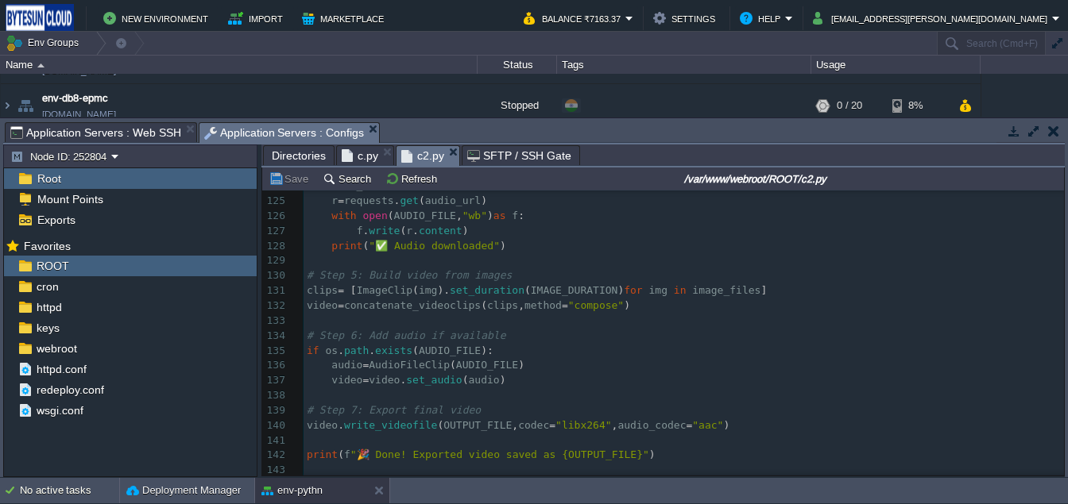
scroll to position [0, 0]
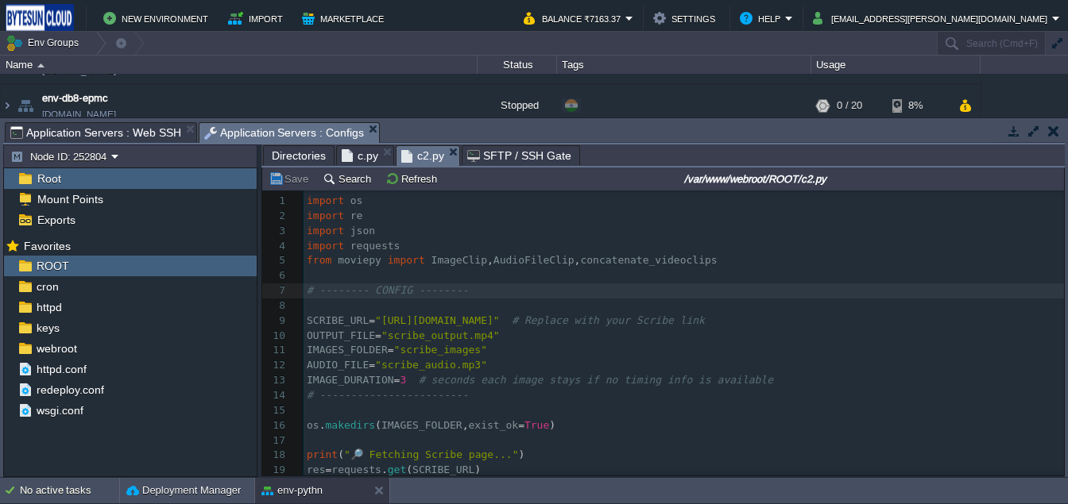
type textarea "-"
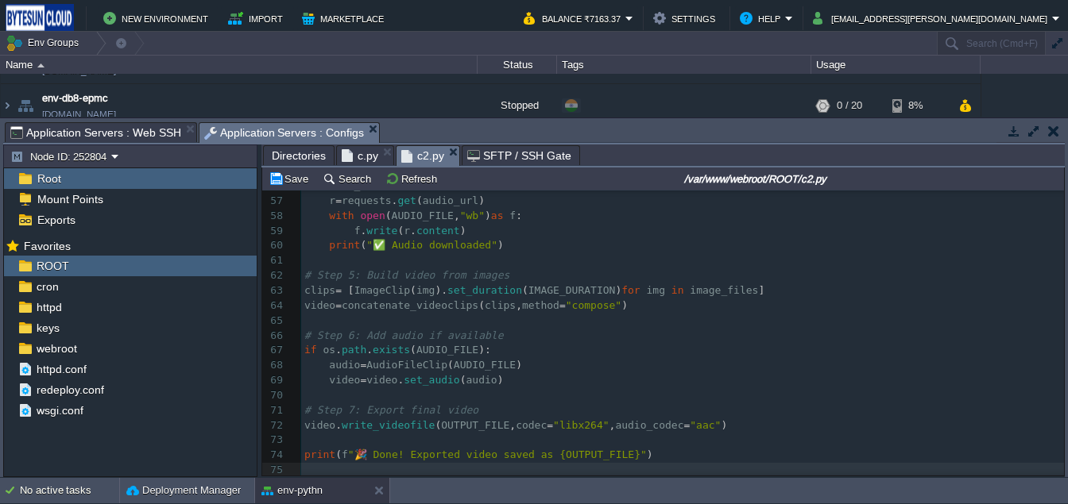
scroll to position [120, 0]
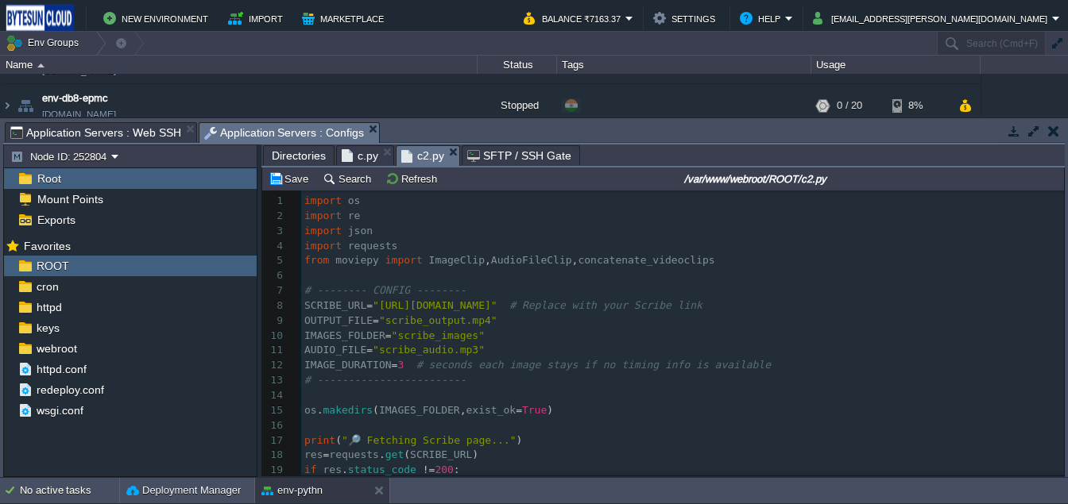
click at [344, 151] on span "c.py" at bounding box center [360, 155] width 37 height 19
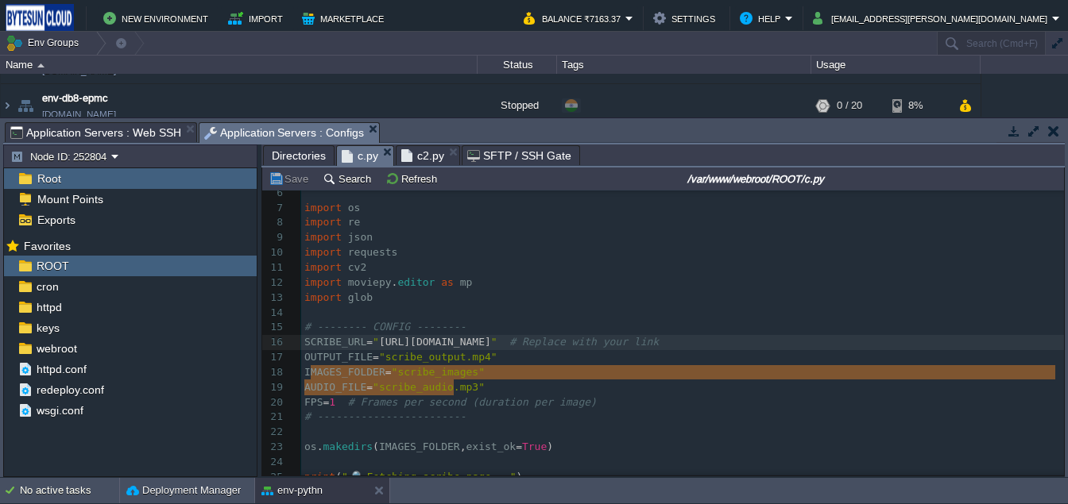
click at [319, 321] on pre "​" at bounding box center [682, 313] width 763 height 15
type textarea "[URL][DOMAIN_NAME]"
drag, startPoint x: 312, startPoint y: 375, endPoint x: 456, endPoint y: 388, distance: 144.4
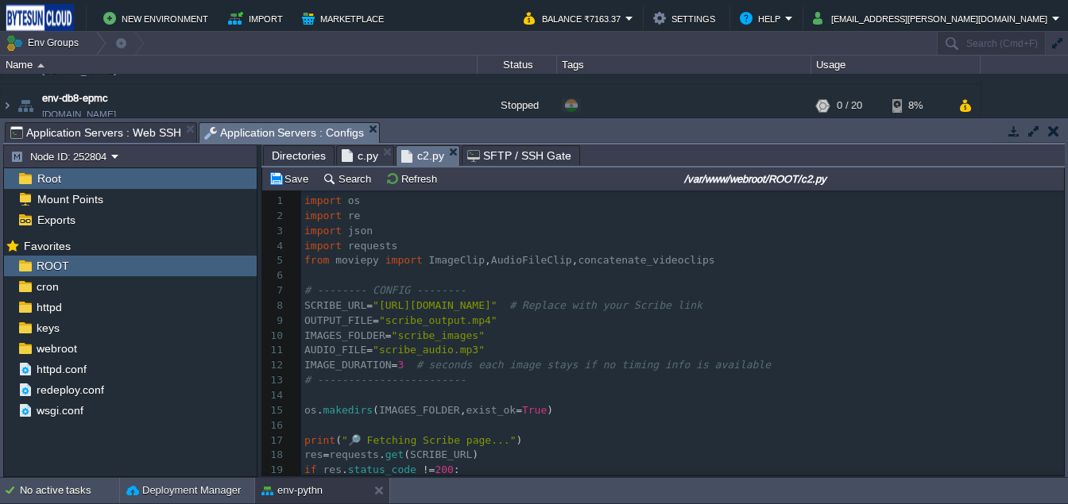
click at [423, 161] on span "c2.py" at bounding box center [422, 156] width 43 height 20
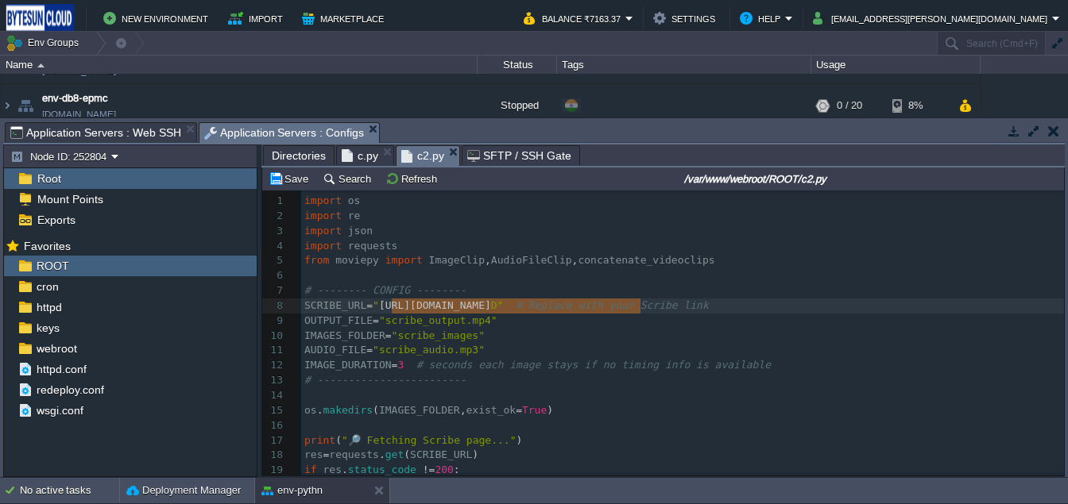
type textarea "[URL][DOMAIN_NAME]"
drag, startPoint x: 392, startPoint y: 309, endPoint x: 643, endPoint y: 311, distance: 251.8
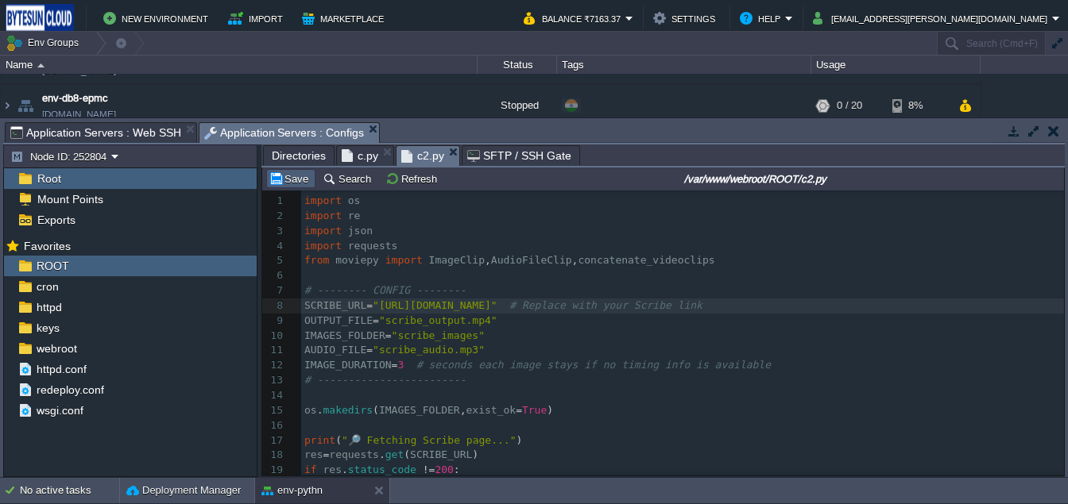
click at [306, 188] on td "Save" at bounding box center [290, 178] width 49 height 19
click at [90, 133] on span "Application Servers : Web SSH" at bounding box center [95, 132] width 171 height 19
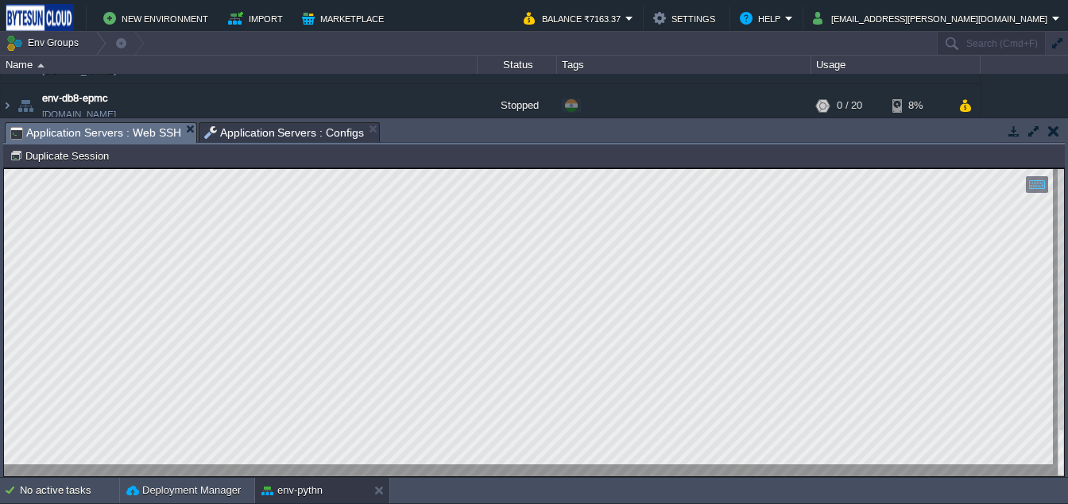
click at [222, 138] on span "Application Servers : Configs" at bounding box center [284, 132] width 160 height 19
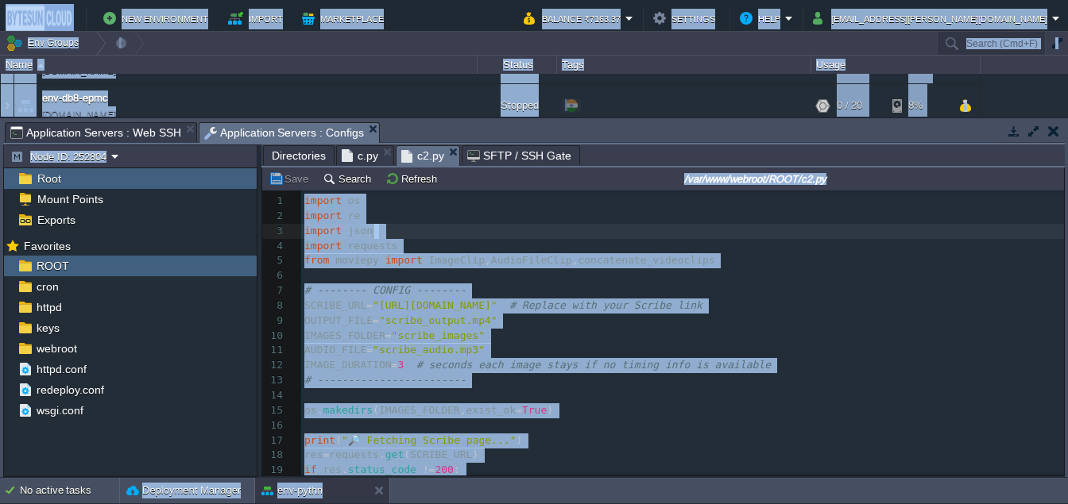
click at [458, 239] on pre "import json" at bounding box center [682, 231] width 763 height 15
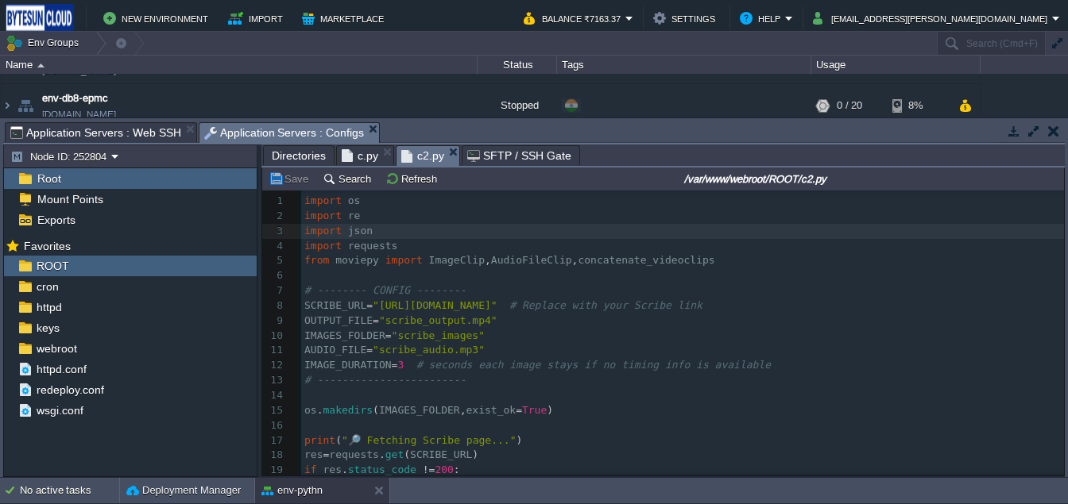
type textarea "-"
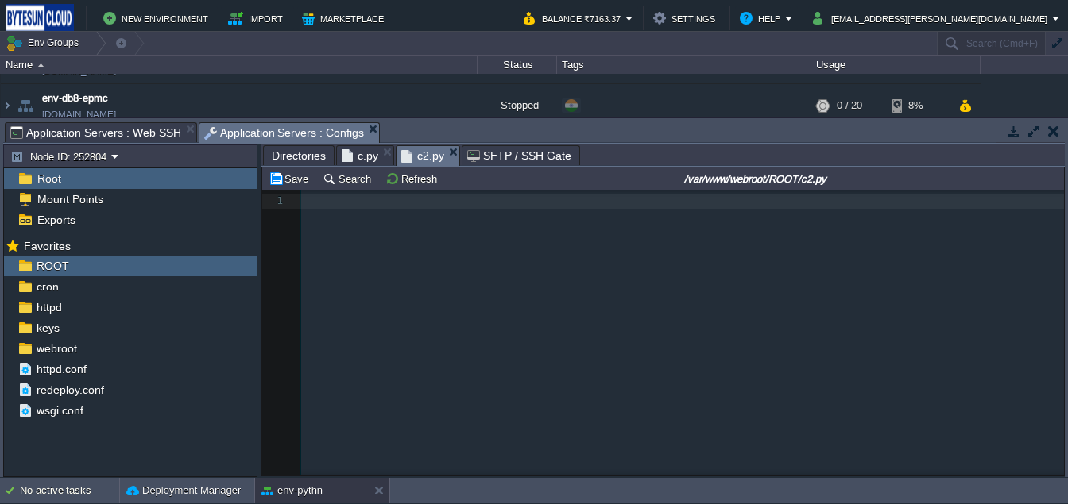
scroll to position [844, 0]
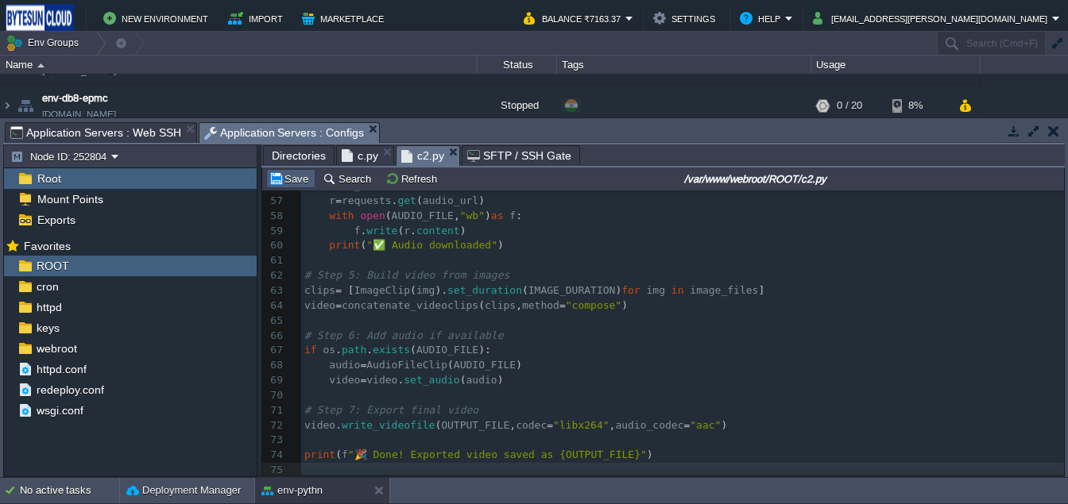
click at [282, 186] on button "Save" at bounding box center [291, 179] width 44 height 14
click at [94, 139] on span "Application Servers : Web SSH" at bounding box center [95, 132] width 171 height 19
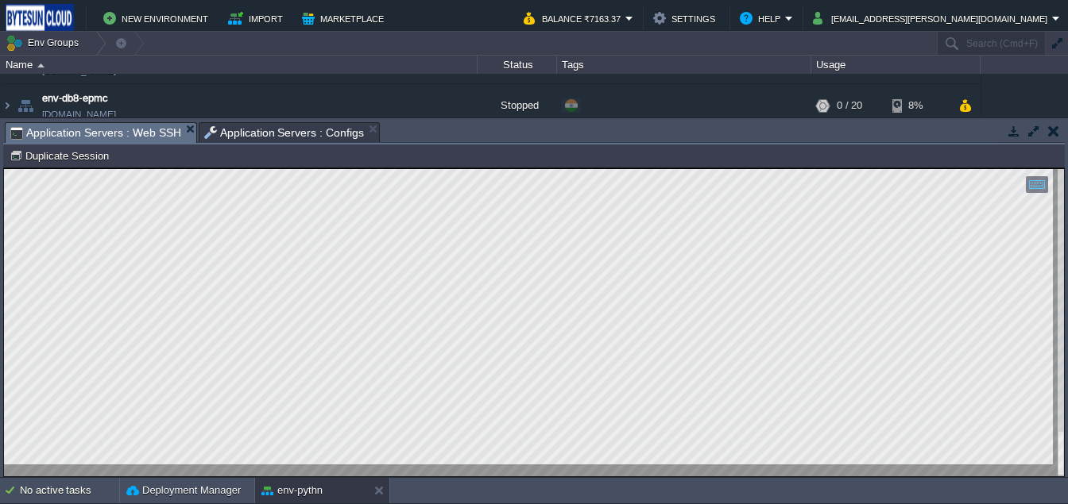
type textarea "apache@node252804-env-pythn ~/ROOT $ python3.13 c2.py  Fetching Scribe page...…"
click at [303, 133] on span "Application Servers : Configs" at bounding box center [284, 132] width 160 height 19
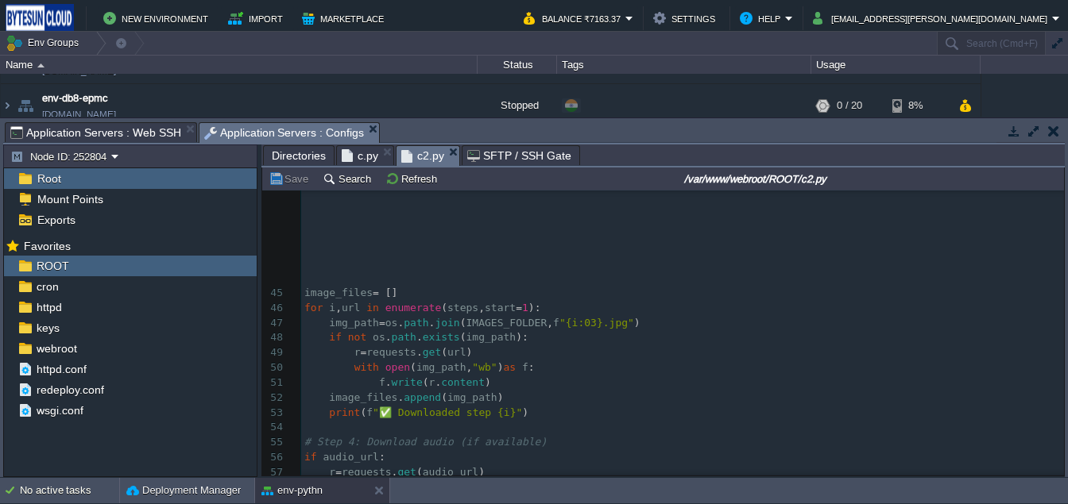
scroll to position [242, 0]
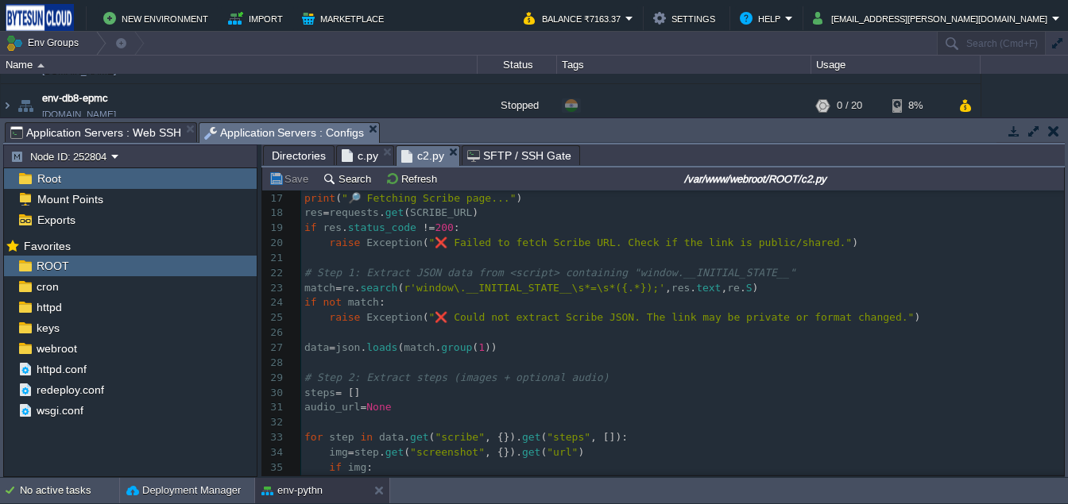
click at [303, 281] on pre "# Step 1: Extract JSON data from <script> containing "window.__INITIAL_STATE__"" at bounding box center [682, 273] width 763 height 15
type textarea "# Step 1: Extract JSON data from <script> containing "window.__INITIAL_STATE__"…"
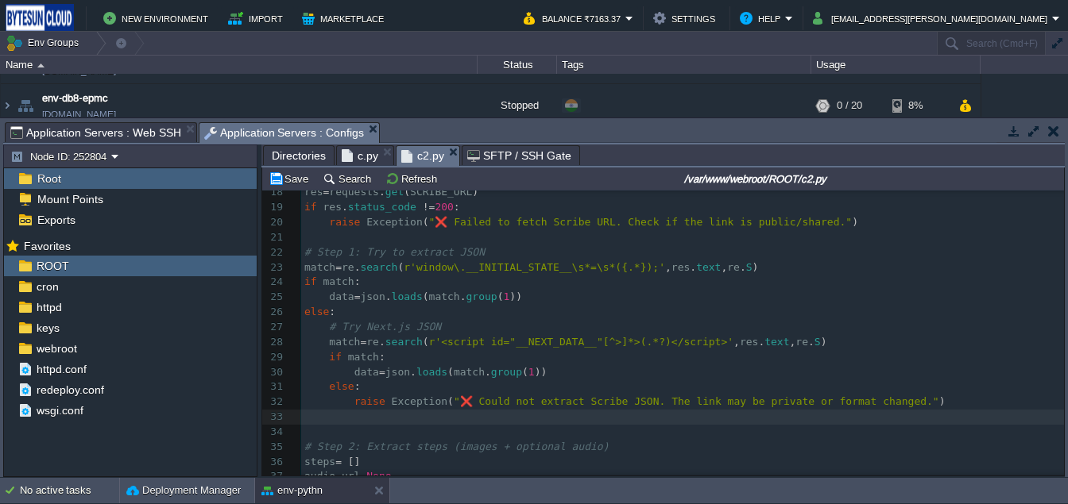
scroll to position [276, 0]
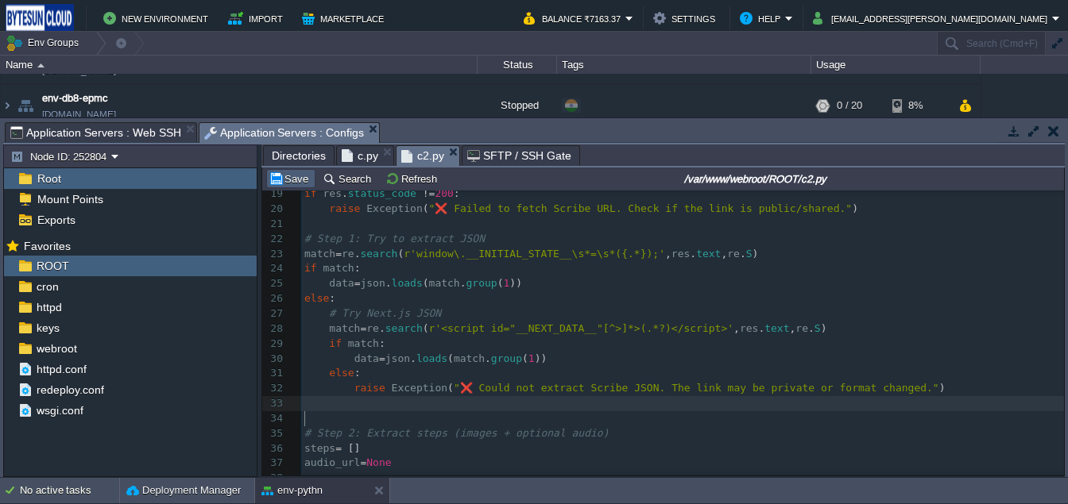
click at [289, 187] on td "Save" at bounding box center [290, 178] width 49 height 19
click at [144, 134] on span "Application Servers : Web SSH" at bounding box center [95, 132] width 171 height 19
click at [237, 138] on span "Application Servers : Configs" at bounding box center [284, 133] width 160 height 20
click at [373, 262] on div "x 5 79 1 75 149 1 75 1 75 ​ 5 from moviepy import ImageClip , AudioFileClip , c…" at bounding box center [682, 329] width 763 height 704
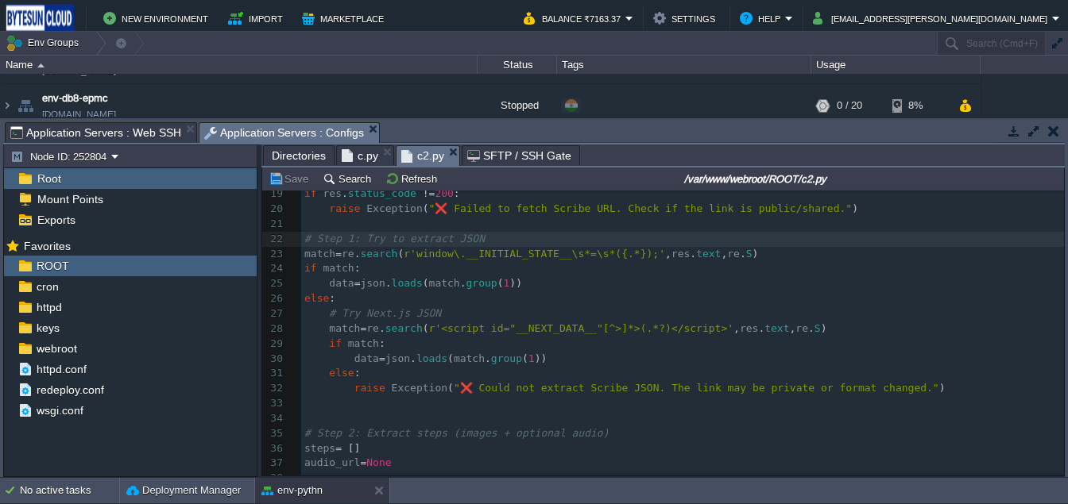
type textarea "-"
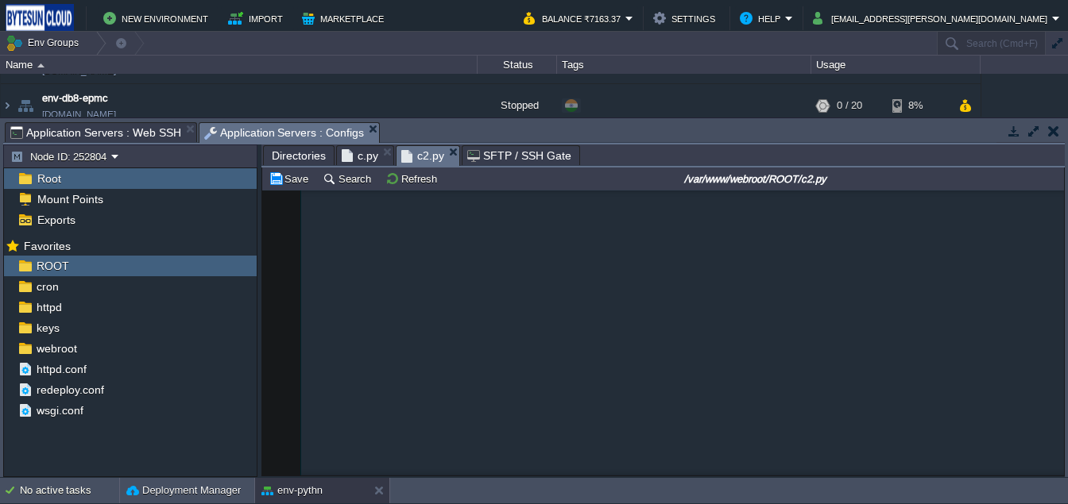
scroll to position [814, 0]
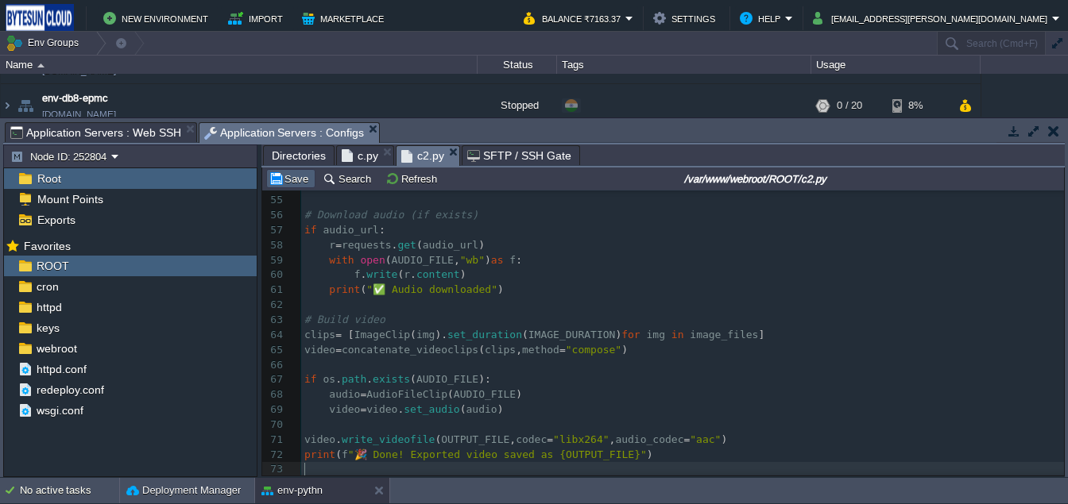
click at [302, 186] on button "Save" at bounding box center [291, 179] width 44 height 14
click at [115, 137] on span "Application Servers : Web SSH" at bounding box center [95, 132] width 171 height 19
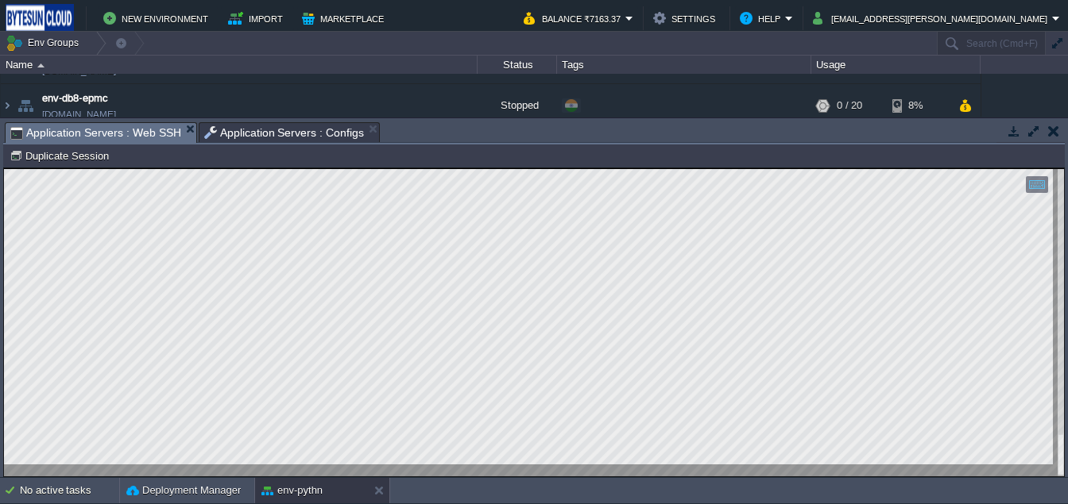
click at [300, 133] on span "Application Servers : Configs" at bounding box center [284, 132] width 160 height 19
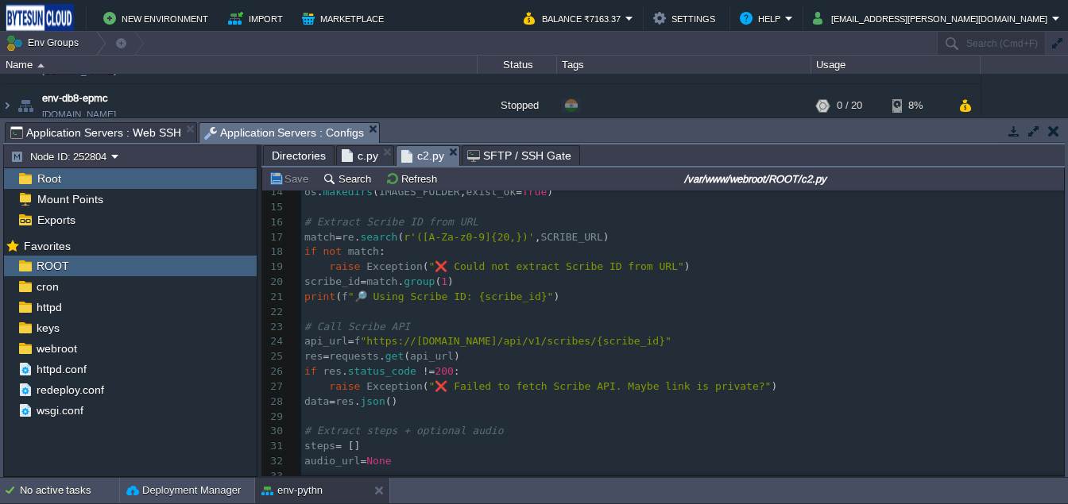
scroll to position [229, 0]
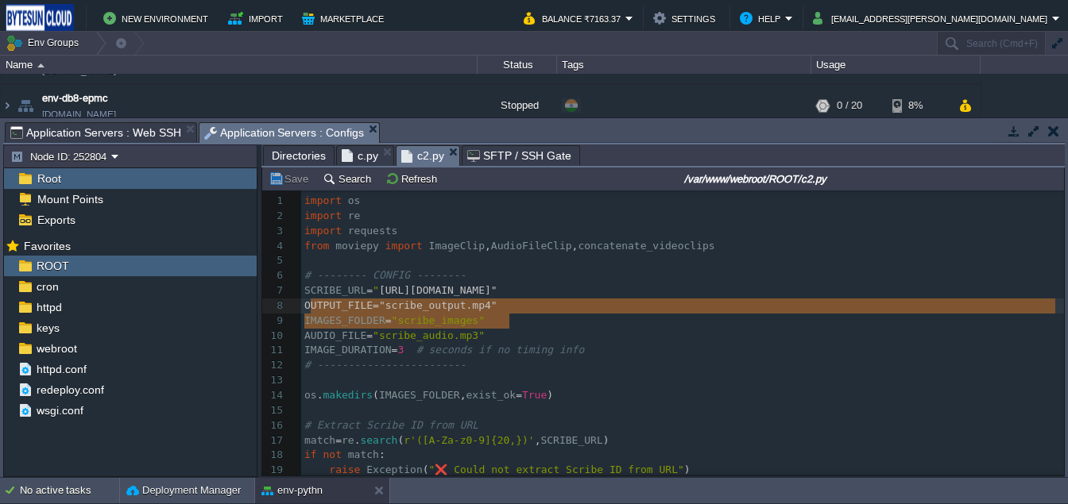
type textarea "[URL][DOMAIN_NAME]"
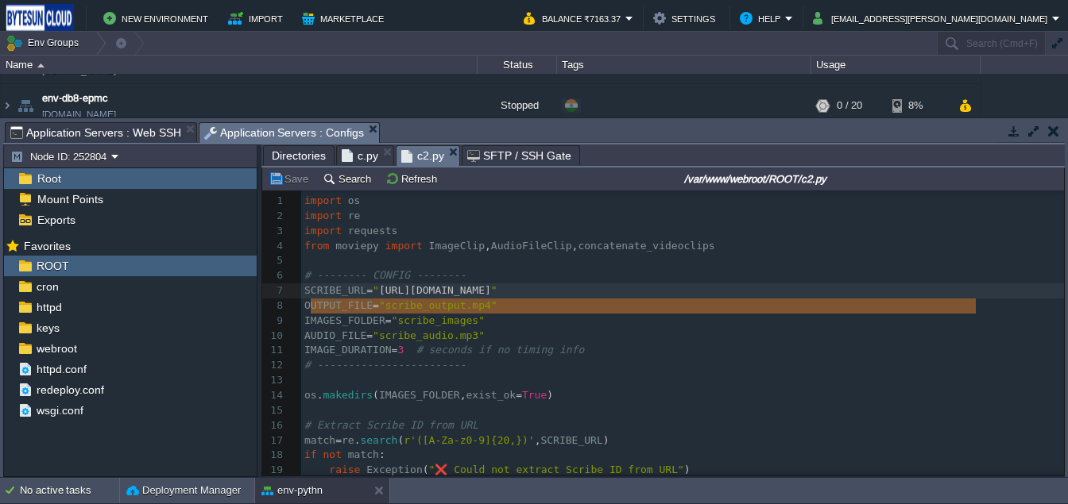
drag, startPoint x: 311, startPoint y: 310, endPoint x: 976, endPoint y: 311, distance: 664.9
click at [431, 265] on pre "​" at bounding box center [682, 260] width 763 height 15
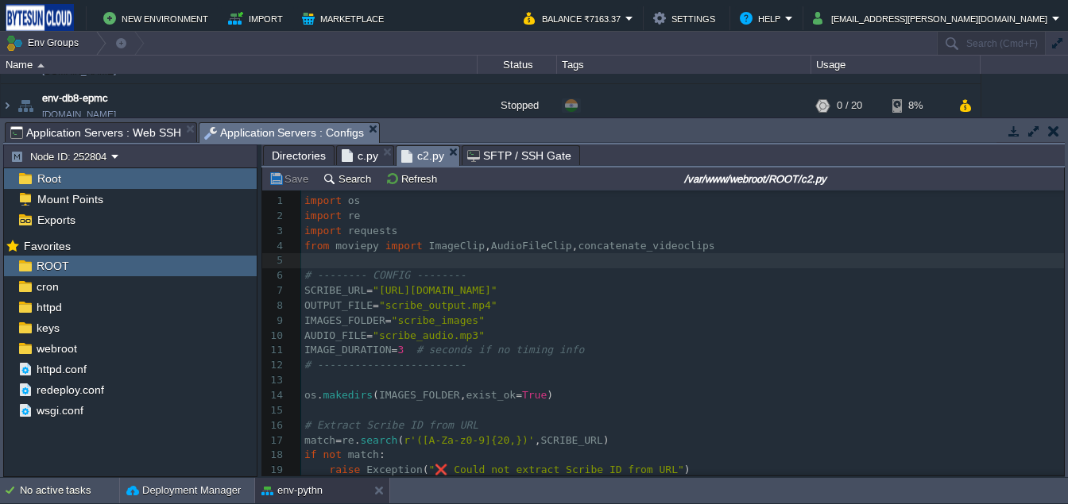
type textarea "-"
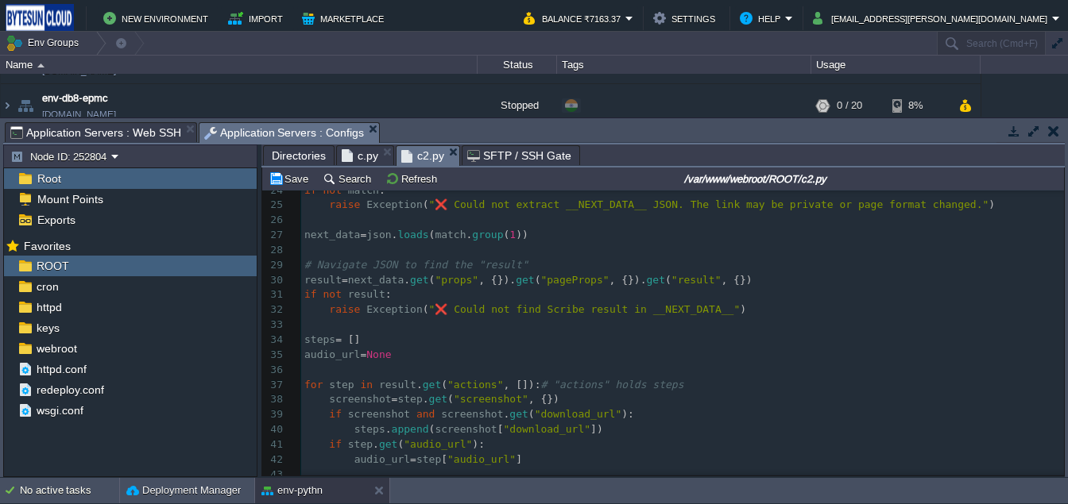
scroll to position [0, 0]
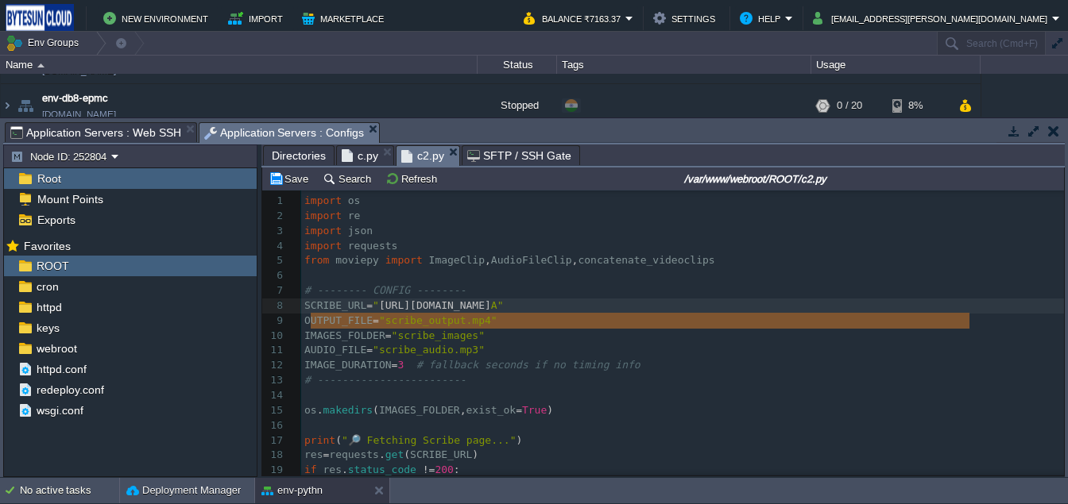
type textarea "[URL][DOMAIN_NAME]"
drag, startPoint x: 311, startPoint y: 320, endPoint x: 973, endPoint y: 328, distance: 662.6
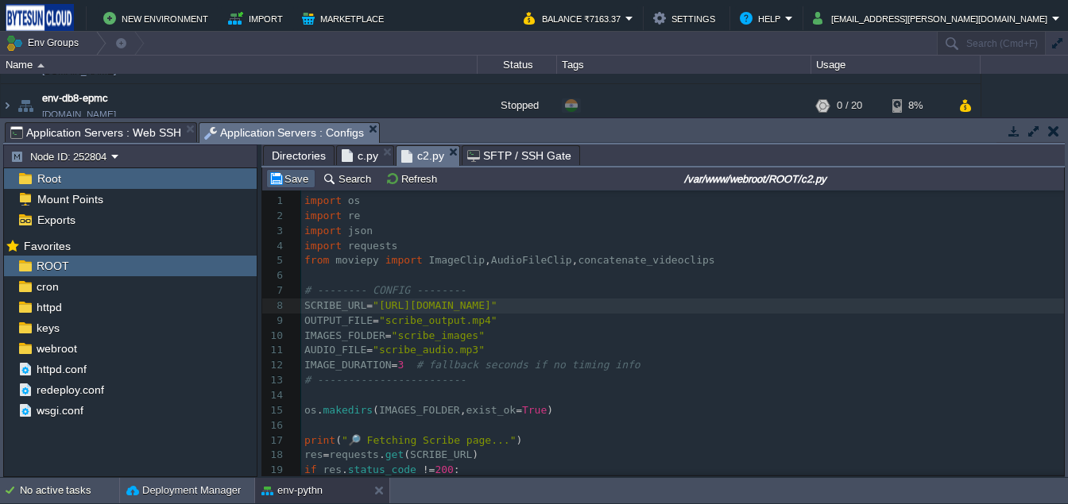
click at [277, 171] on td "Save" at bounding box center [290, 178] width 49 height 19
click at [122, 140] on span "Application Servers : Web SSH" at bounding box center [95, 132] width 171 height 19
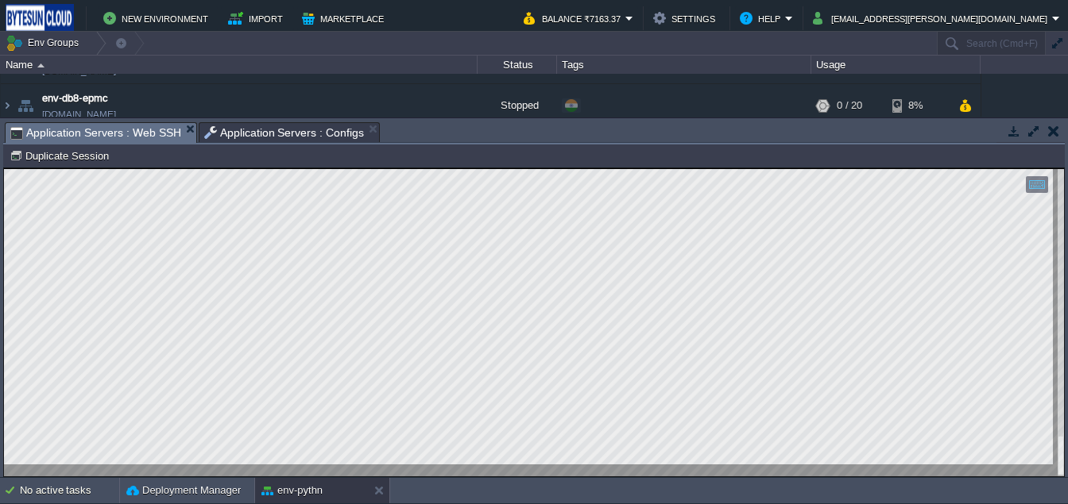
type textarea "apache@node252804-env-pythn ~/ROOT $ python3.13 c2.py  Fetching Scribe page...…"
click at [256, 140] on span "Application Servers : Configs" at bounding box center [284, 132] width 160 height 19
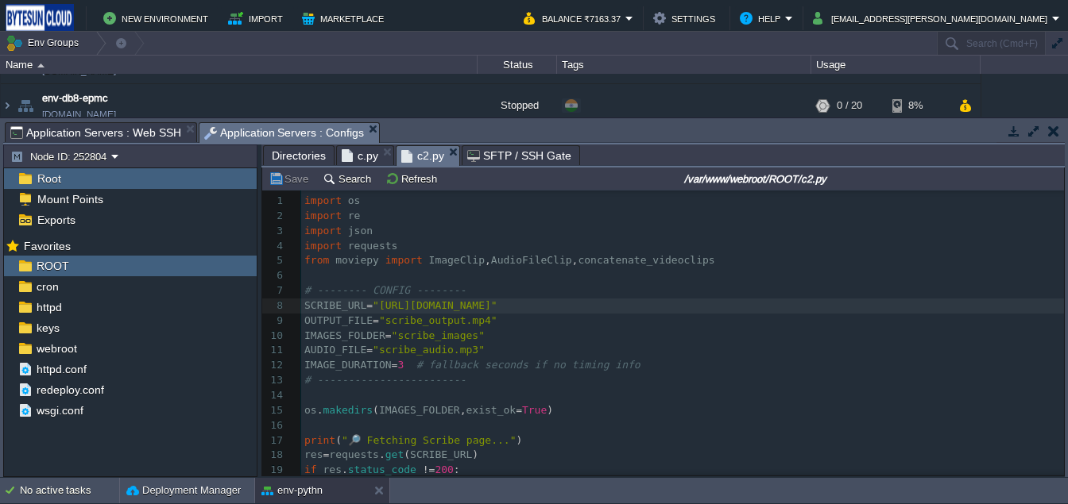
click at [334, 274] on pre "​" at bounding box center [682, 276] width 763 height 15
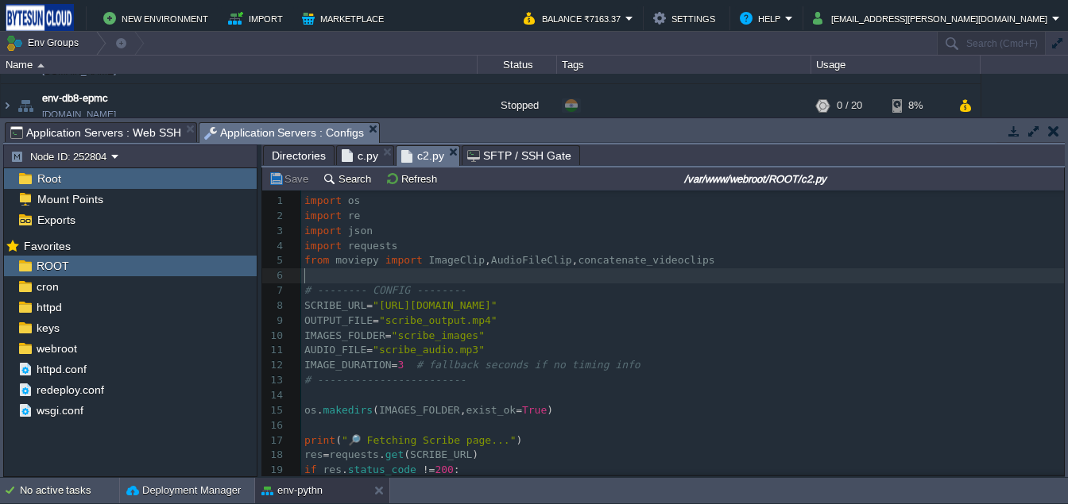
type textarea "-"
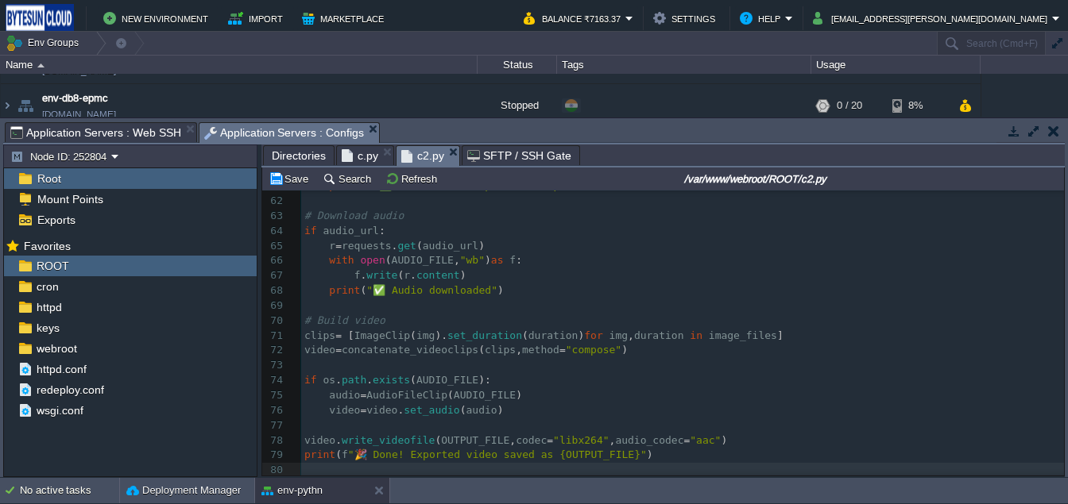
scroll to position [0, 0]
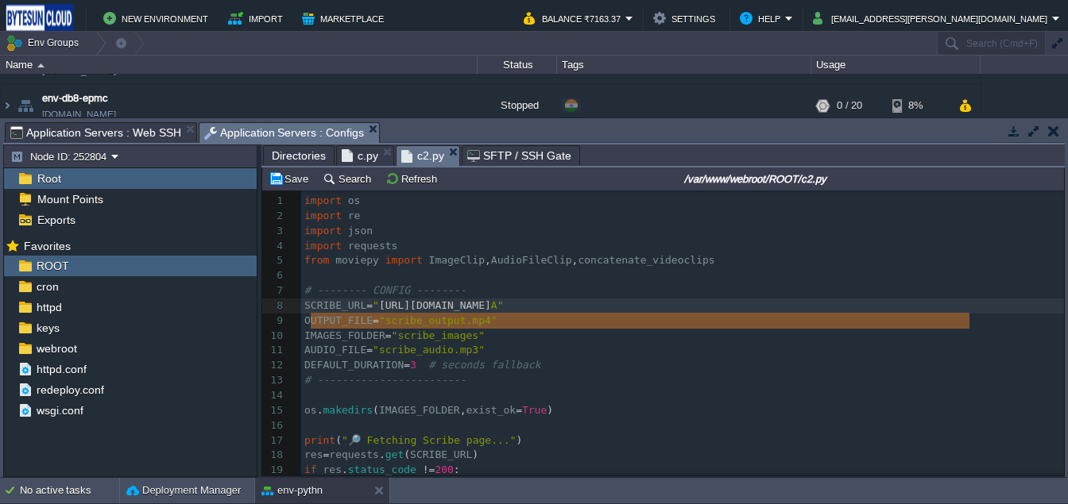
type textarea "[URL][DOMAIN_NAME]"
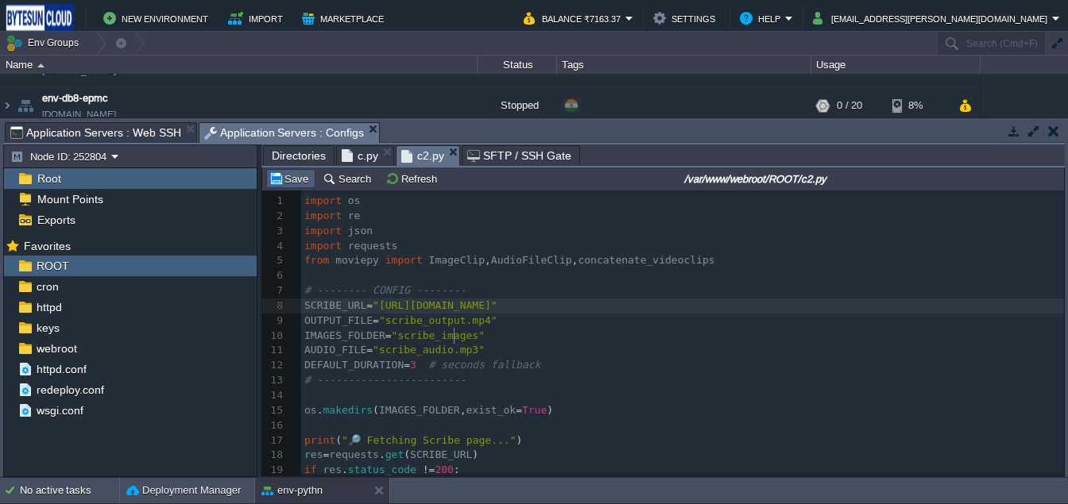
click at [299, 185] on button "Save" at bounding box center [291, 179] width 44 height 14
click at [87, 133] on span "Application Servers : Web SSH" at bounding box center [95, 132] width 171 height 19
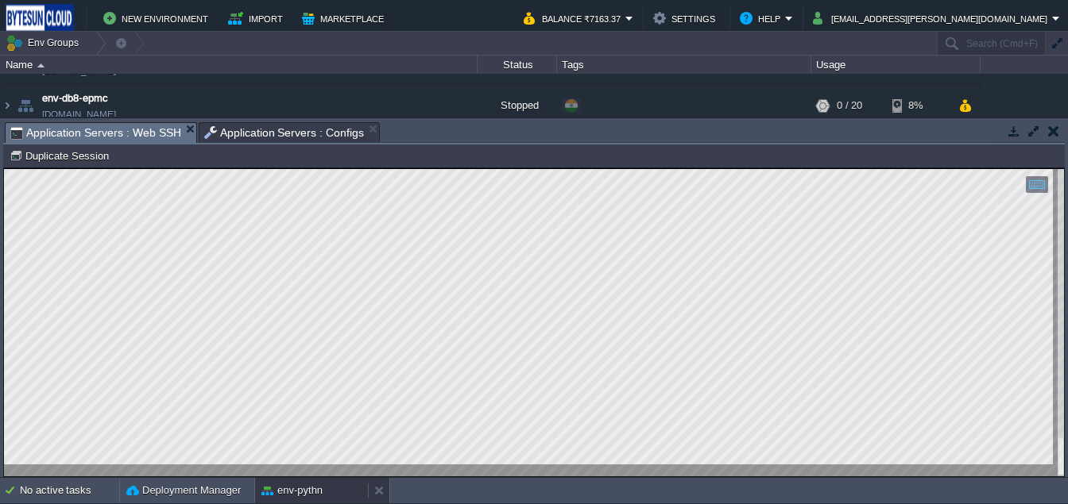
click at [266, 485] on button "env-pythn" at bounding box center [291, 491] width 61 height 16
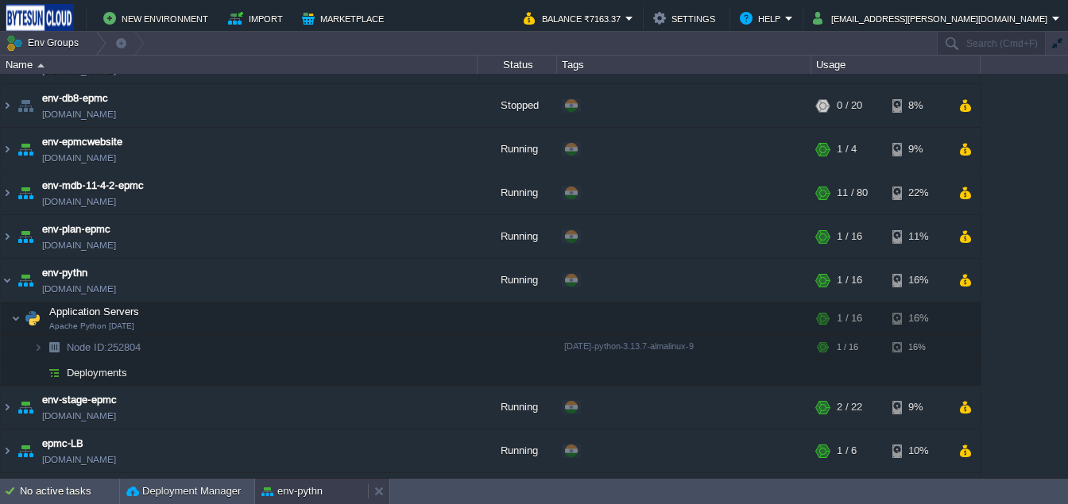
click at [318, 493] on button "env-pythn" at bounding box center [291, 492] width 61 height 16
click at [437, 292] on td at bounding box center [438, 281] width 24 height 24
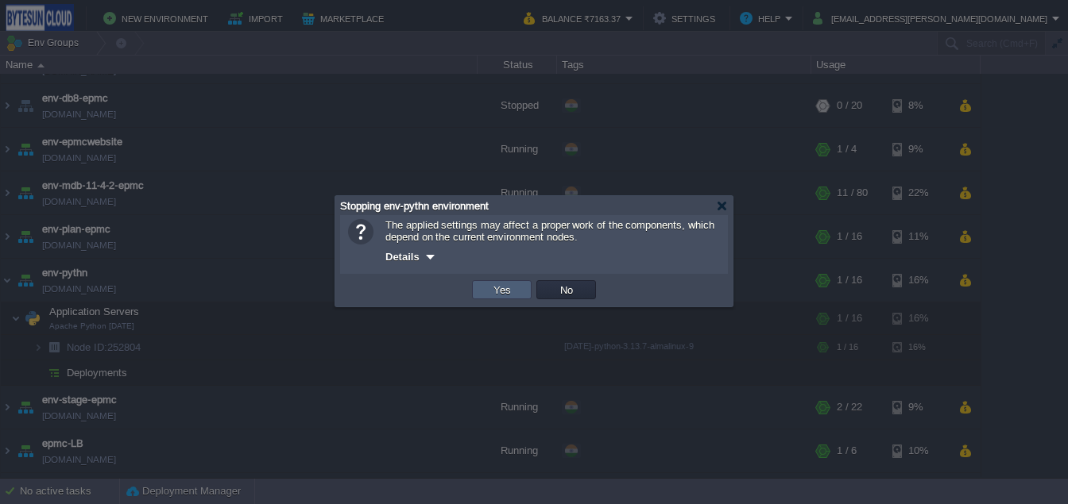
click at [499, 296] on button "Yes" at bounding box center [502, 290] width 27 height 14
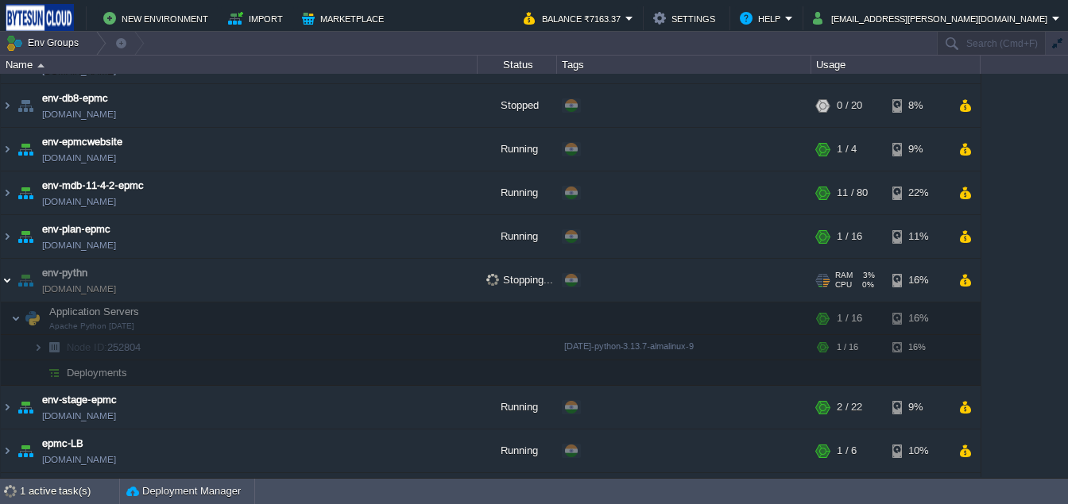
click at [9, 283] on img at bounding box center [7, 280] width 13 height 43
